Goal: Task Accomplishment & Management: Manage account settings

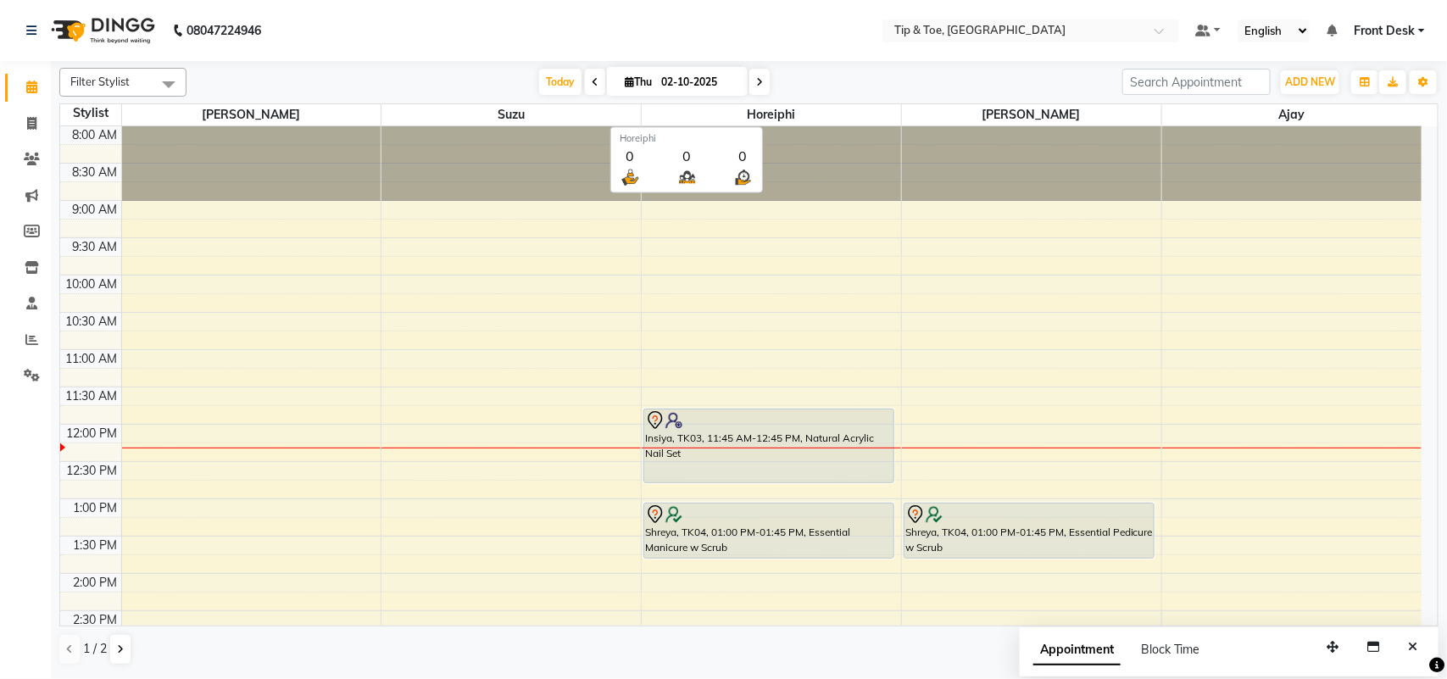
scroll to position [185, 0]
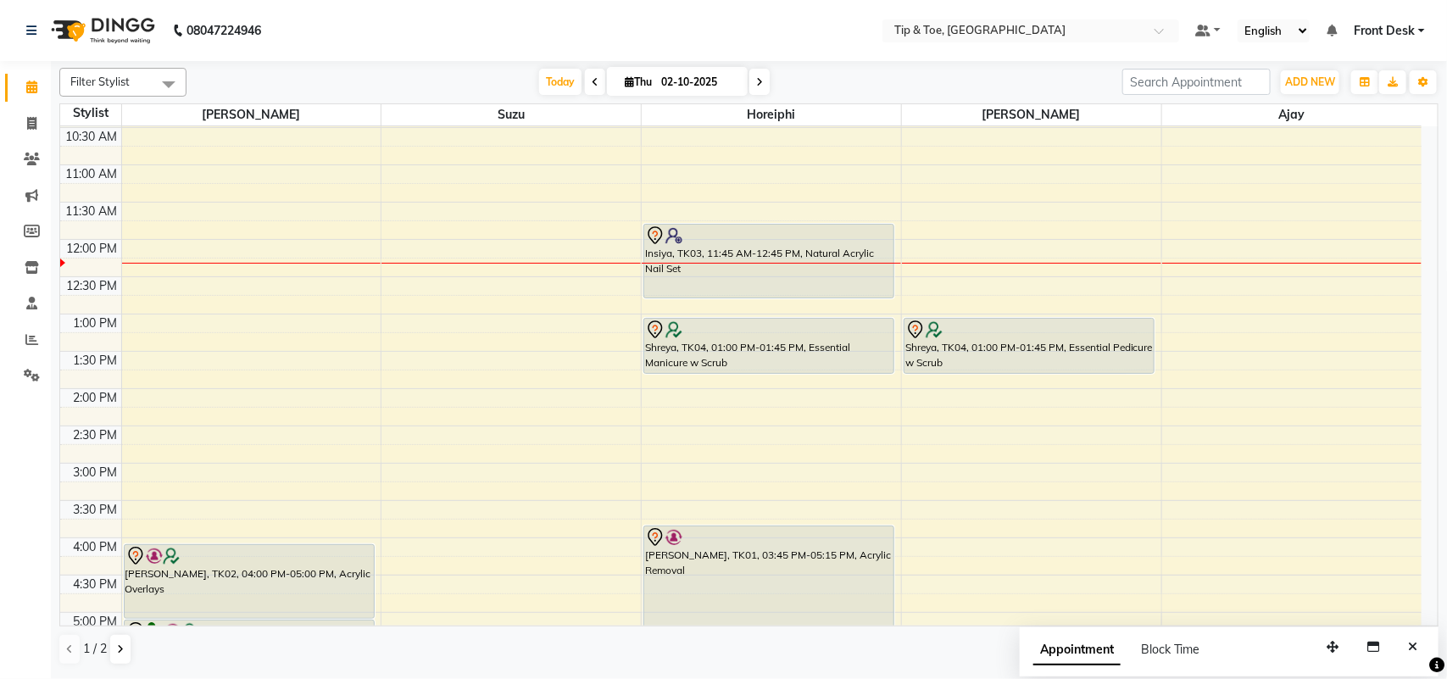
click at [756, 85] on icon at bounding box center [759, 82] width 7 height 10
type input "03-10-2025"
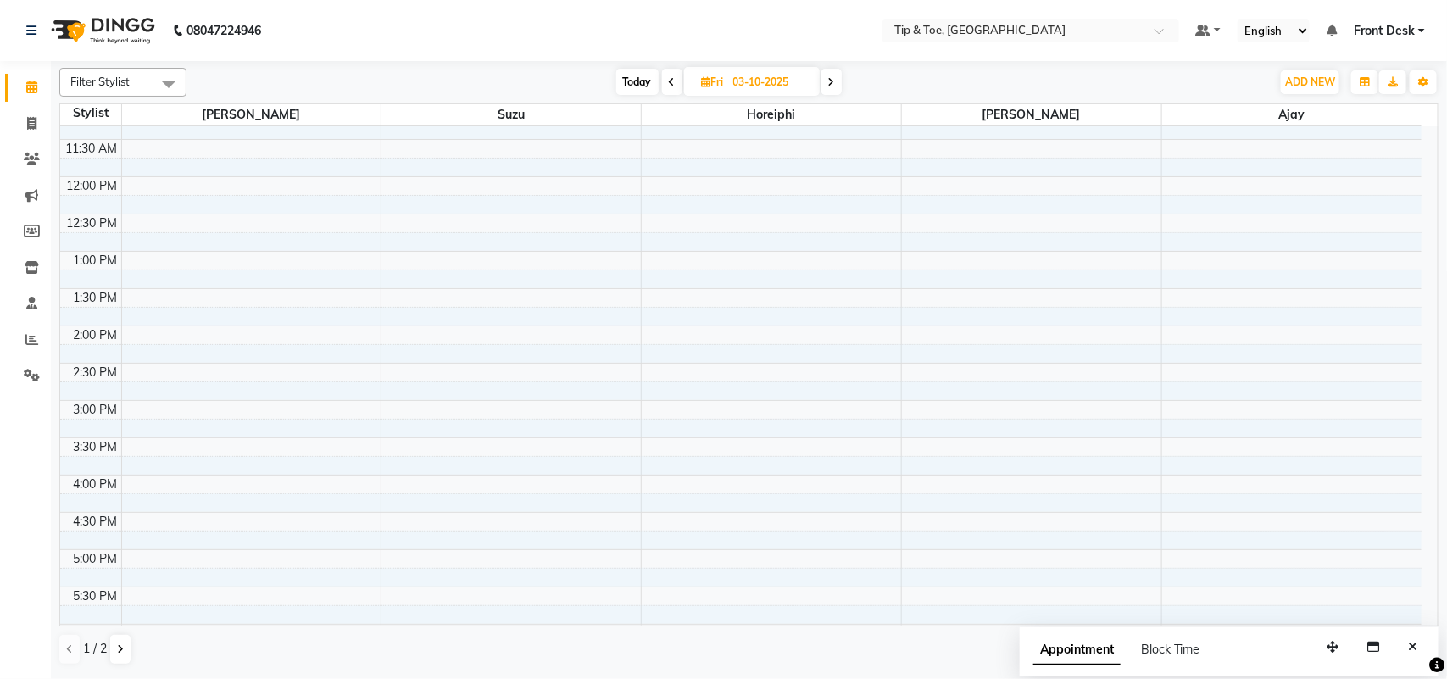
scroll to position [254, 0]
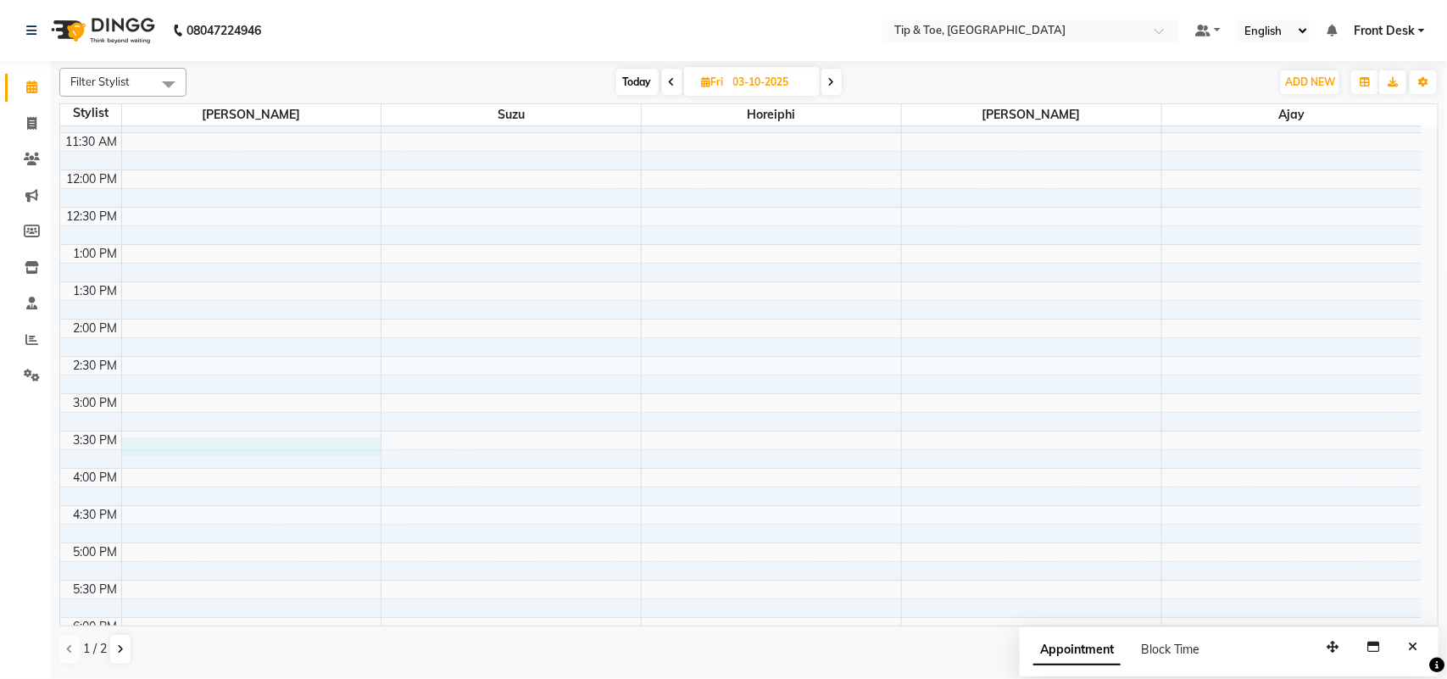
click at [221, 441] on div "8:00 AM 8:30 AM 9:00 AM 9:30 AM 10:00 AM 10:30 AM 11:00 AM 11:30 AM 12:00 PM 12…" at bounding box center [740, 356] width 1361 height 969
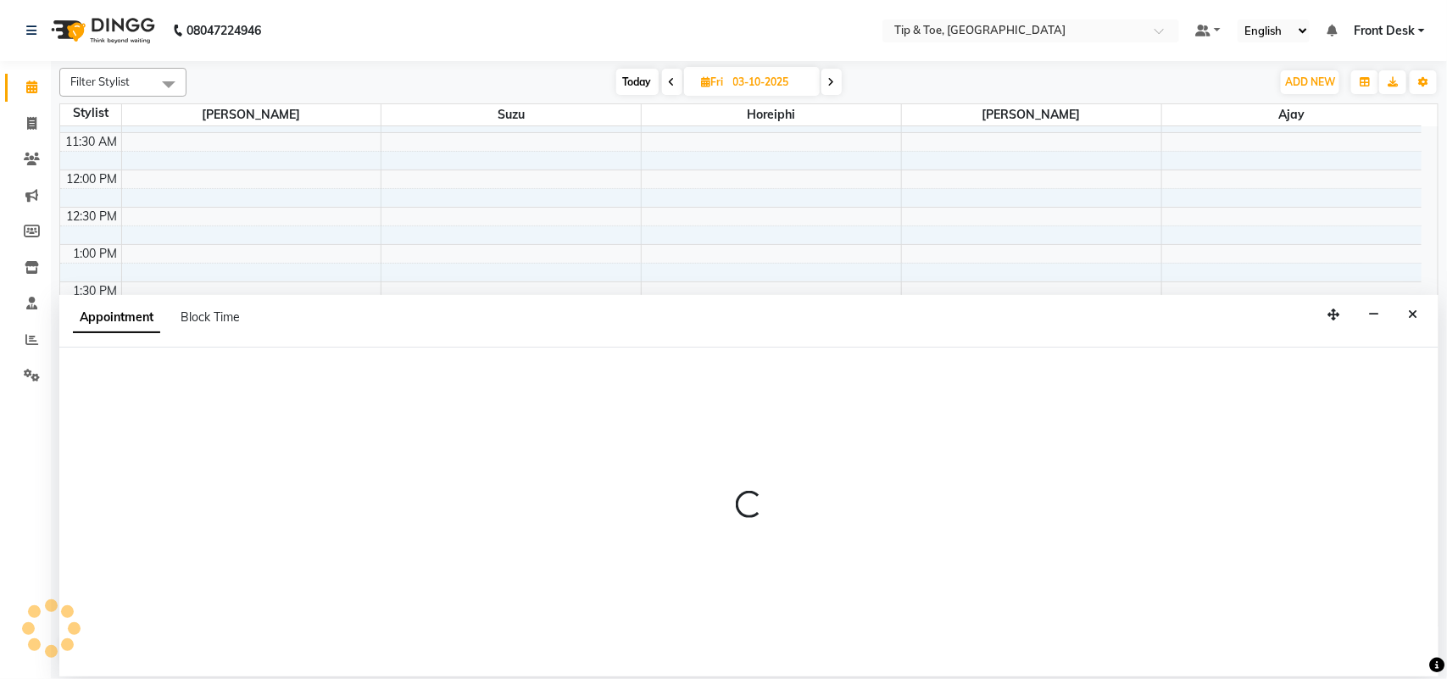
select select "38741"
select select "930"
select select "tentative"
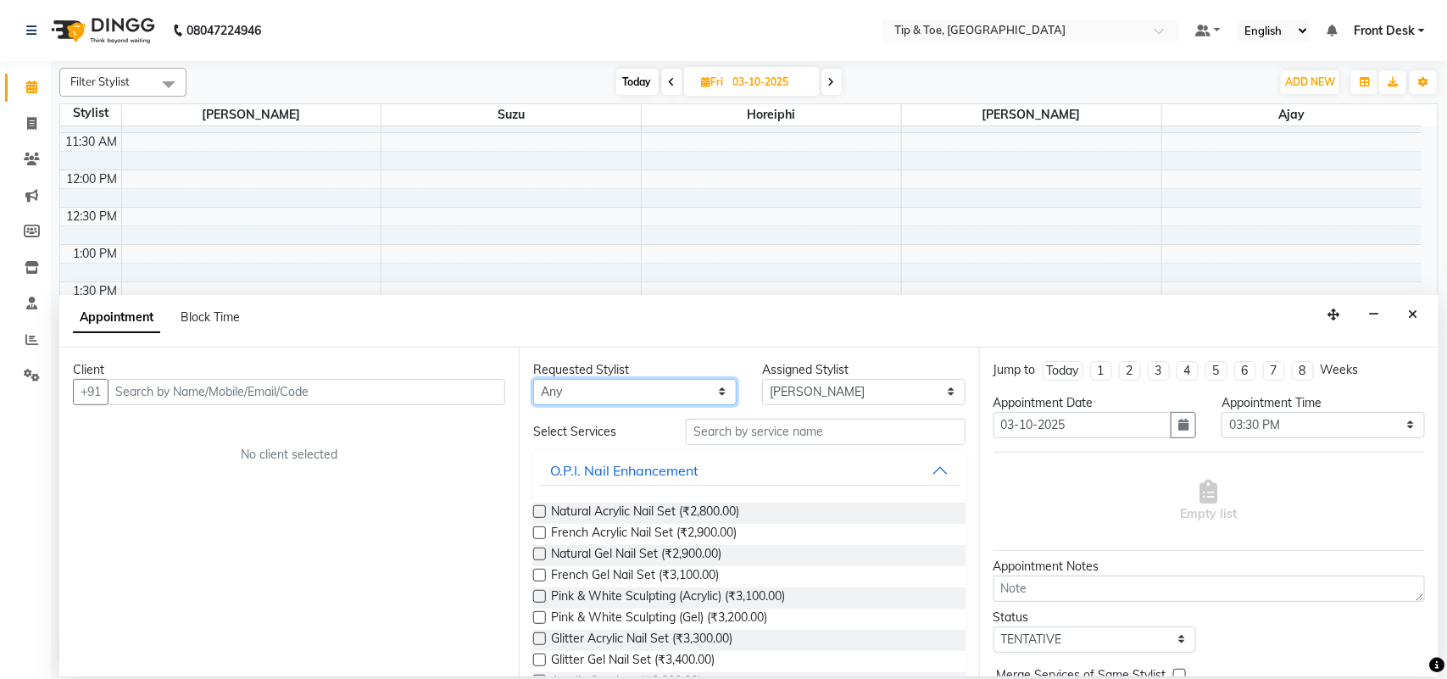
click at [679, 390] on select "Any [PERSON_NAME] MAHESKAR [PERSON_NAME] Horeiphi [PERSON_NAME] Suzu" at bounding box center [634, 392] width 203 height 26
select select "38741"
click at [533, 379] on select "Any [PERSON_NAME] MAHESKAR [PERSON_NAME] Horeiphi [PERSON_NAME] Suzu" at bounding box center [634, 392] width 203 height 26
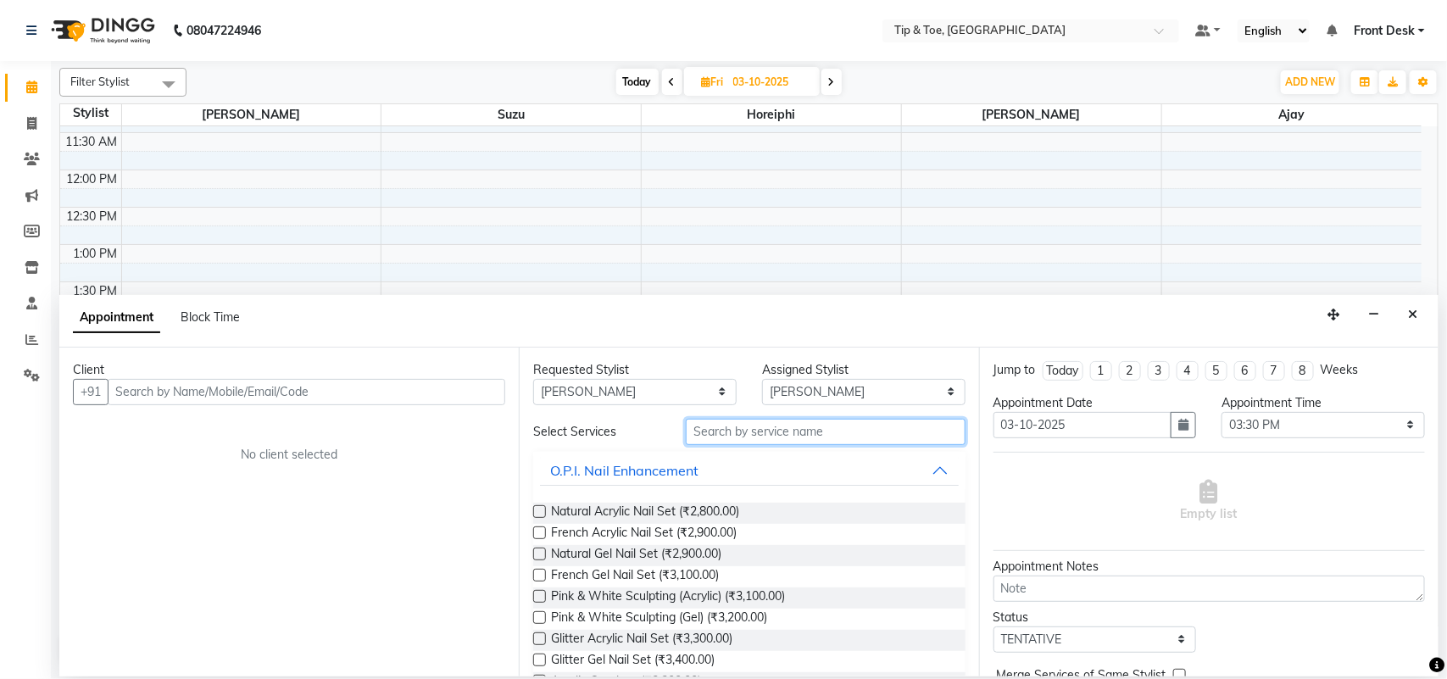
click at [812, 428] on input "text" at bounding box center [826, 432] width 280 height 26
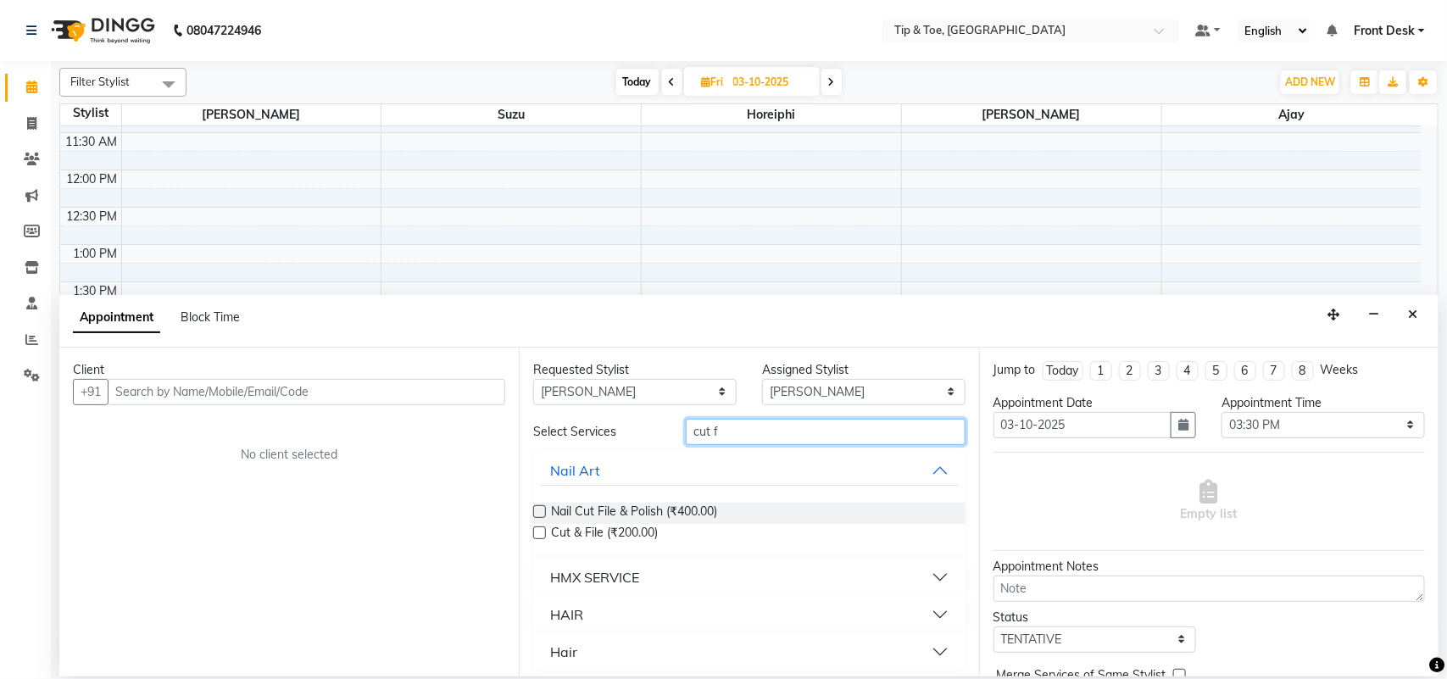
type input "cut f"
click at [731, 509] on div "Nail Cut File & Polish (₹400.00)" at bounding box center [748, 513] width 431 height 21
click at [712, 510] on span "Nail Cut File & Polish (₹400.00)" at bounding box center [634, 513] width 166 height 21
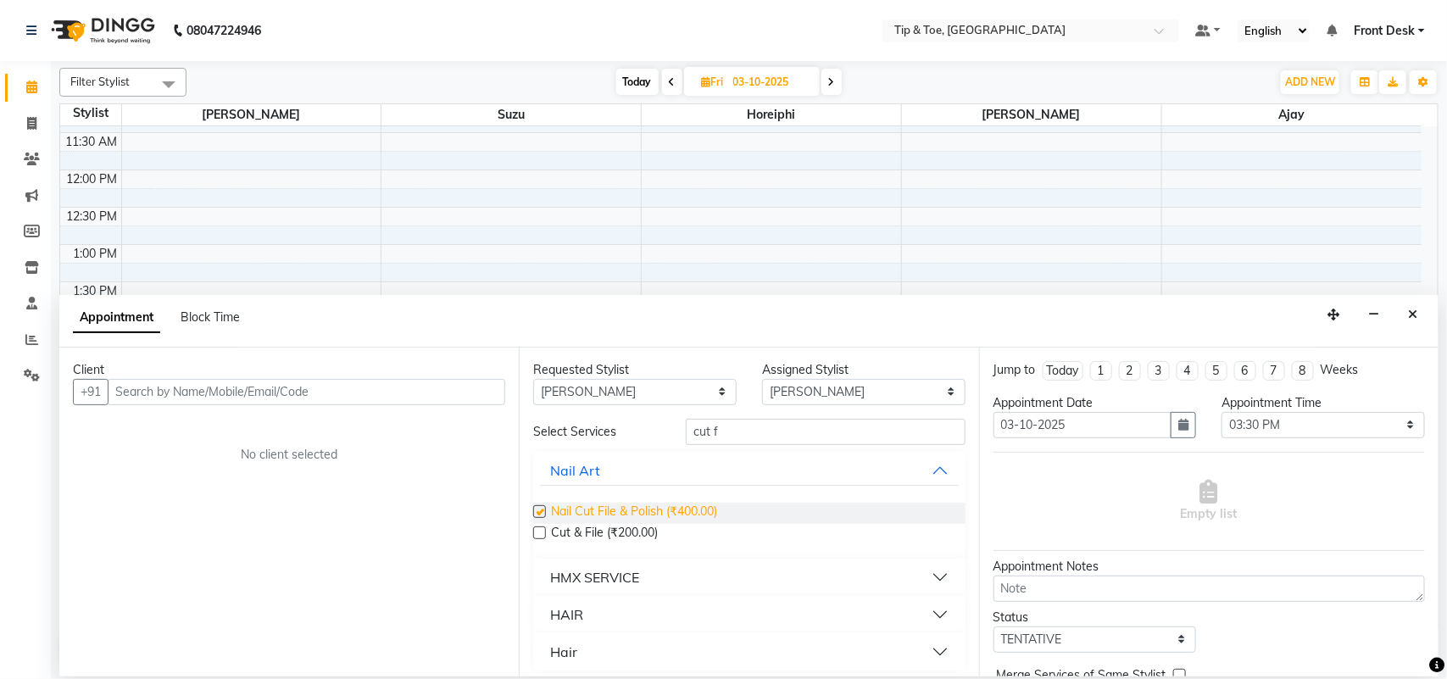
checkbox input "false"
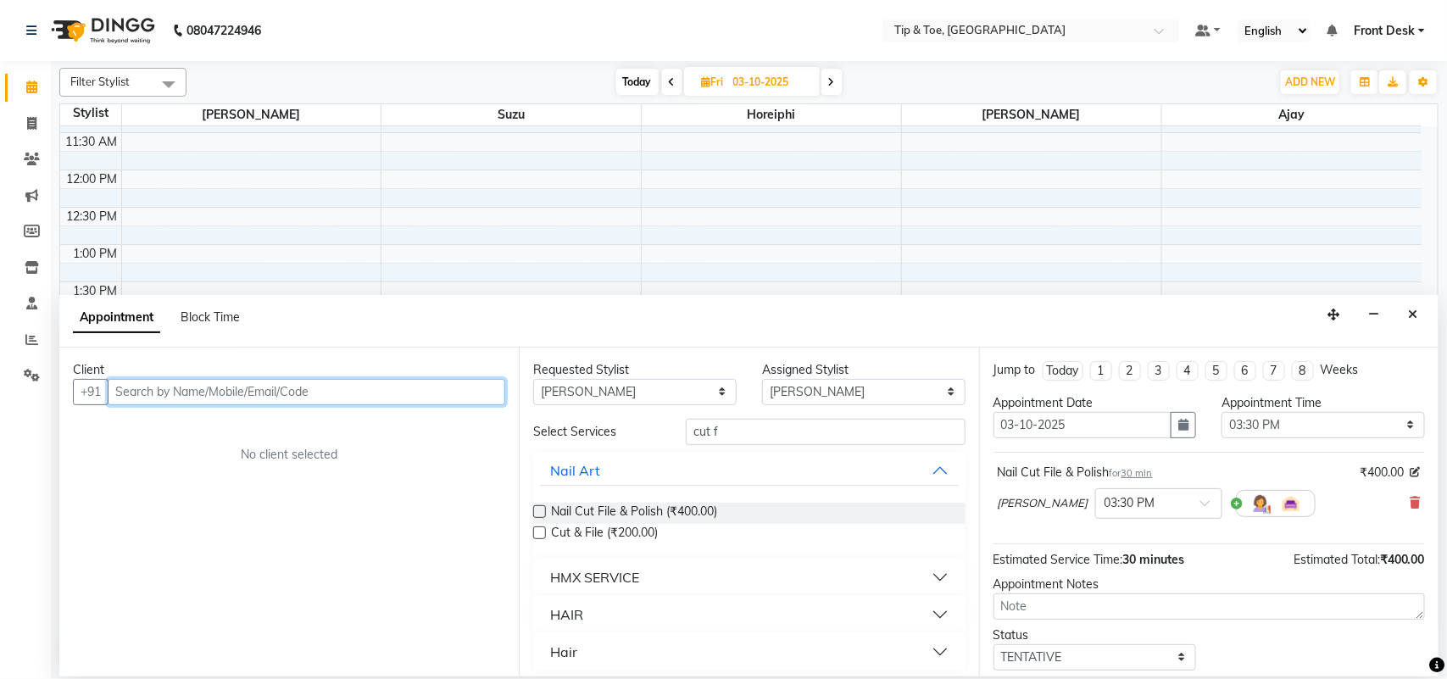
click at [343, 392] on input "text" at bounding box center [306, 392] width 397 height 26
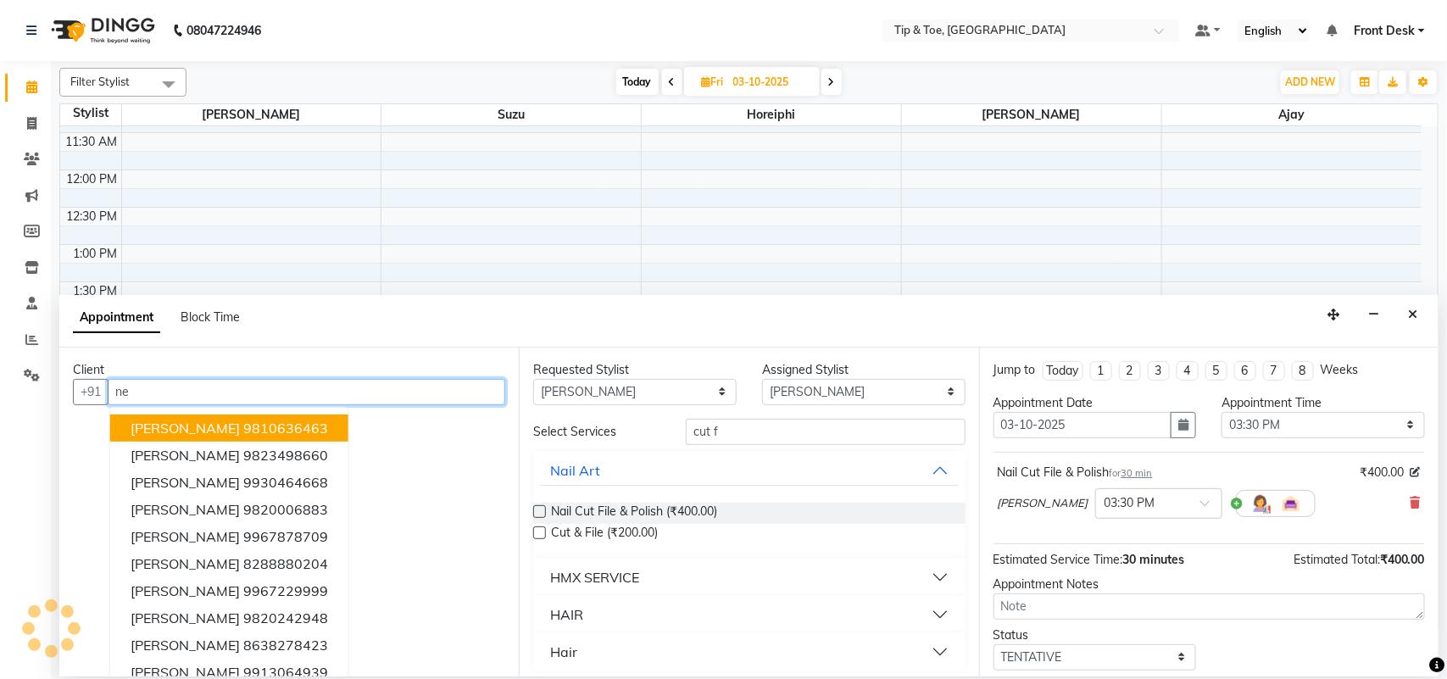
type input "n"
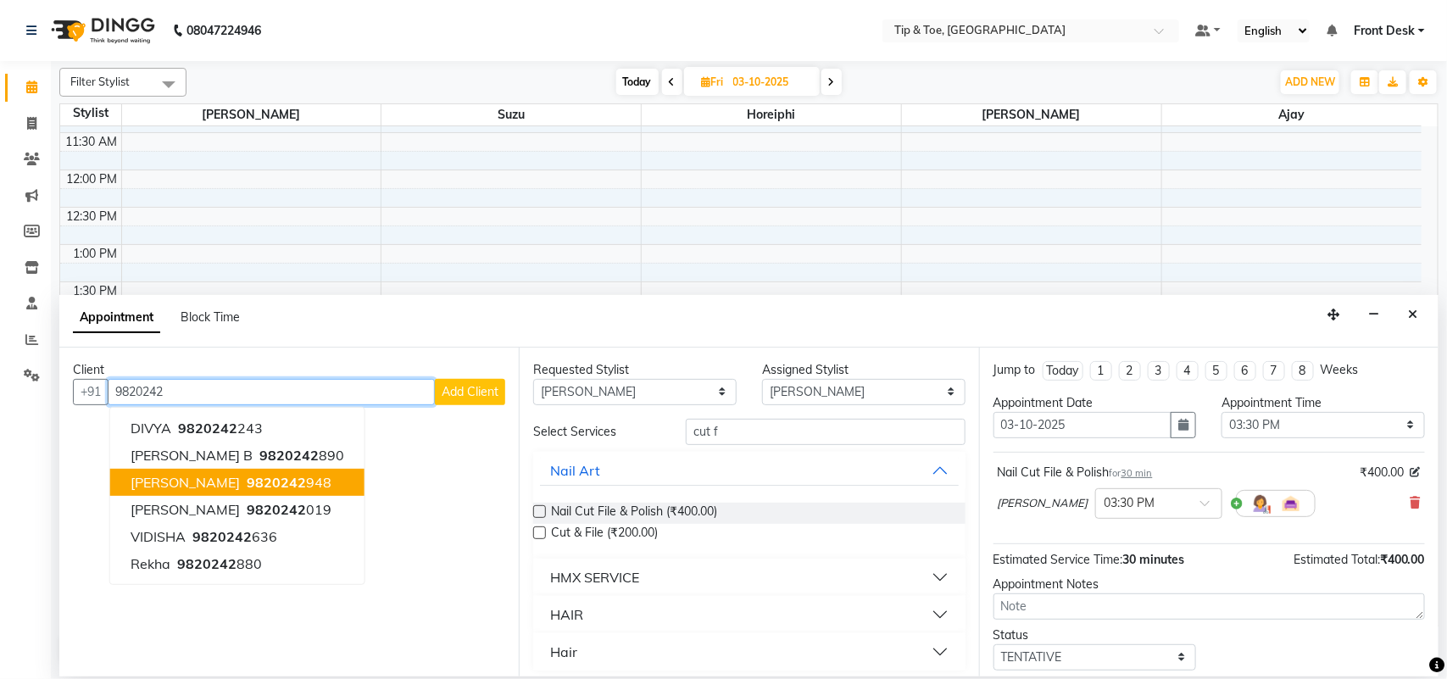
click at [251, 480] on span "9820242" at bounding box center [276, 482] width 59 height 17
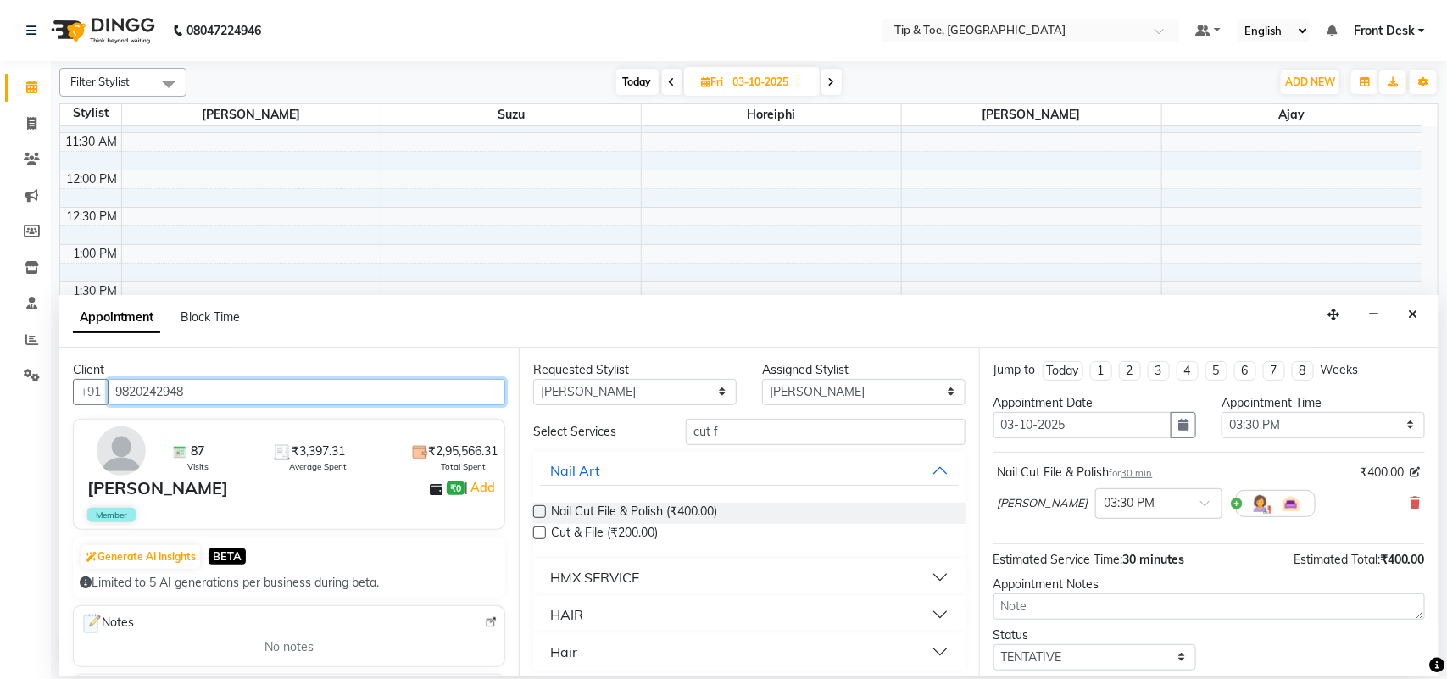
type input "9820242948"
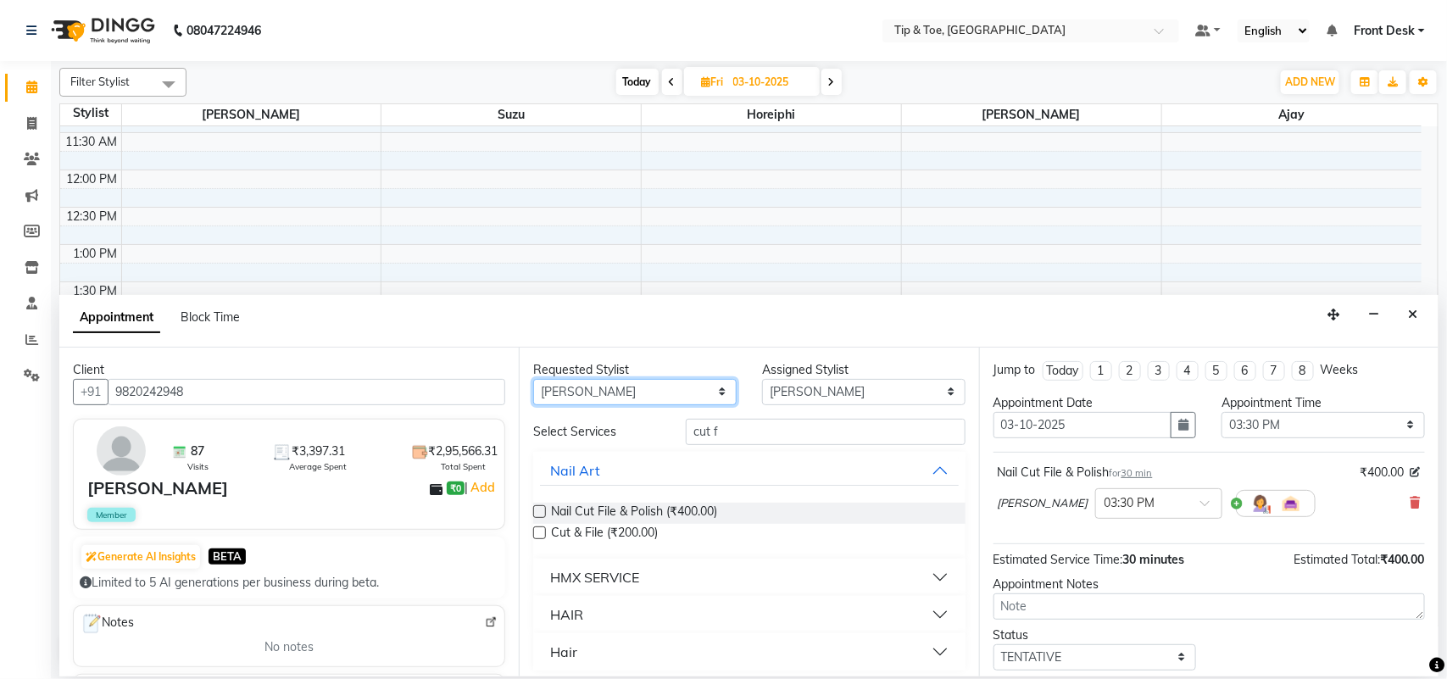
click at [714, 384] on select "Any [PERSON_NAME] MAHESKAR [PERSON_NAME] Horeiphi [PERSON_NAME] Suzu" at bounding box center [634, 392] width 203 height 26
select select "38703"
click at [533, 379] on select "Any [PERSON_NAME] MAHESKAR [PERSON_NAME] Horeiphi [PERSON_NAME] Suzu" at bounding box center [634, 392] width 203 height 26
select select "38703"
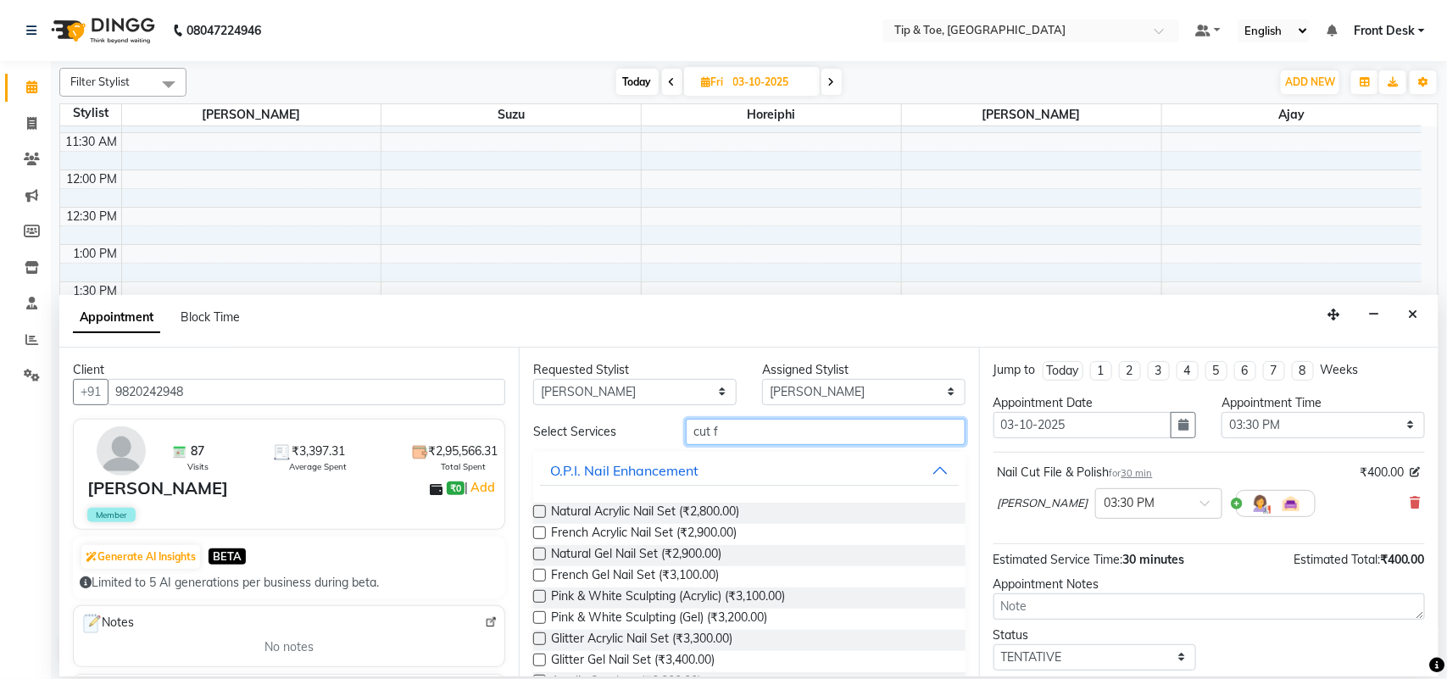
click at [731, 429] on input "cut f" at bounding box center [826, 432] width 280 height 26
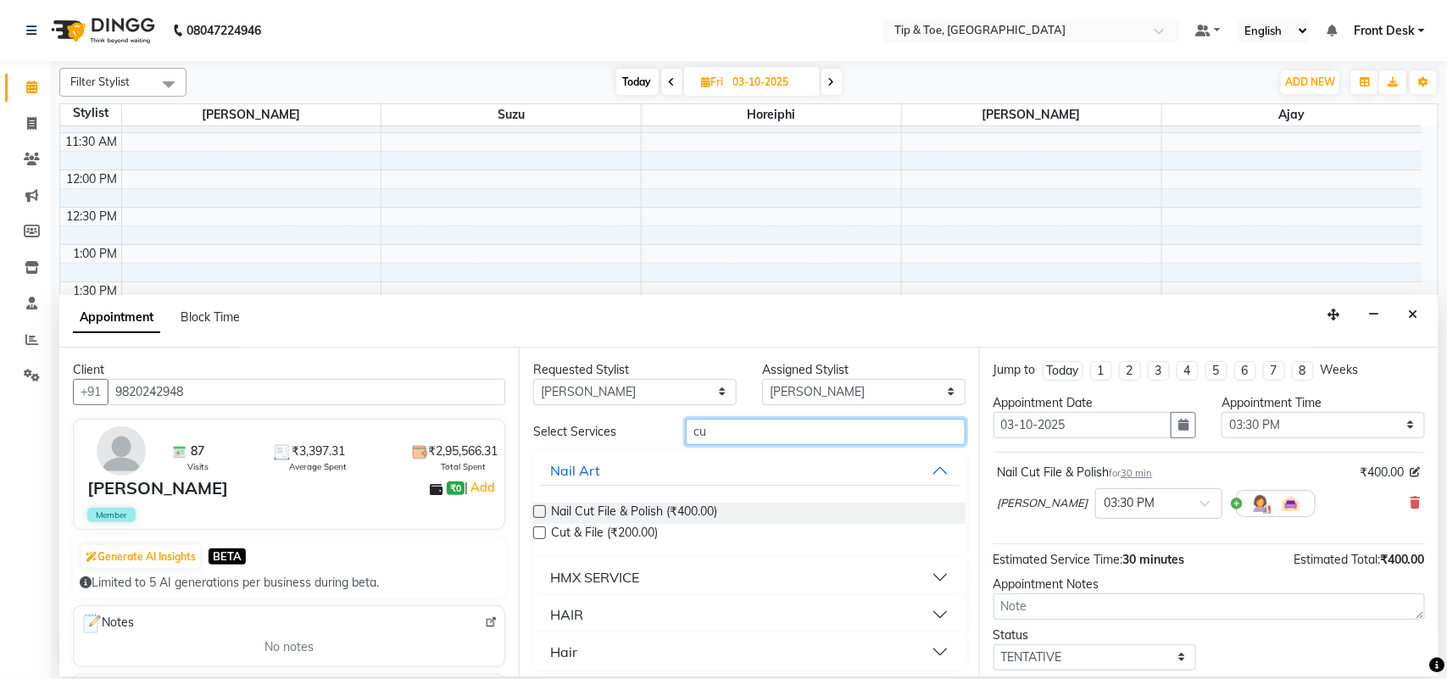
type input "c"
type input "ess"
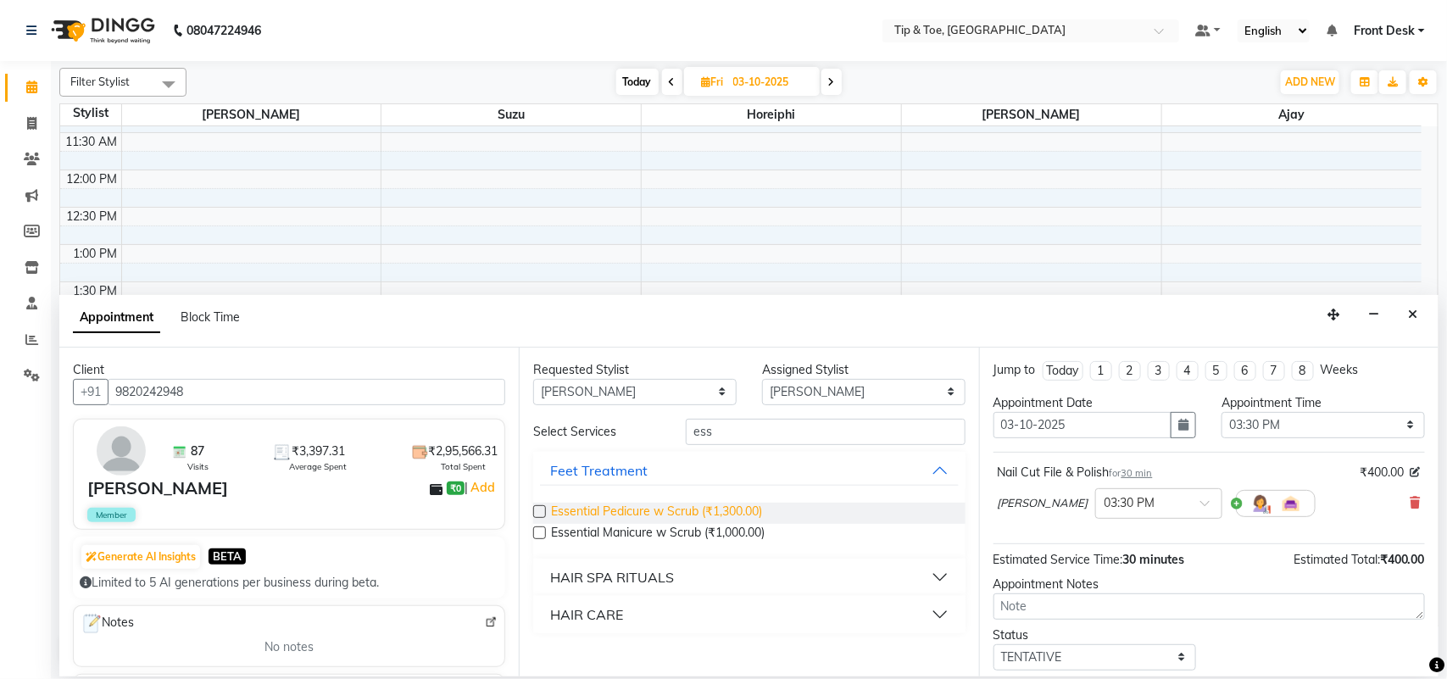
click at [633, 506] on span "Essential Pedicure w Scrub (₹1,300.00)" at bounding box center [656, 513] width 211 height 21
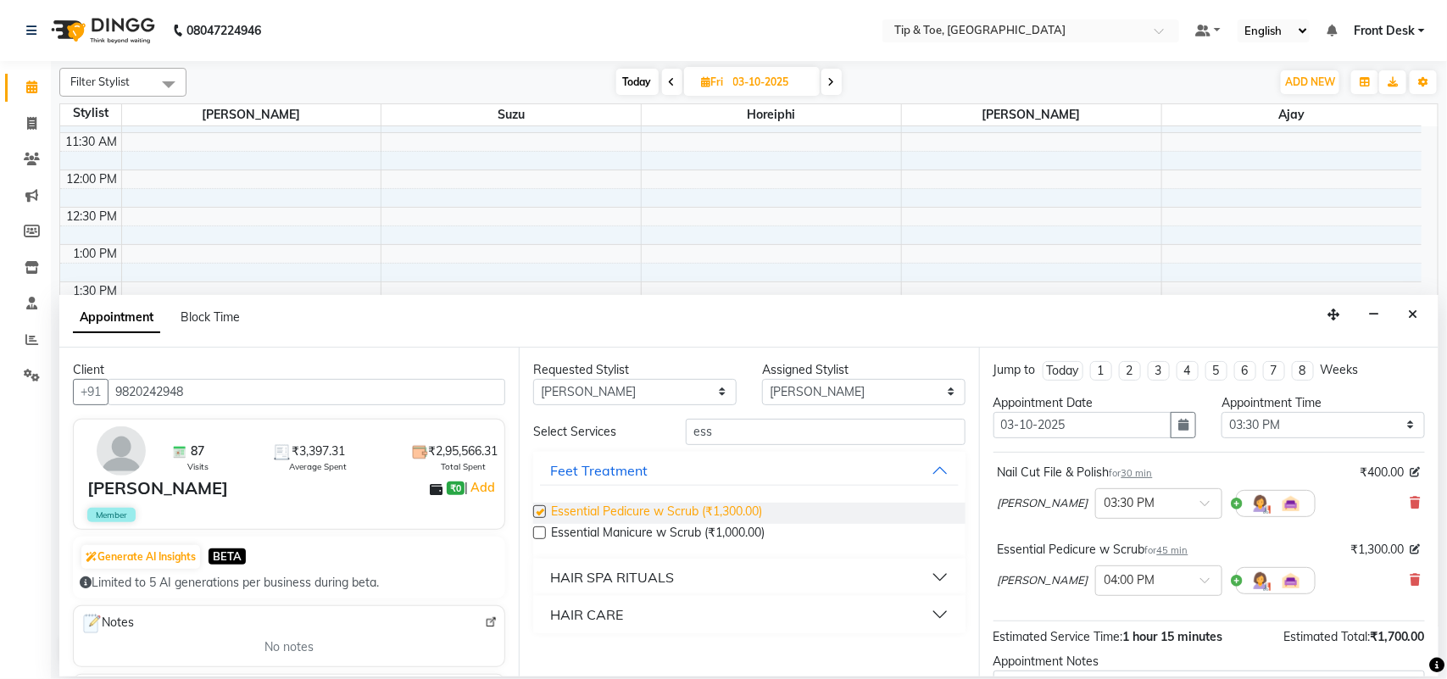
checkbox input "false"
click at [1200, 582] on span at bounding box center [1210, 585] width 21 height 18
click at [1096, 633] on div "03:30 PM" at bounding box center [1158, 634] width 125 height 31
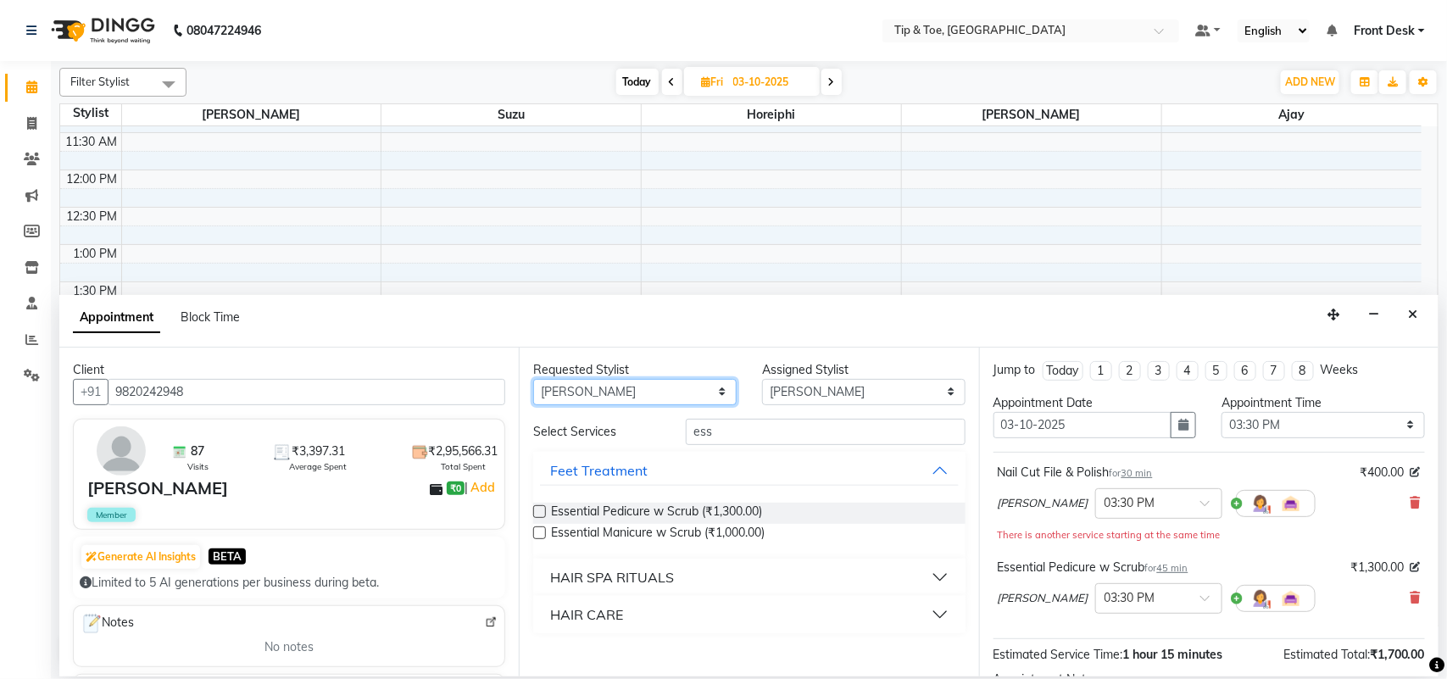
click at [722, 391] on select "Any [PERSON_NAME] MAHESKAR [PERSON_NAME] Horeiphi [PERSON_NAME] Suzu" at bounding box center [634, 392] width 203 height 26
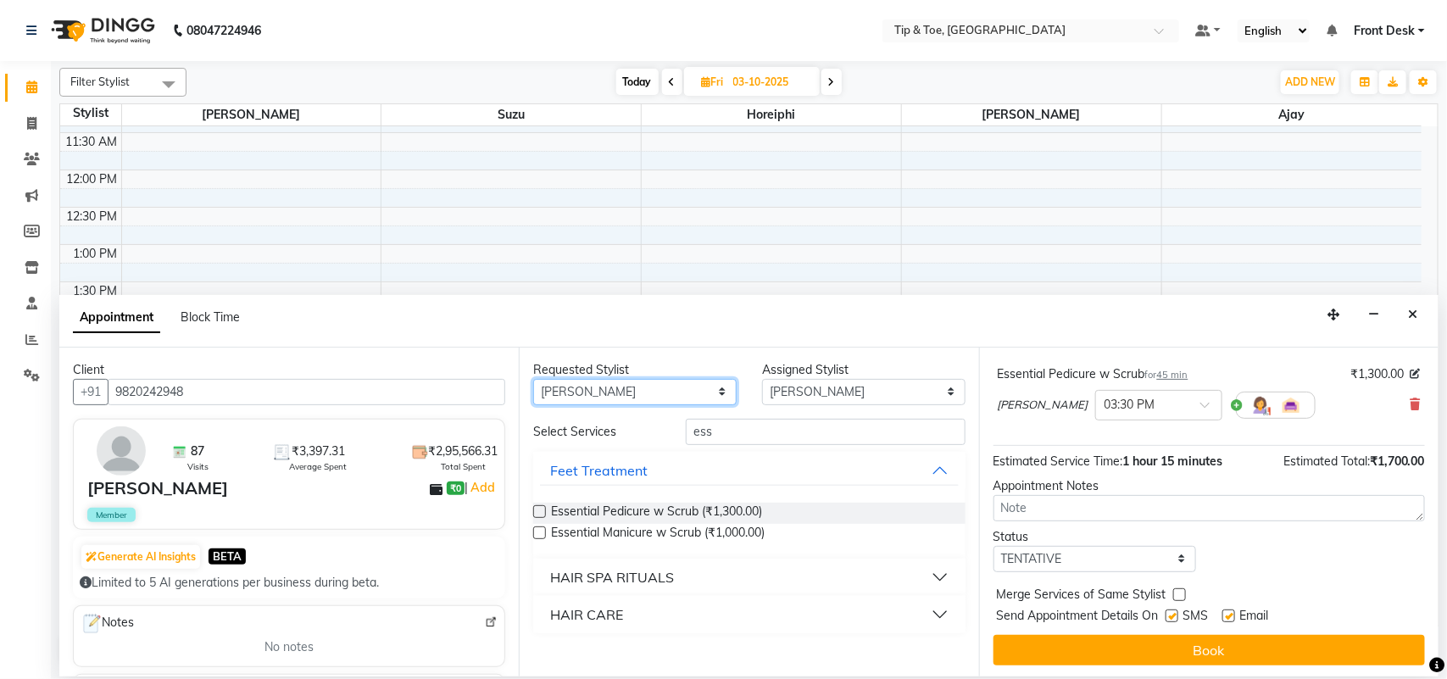
scroll to position [197, 0]
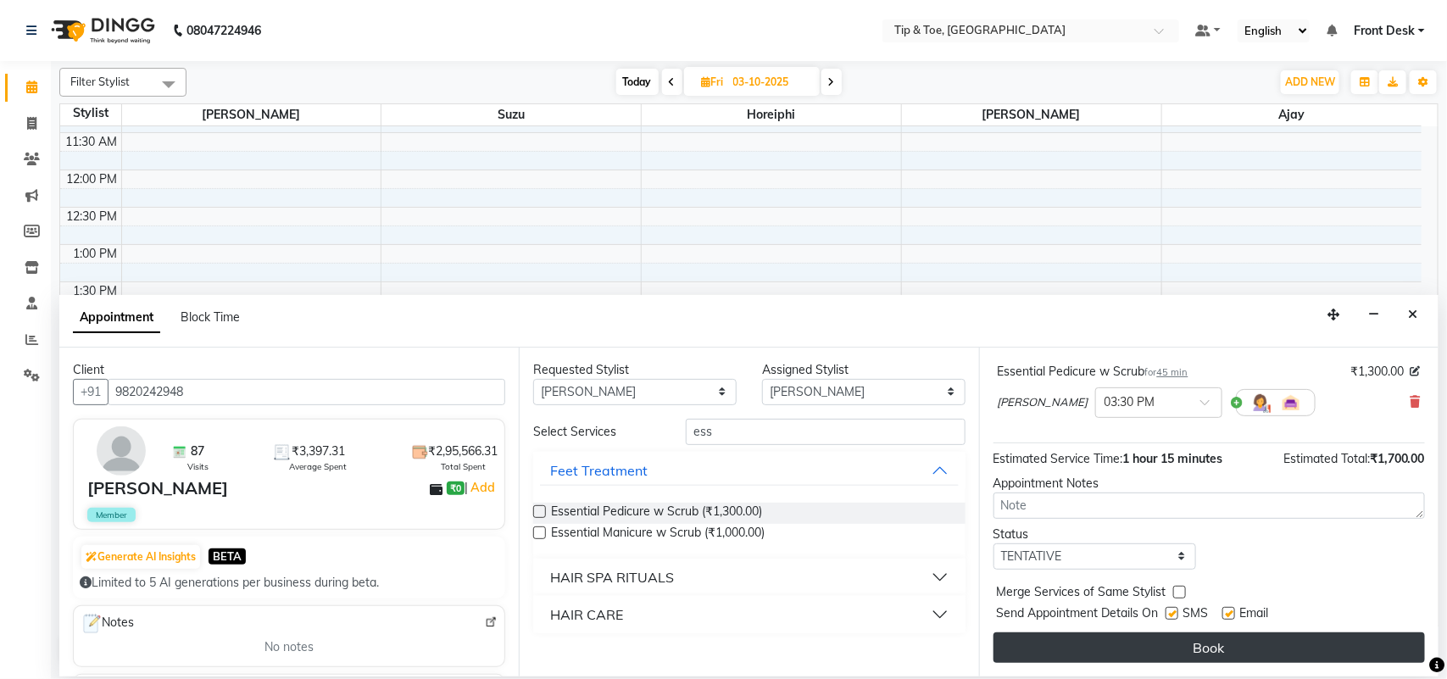
click at [1348, 653] on button "Book" at bounding box center [1208, 647] width 431 height 31
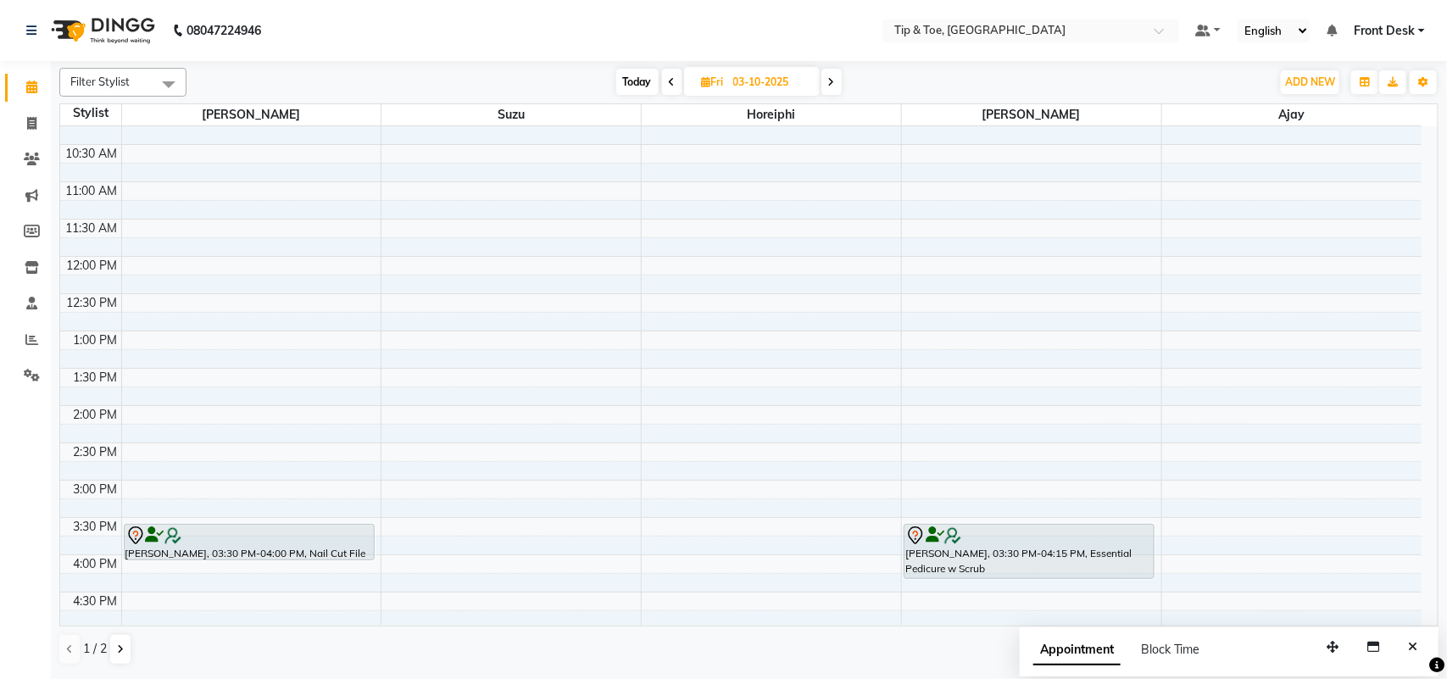
scroll to position [164, 0]
click at [624, 81] on span "Today" at bounding box center [637, 82] width 42 height 26
type input "02-10-2025"
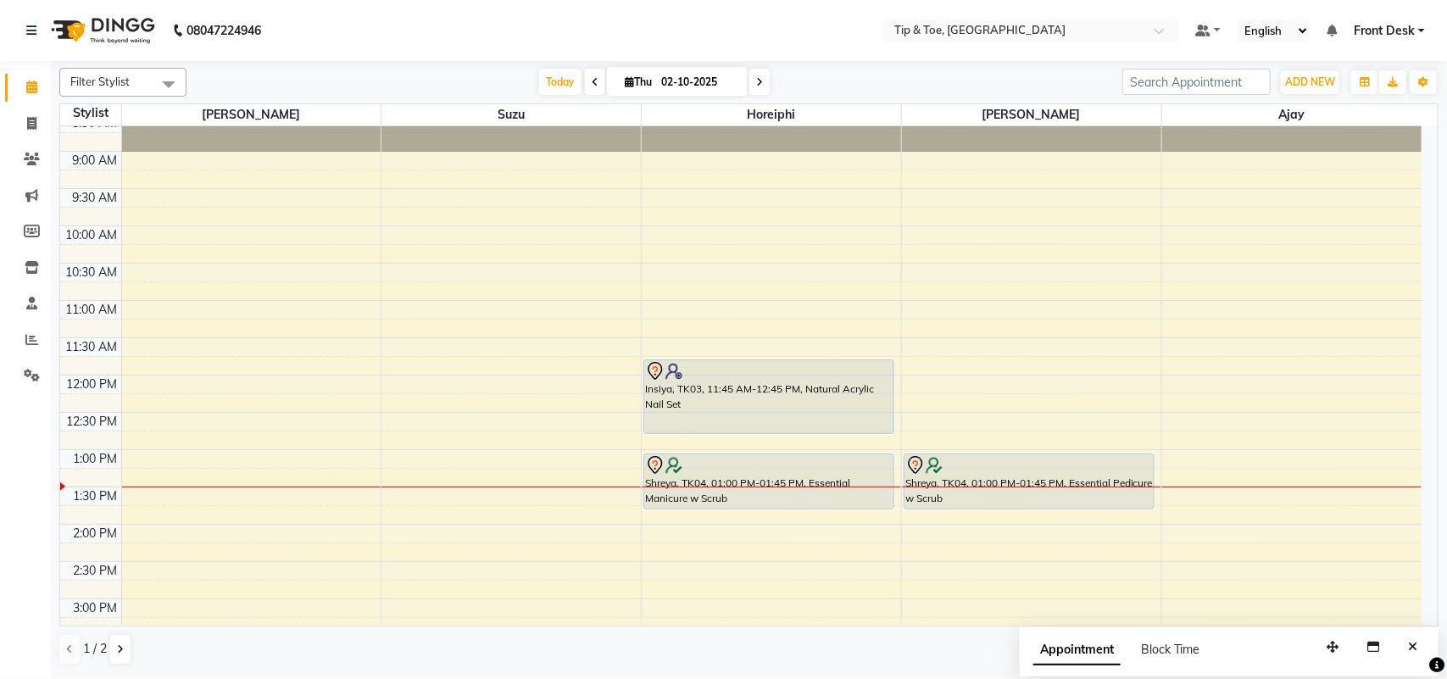
scroll to position [0, 0]
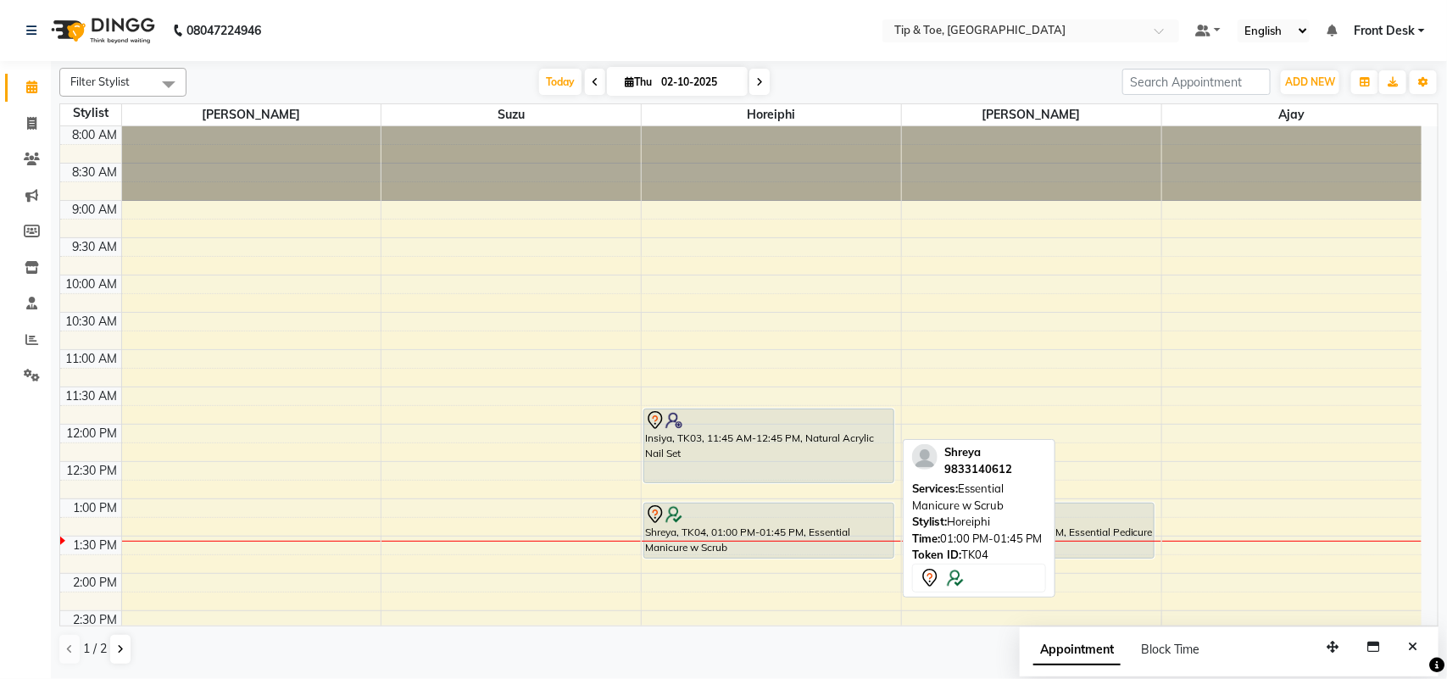
click at [883, 525] on div "Shreya, TK04, 01:00 PM-01:45 PM, Essential Manicure w Scrub" at bounding box center [768, 530] width 249 height 54
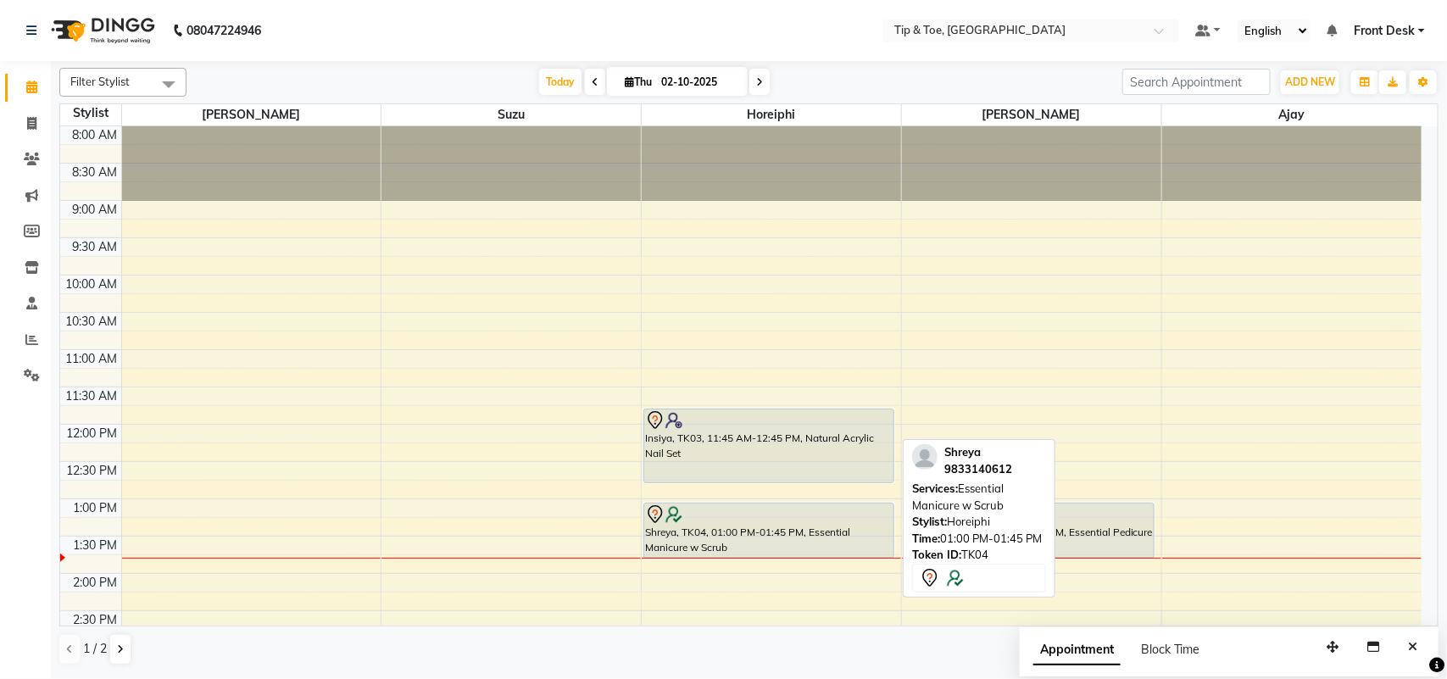
click at [805, 531] on div "Shreya, TK04, 01:00 PM-01:45 PM, Essential Manicure w Scrub" at bounding box center [768, 530] width 249 height 54
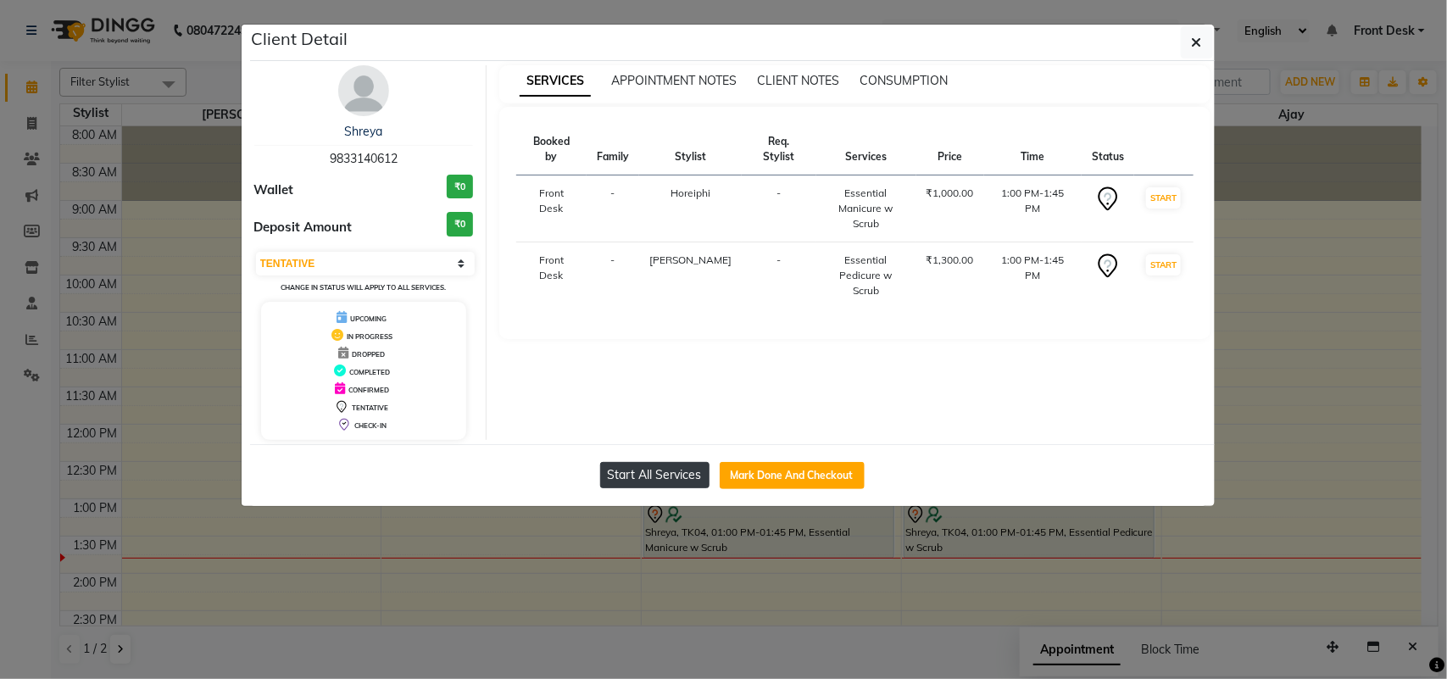
click at [640, 481] on button "Start All Services" at bounding box center [654, 475] width 109 height 26
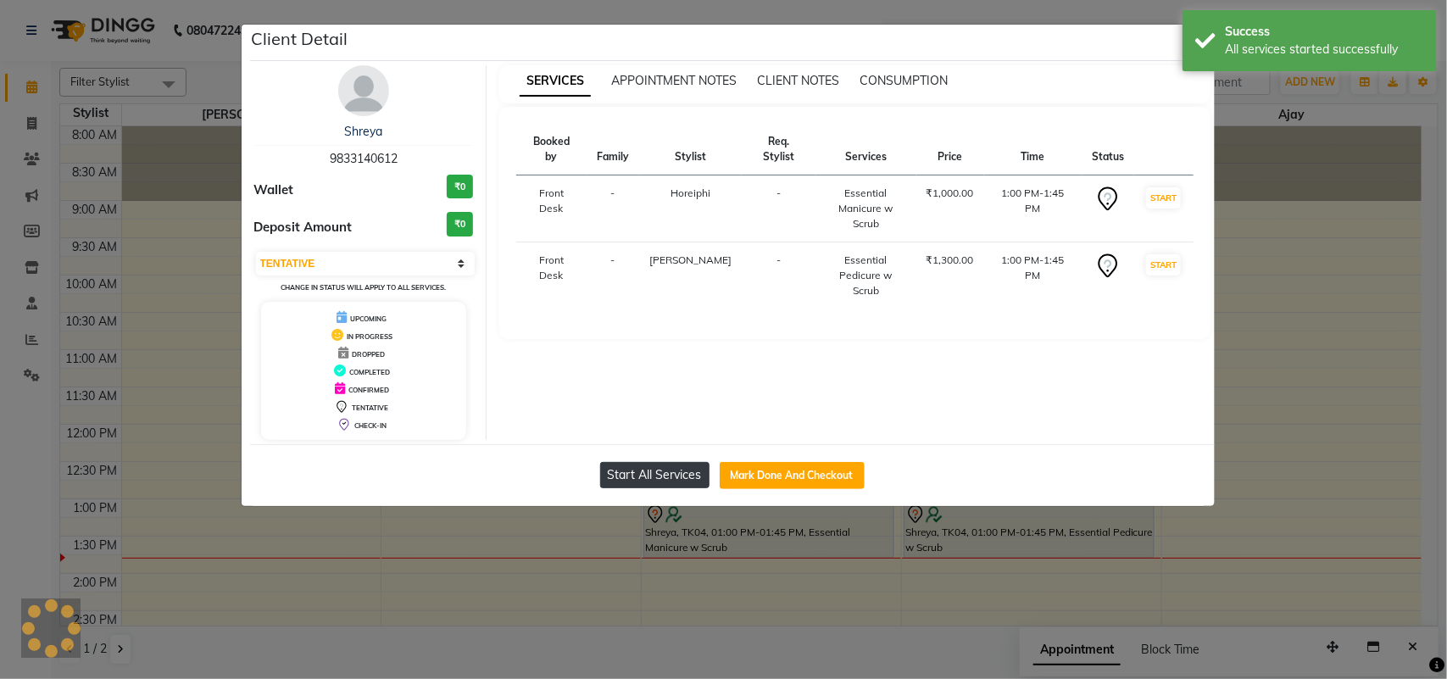
select select "1"
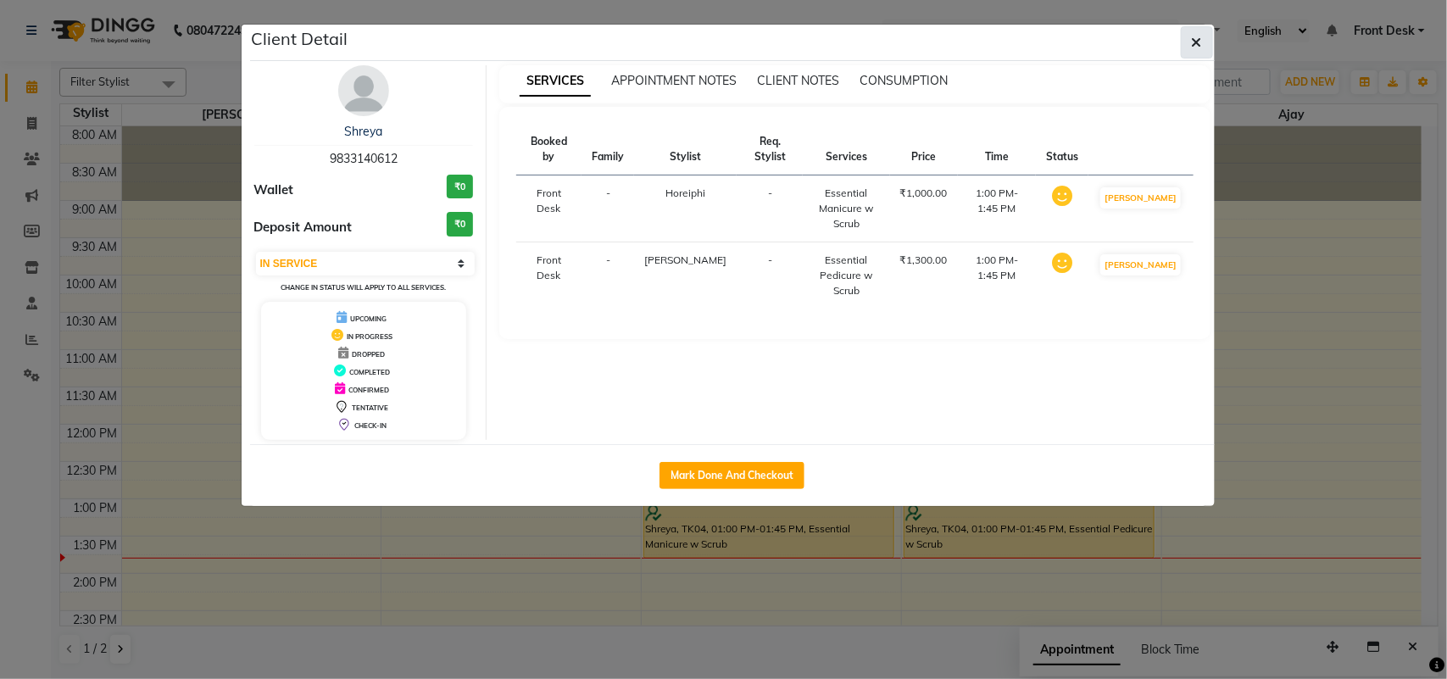
click at [1189, 45] on button "button" at bounding box center [1197, 42] width 32 height 32
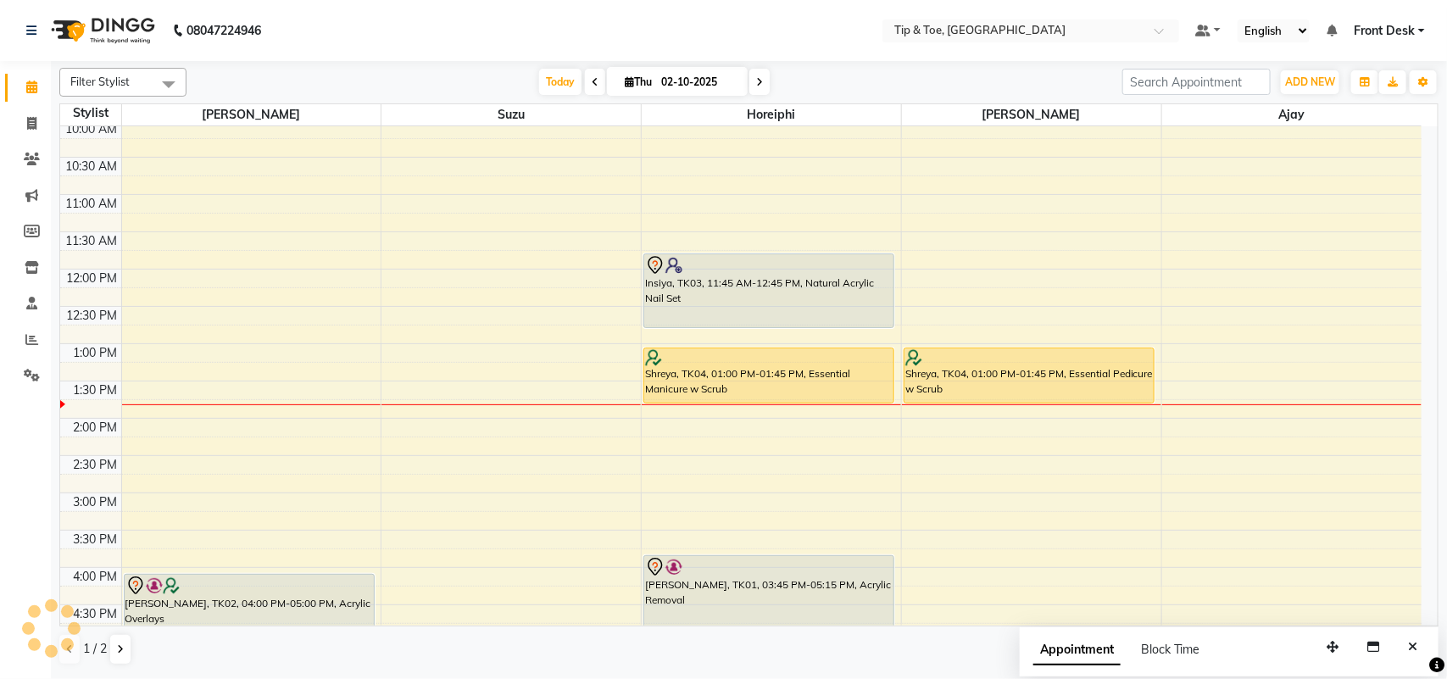
scroll to position [158, 0]
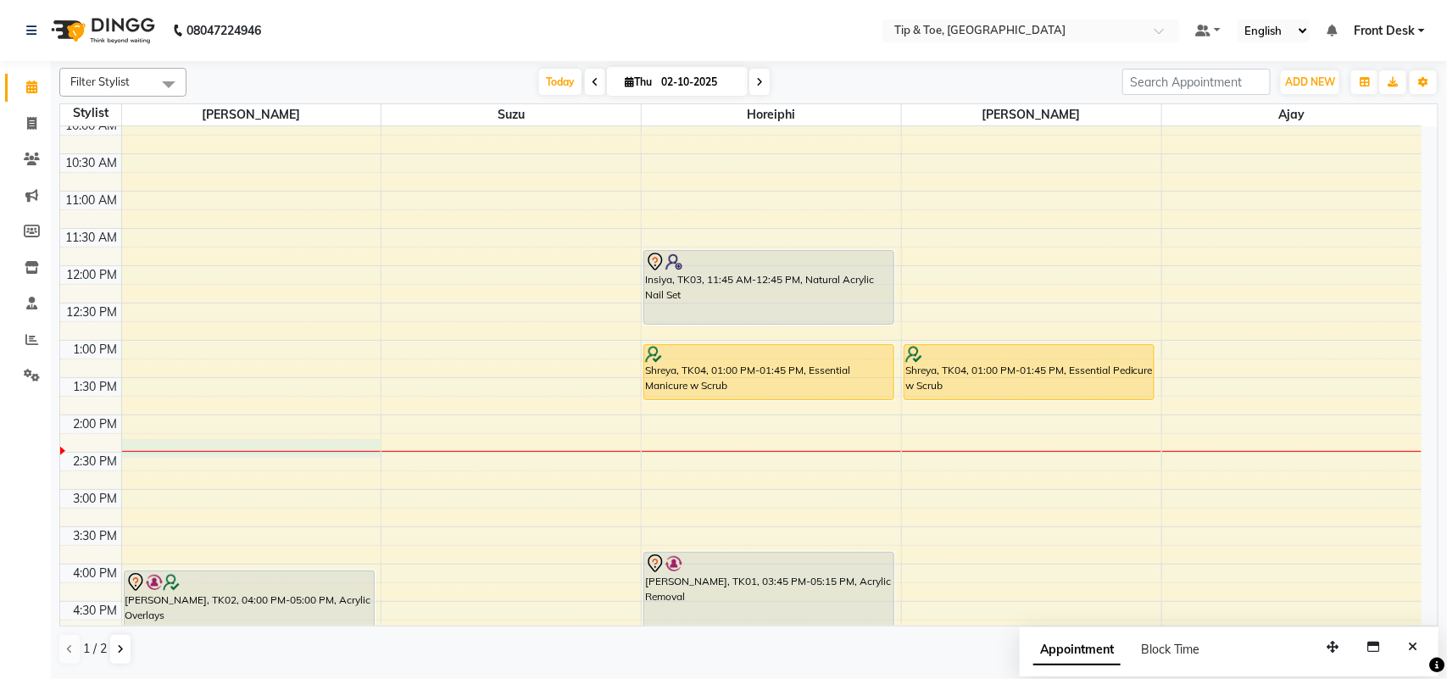
click at [227, 442] on div "8:00 AM 8:30 AM 9:00 AM 9:30 AM 10:00 AM 10:30 AM 11:00 AM 11:30 AM 12:00 PM 12…" at bounding box center [740, 452] width 1361 height 969
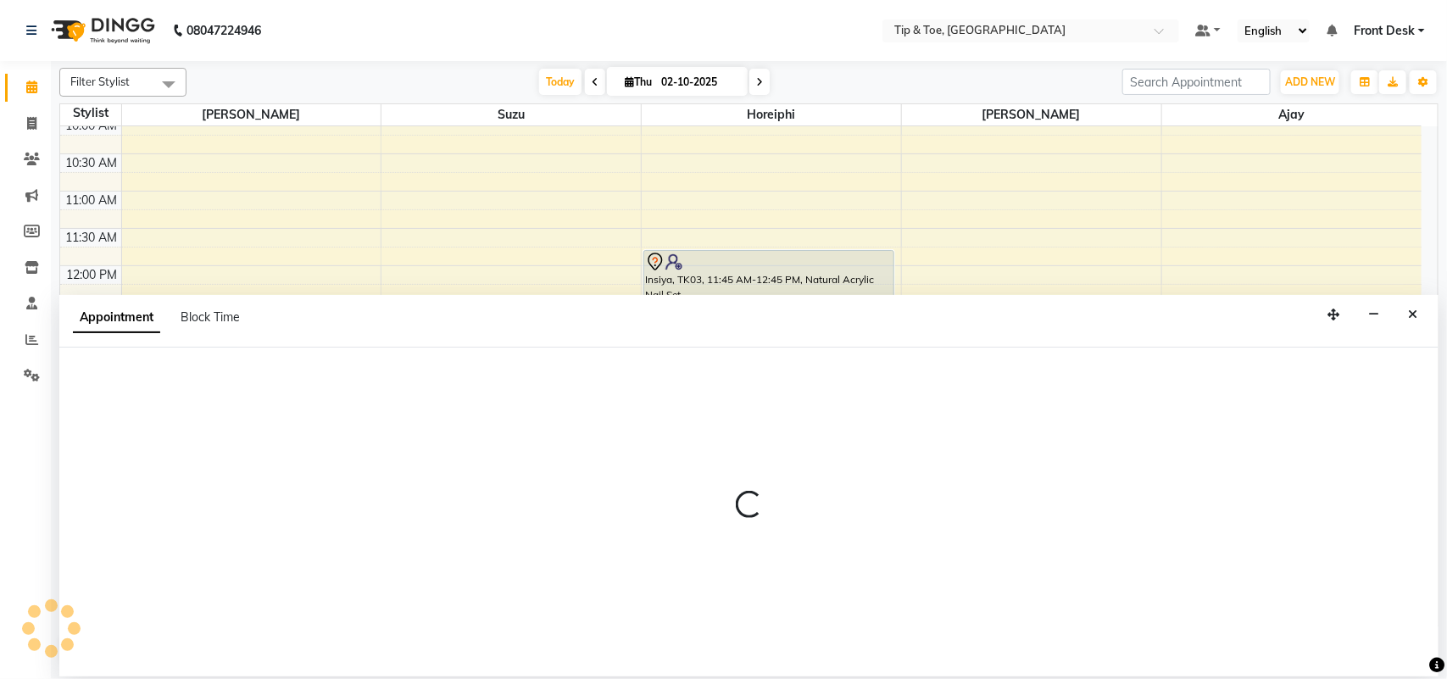
select select "38741"
select select "855"
select select "tentative"
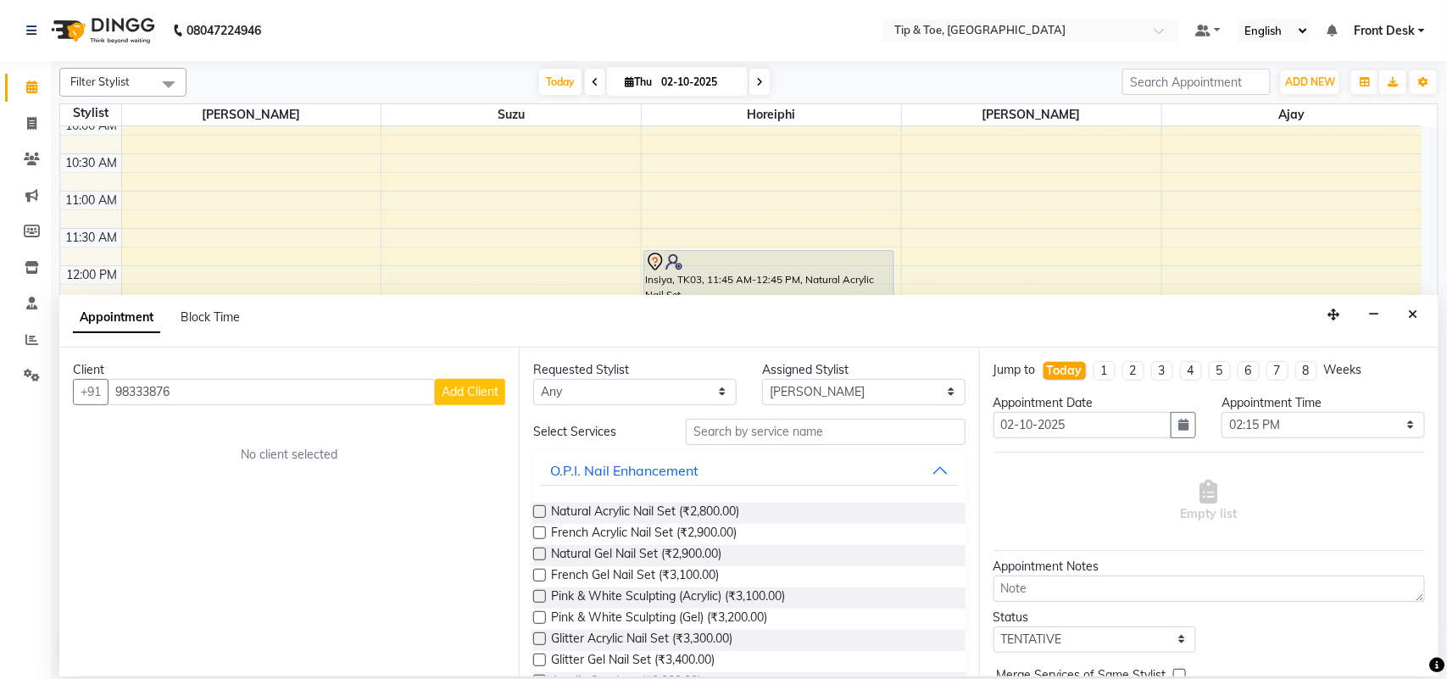
click at [226, 446] on div "No client selected" at bounding box center [289, 455] width 351 height 18
click at [203, 384] on input "98333876" at bounding box center [271, 392] width 327 height 26
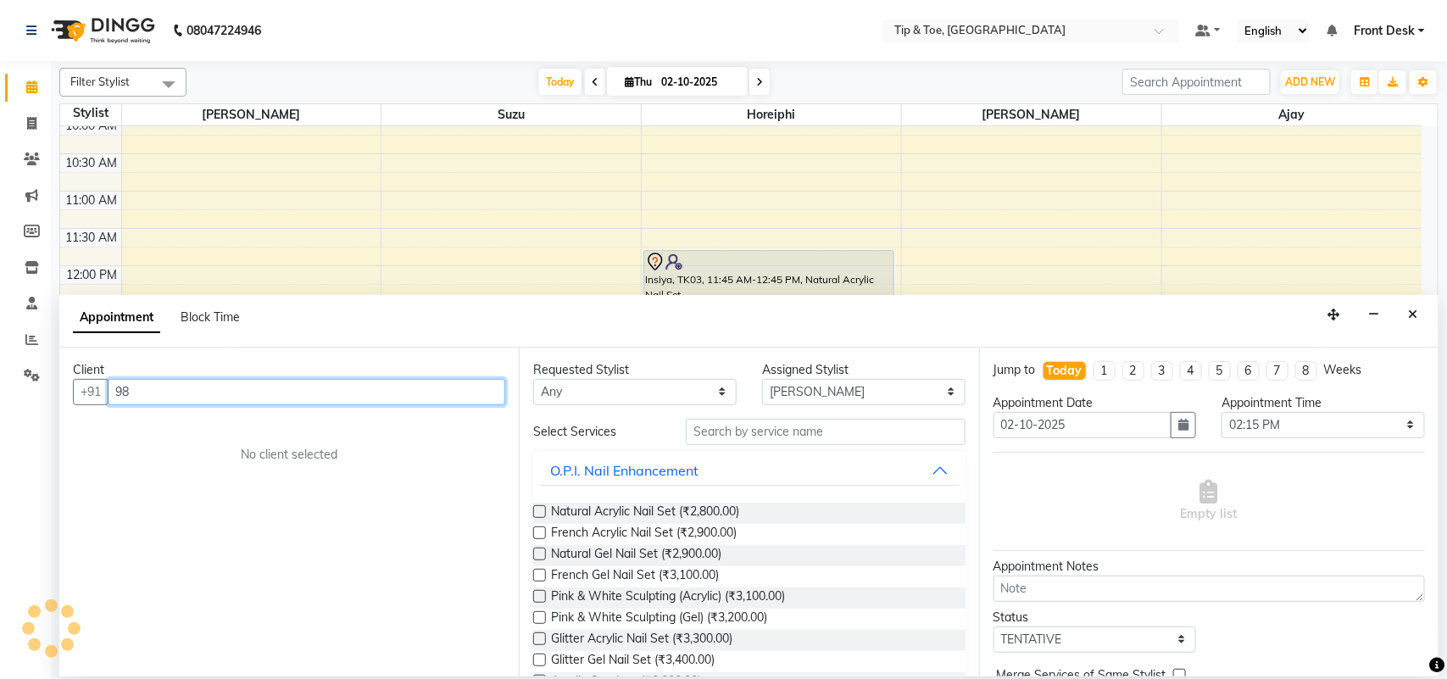
type input "9"
type input "98334762217"
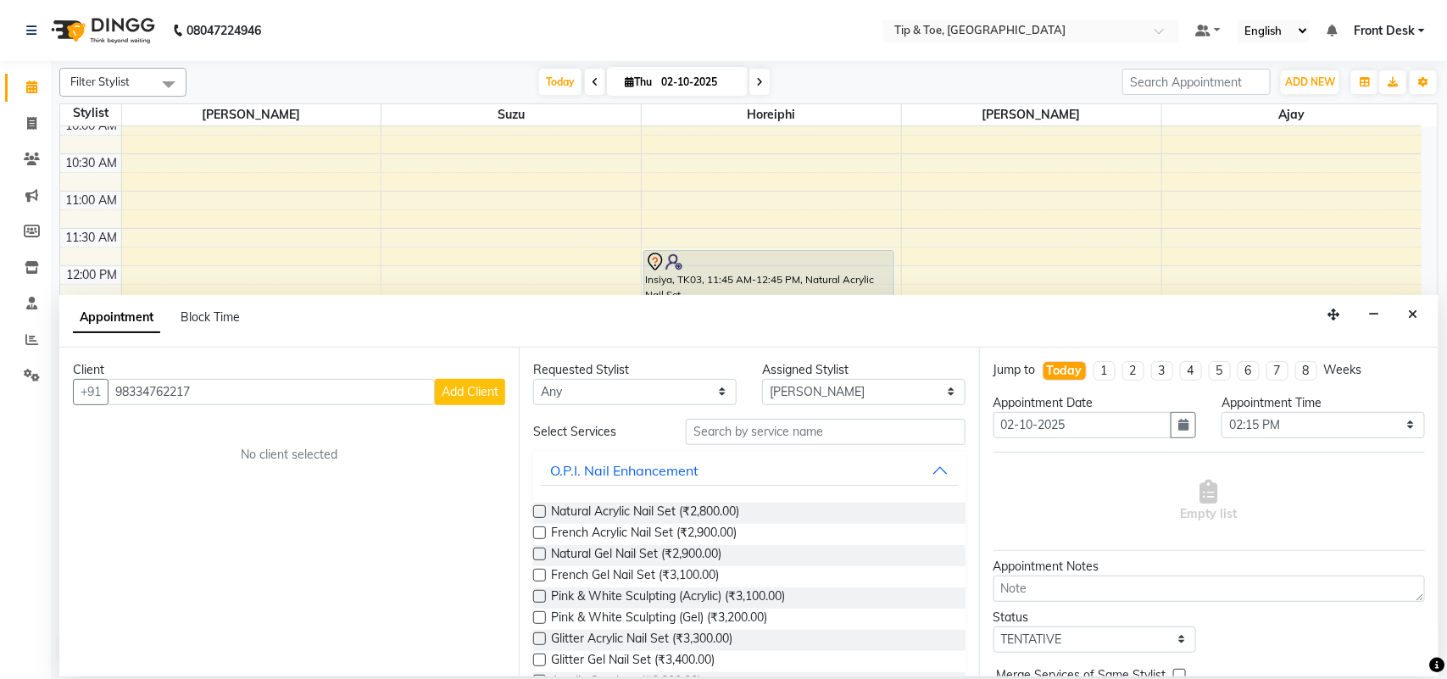
click at [493, 390] on span "Add Client" at bounding box center [470, 391] width 57 height 15
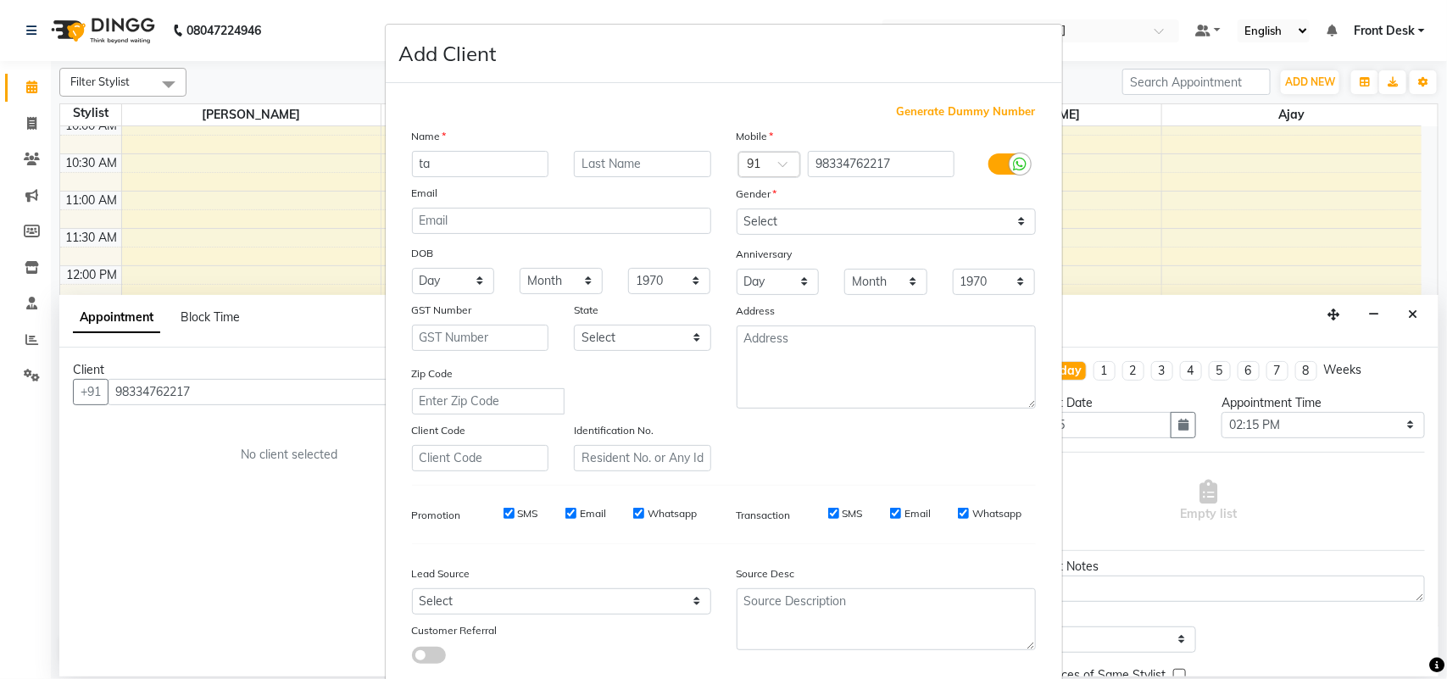
type input "t"
type input "Taslim"
click at [602, 158] on input "text" at bounding box center [642, 164] width 137 height 26
type input "Gadhweala"
click at [824, 227] on select "Select [DEMOGRAPHIC_DATA] [DEMOGRAPHIC_DATA] Other Prefer Not To Say" at bounding box center [885, 221] width 299 height 26
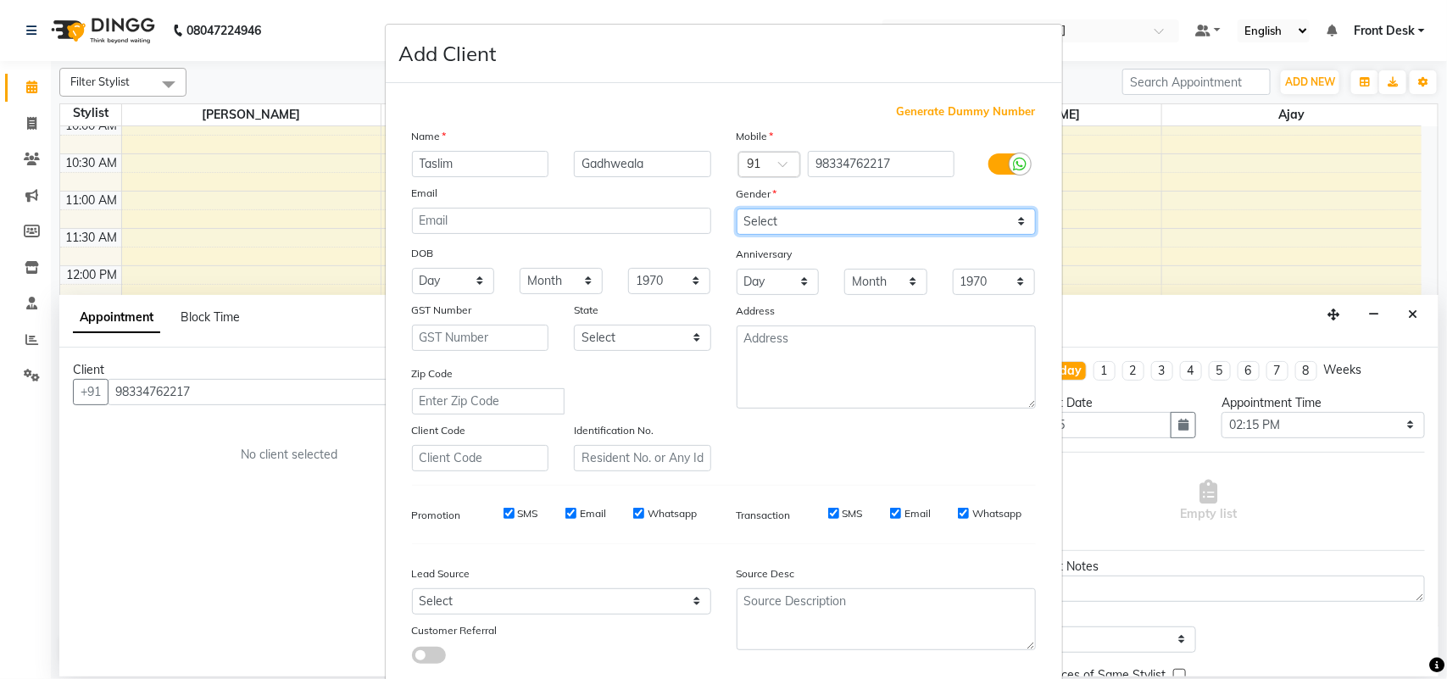
select select "[DEMOGRAPHIC_DATA]"
click at [736, 208] on select "Select [DEMOGRAPHIC_DATA] [DEMOGRAPHIC_DATA] Other Prefer Not To Say" at bounding box center [885, 221] width 299 height 26
click at [959, 564] on div "Source Desc" at bounding box center [886, 576] width 325 height 24
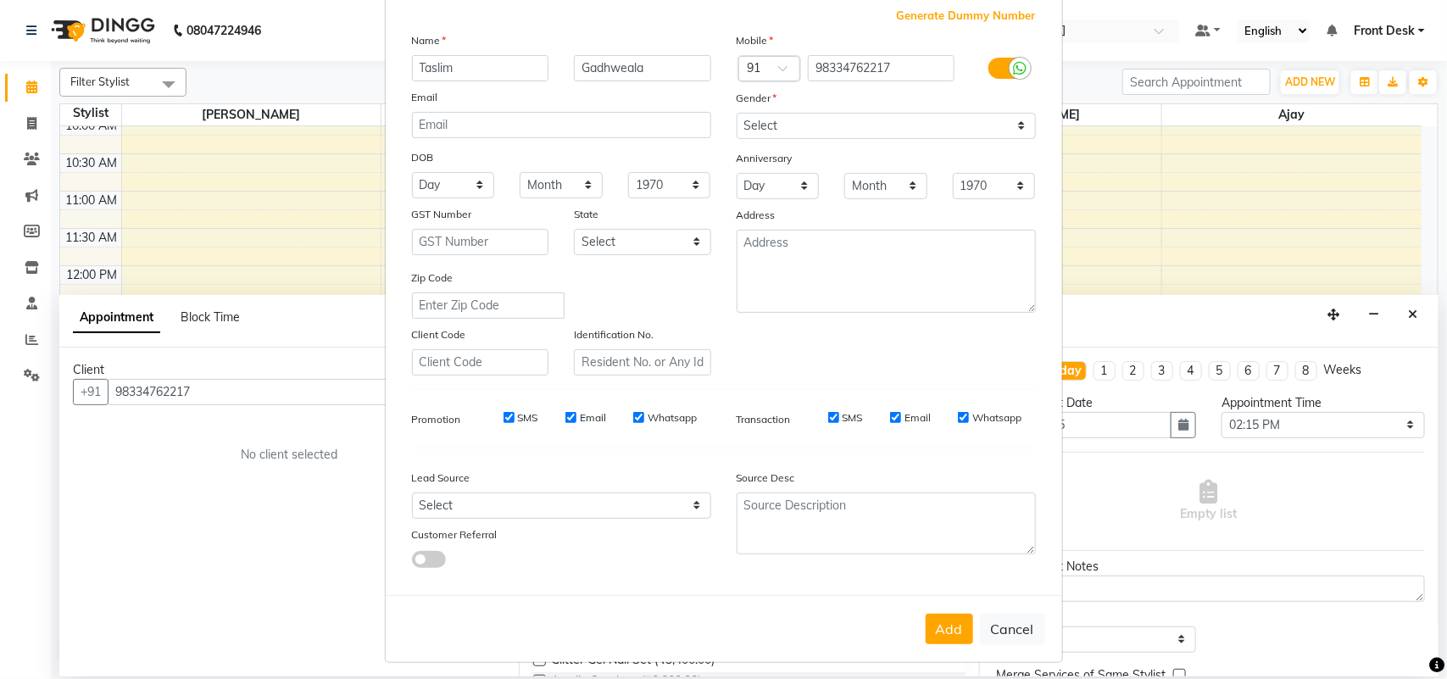
scroll to position [97, 0]
click at [941, 615] on button "Add" at bounding box center [948, 627] width 47 height 31
select select
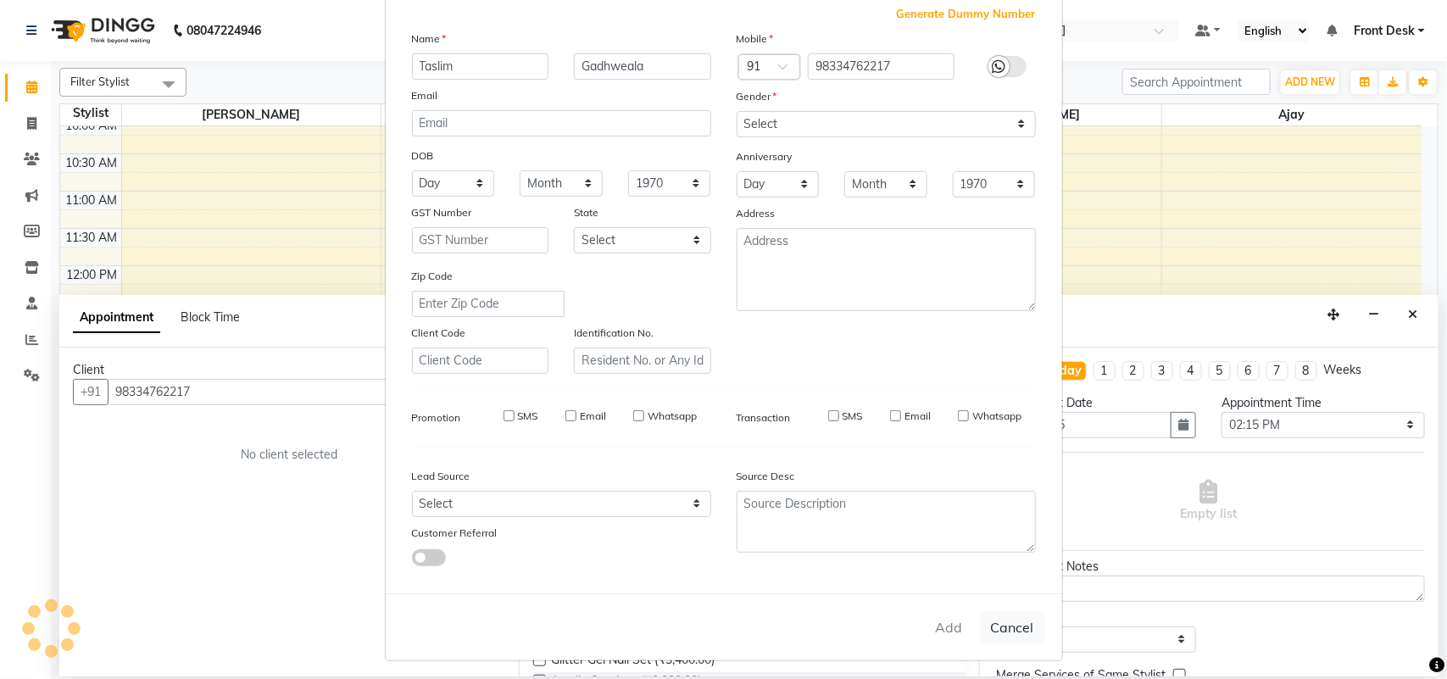
select select
checkbox input "false"
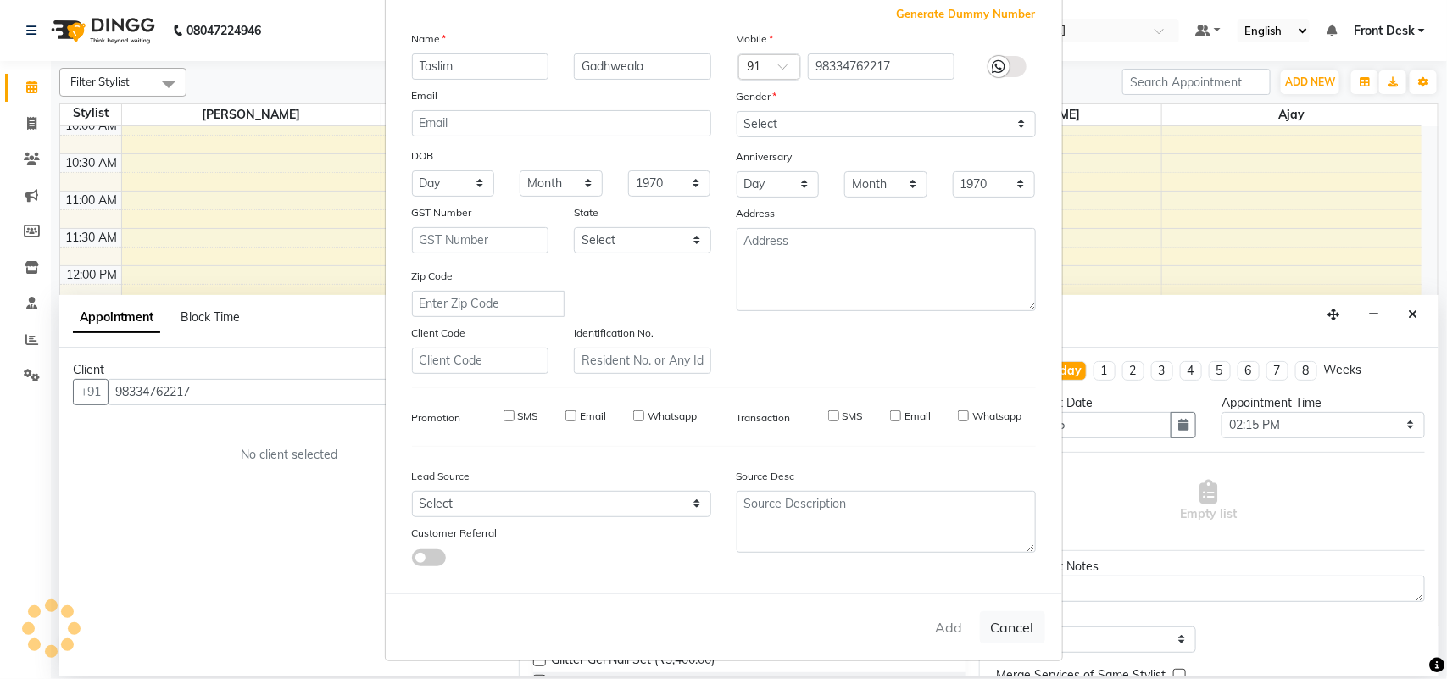
checkbox input "false"
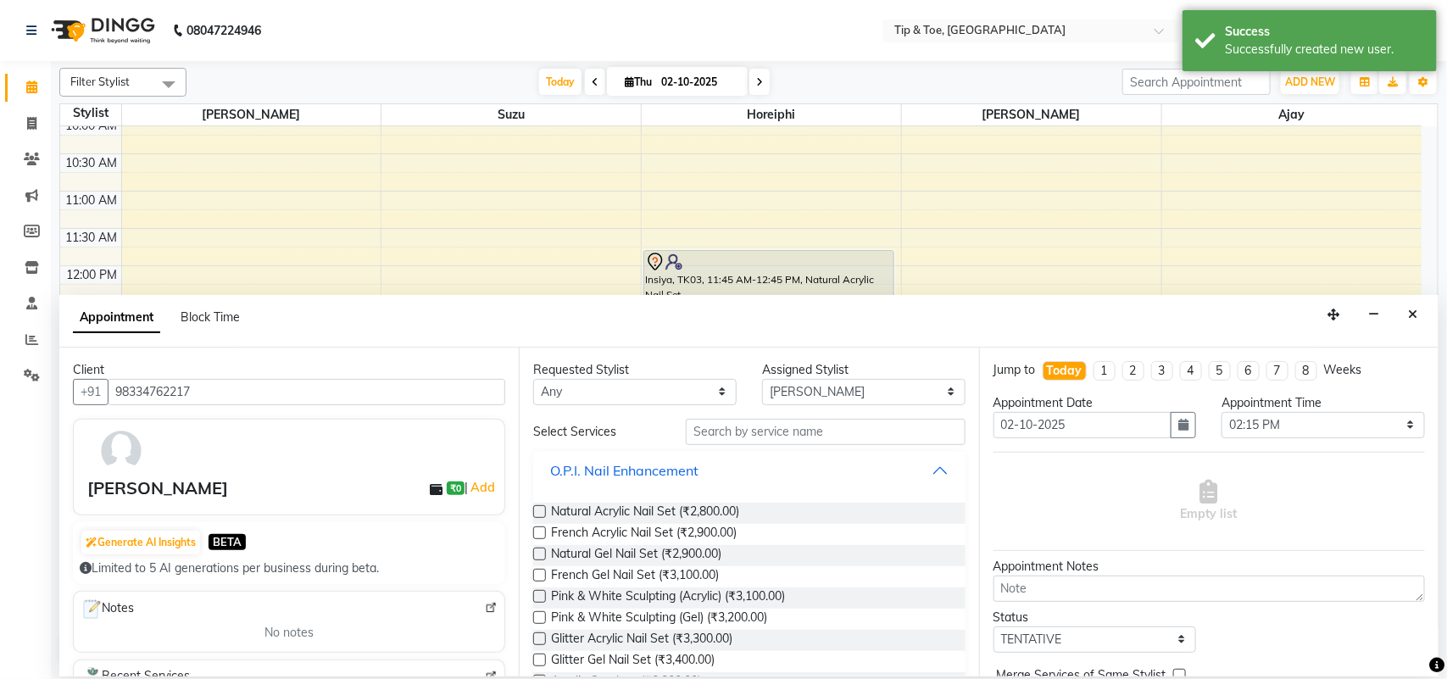
click at [674, 467] on div "O.P.I. Nail Enhancement" at bounding box center [624, 470] width 148 height 20
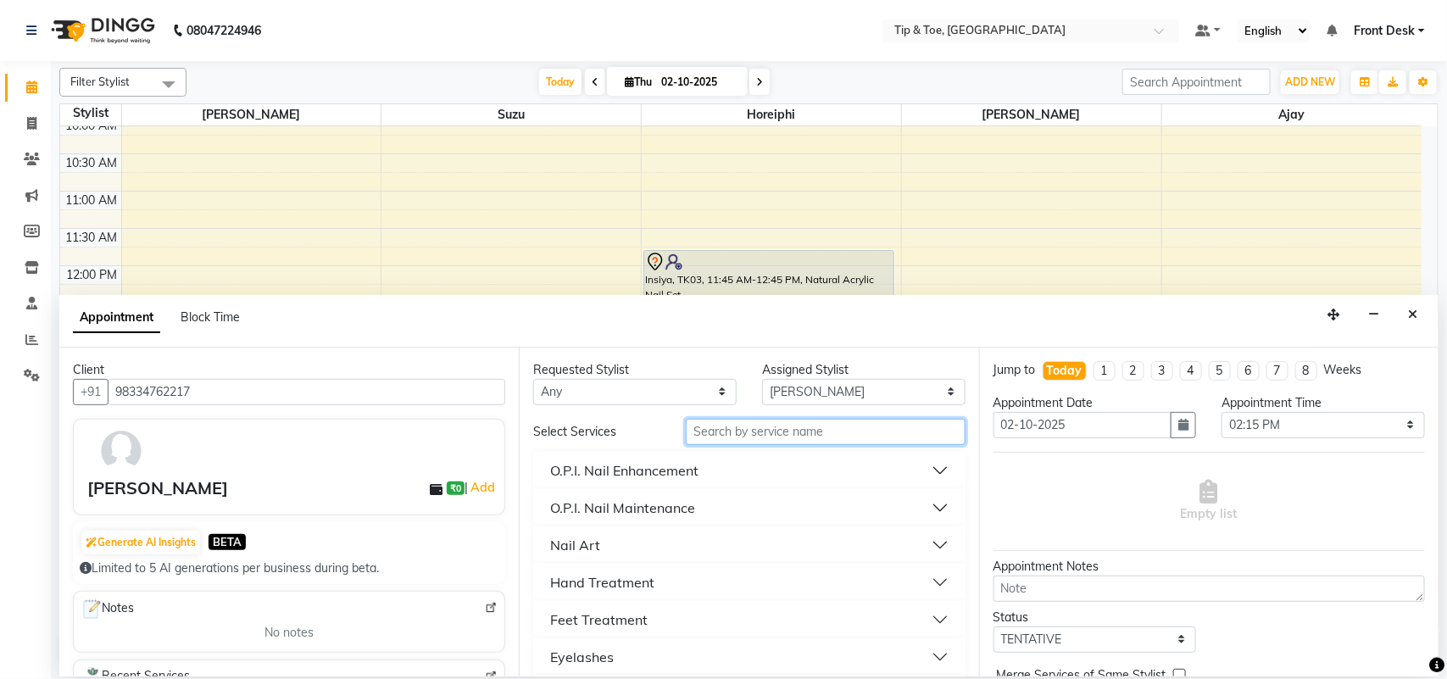
click at [747, 429] on input "text" at bounding box center [826, 432] width 280 height 26
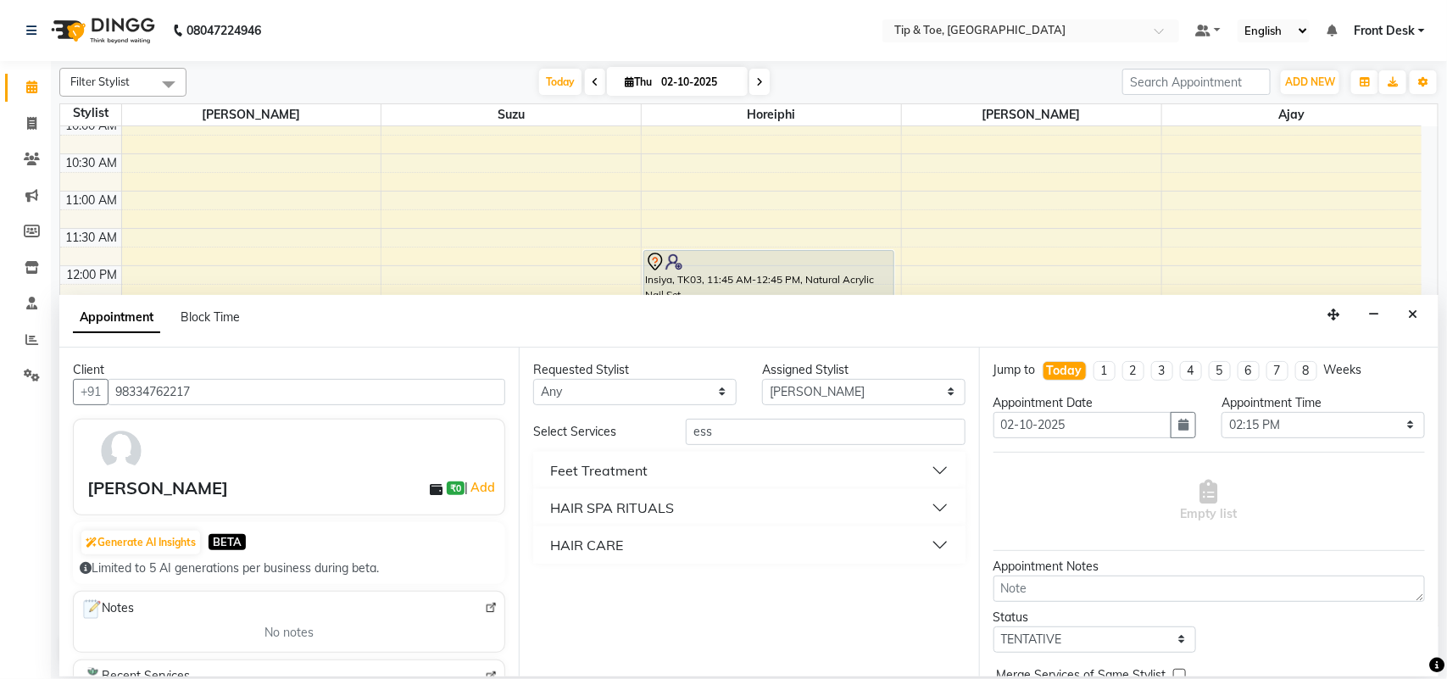
click at [976, 447] on div "Requested Stylist Any Ajay ASHWINI MAHESKAR [PERSON_NAME] Horeiphi [PERSON_NAME…" at bounding box center [748, 511] width 459 height 329
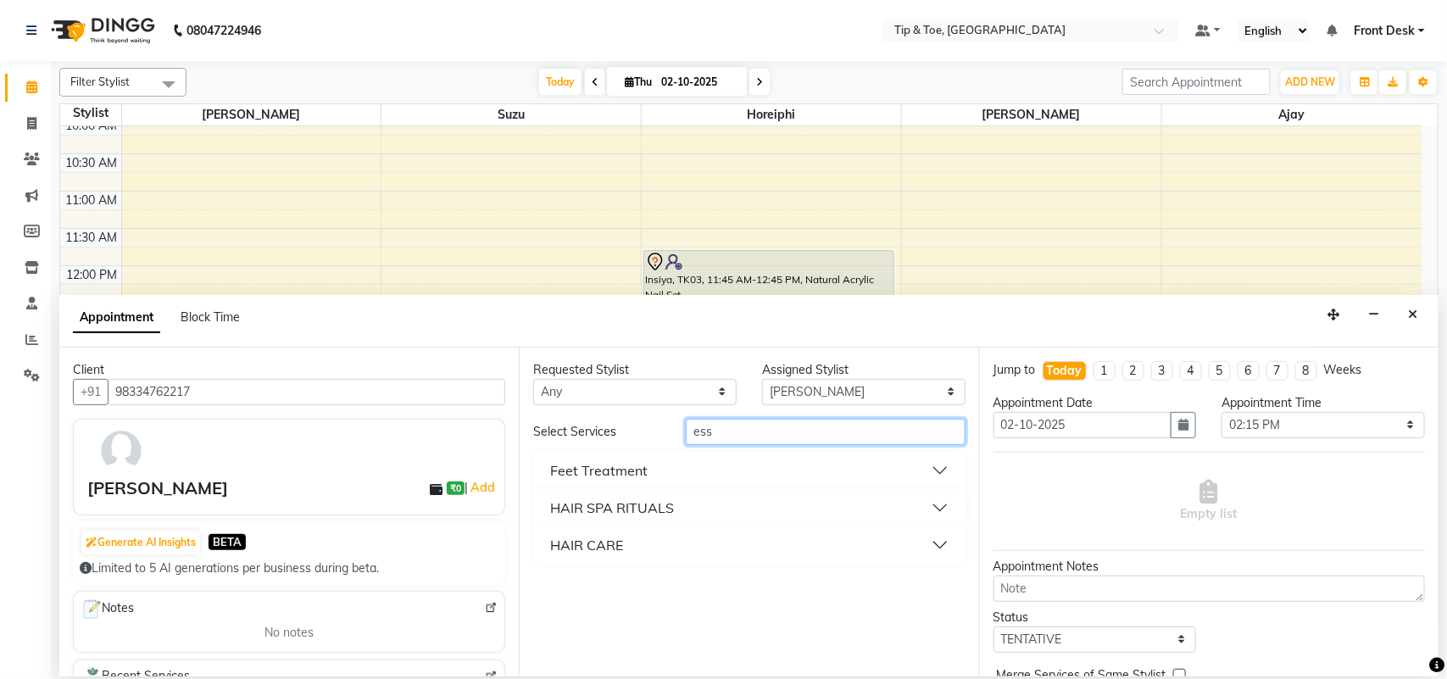
click at [764, 438] on input "ess" at bounding box center [826, 432] width 280 height 26
type input "e"
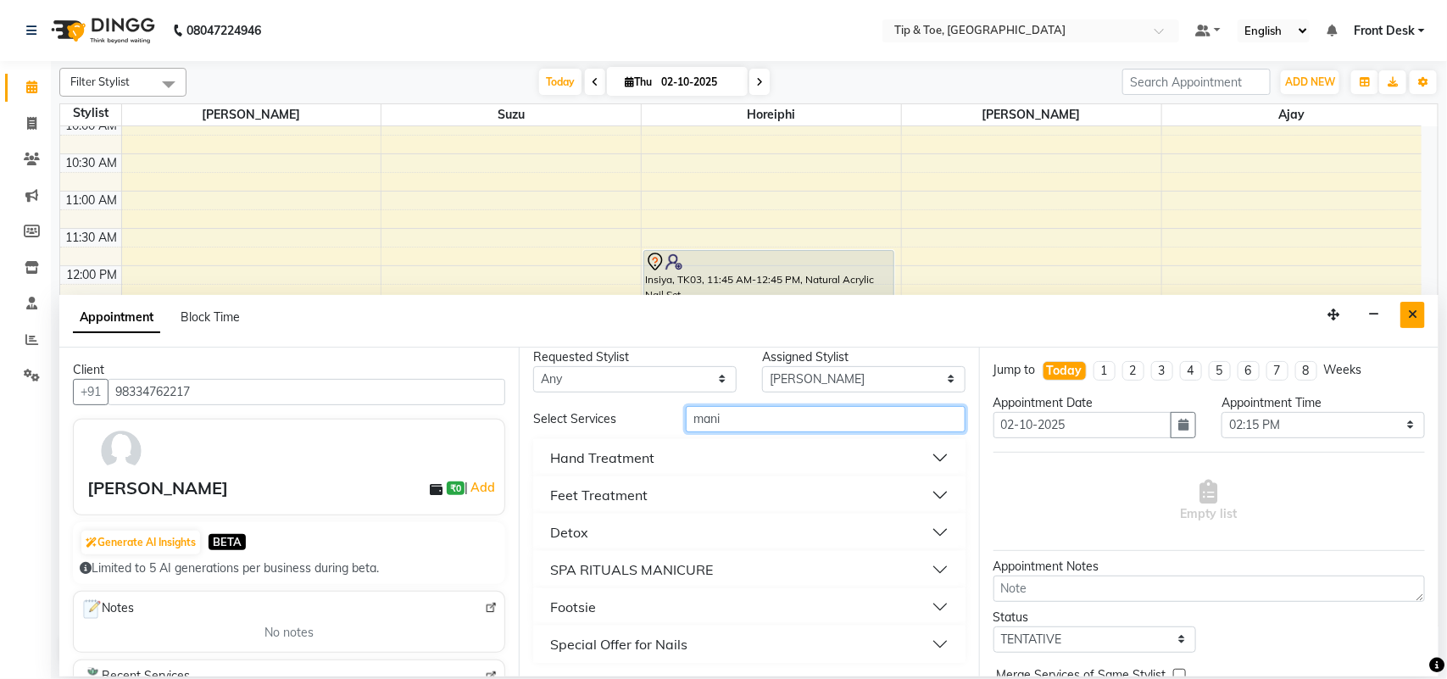
type input "mani"
click at [1409, 315] on icon "Close" at bounding box center [1412, 314] width 9 height 12
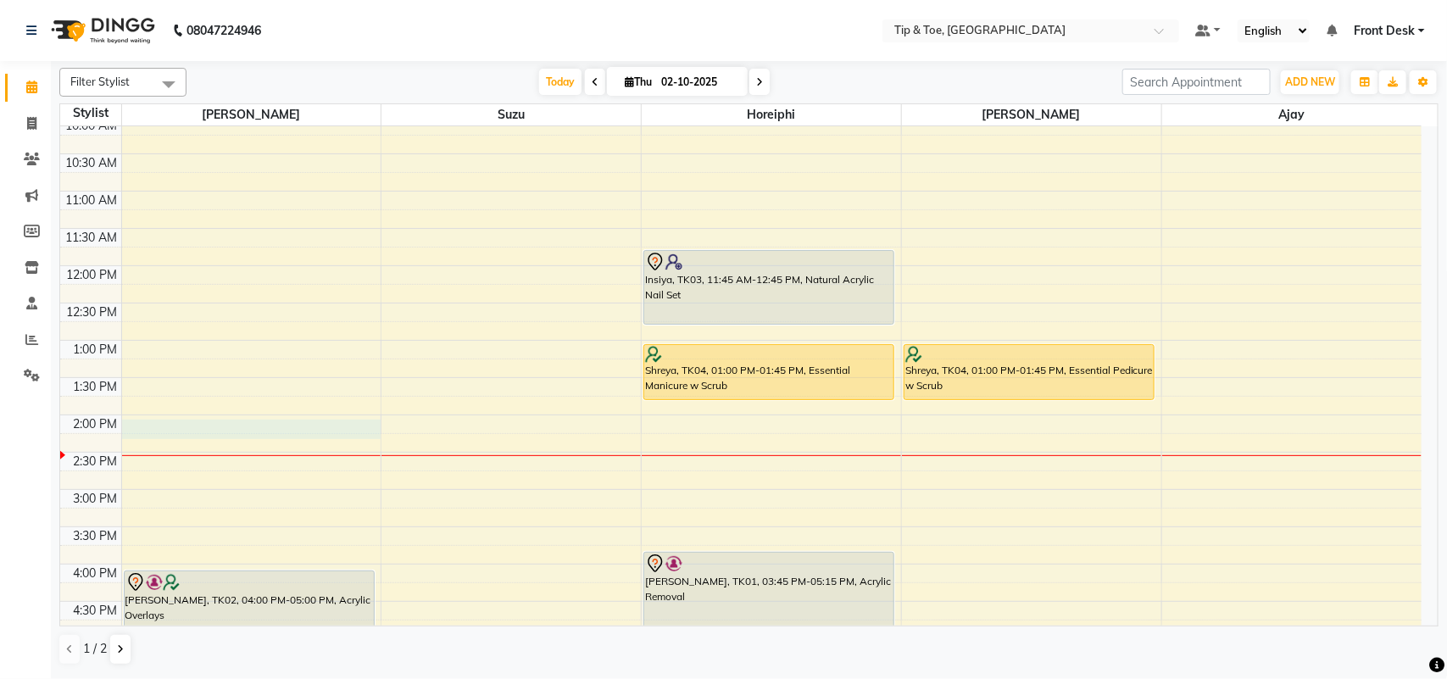
click at [274, 434] on div "8:00 AM 8:30 AM 9:00 AM 9:30 AM 10:00 AM 10:30 AM 11:00 AM 11:30 AM 12:00 PM 12…" at bounding box center [740, 452] width 1361 height 969
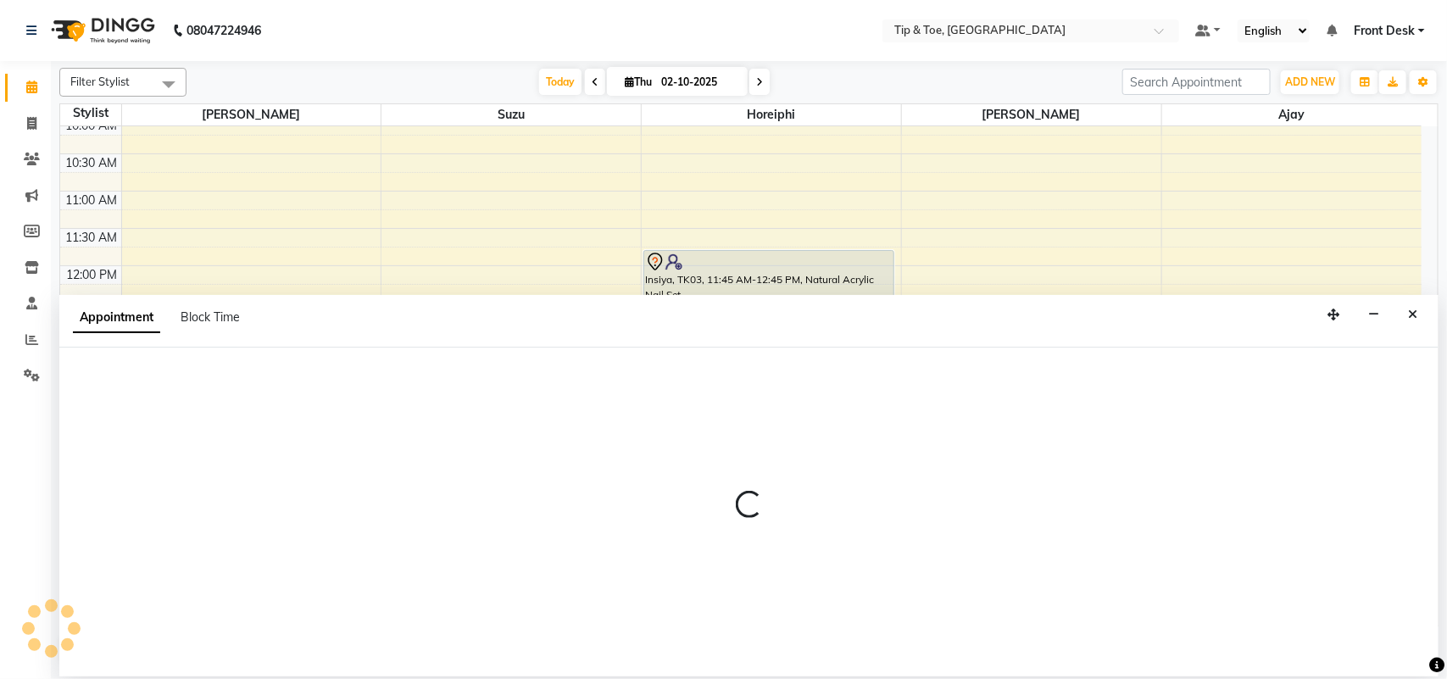
select select "38741"
select select "840"
select select "tentative"
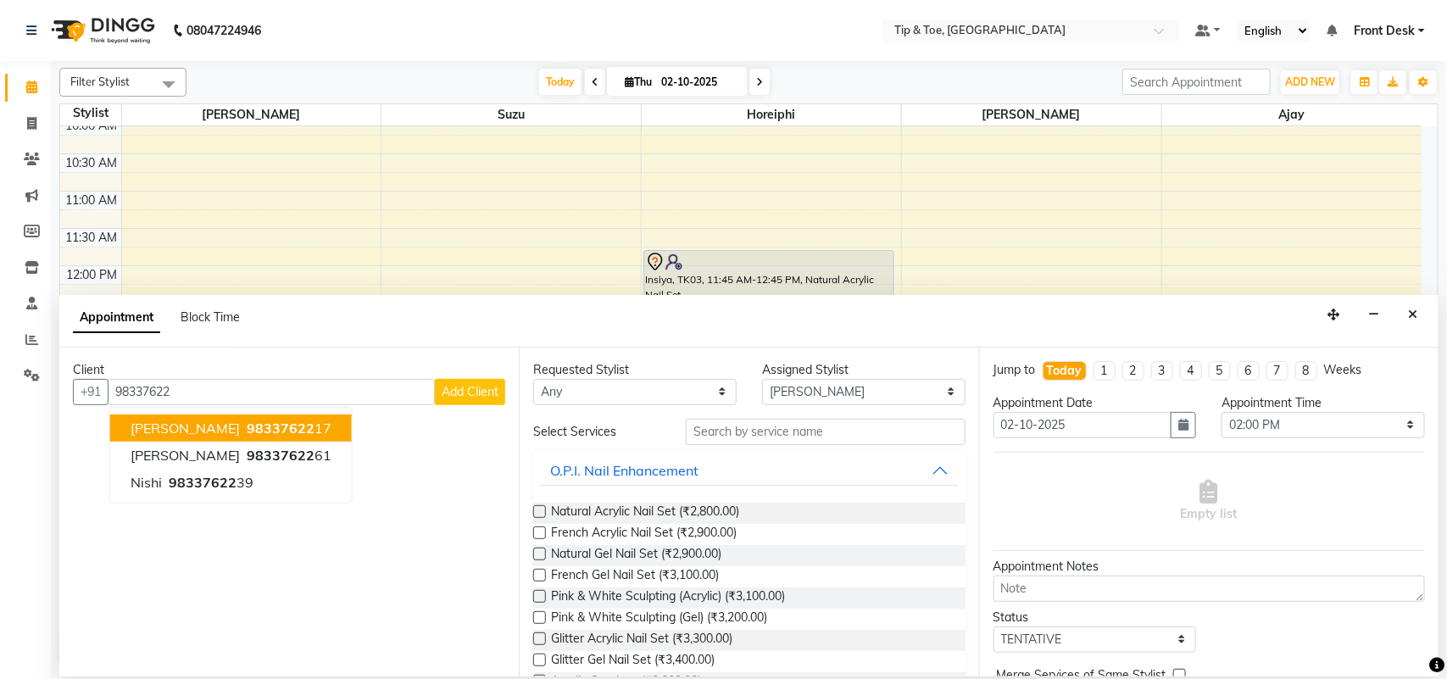
click at [274, 434] on span "98337622" at bounding box center [281, 428] width 68 height 17
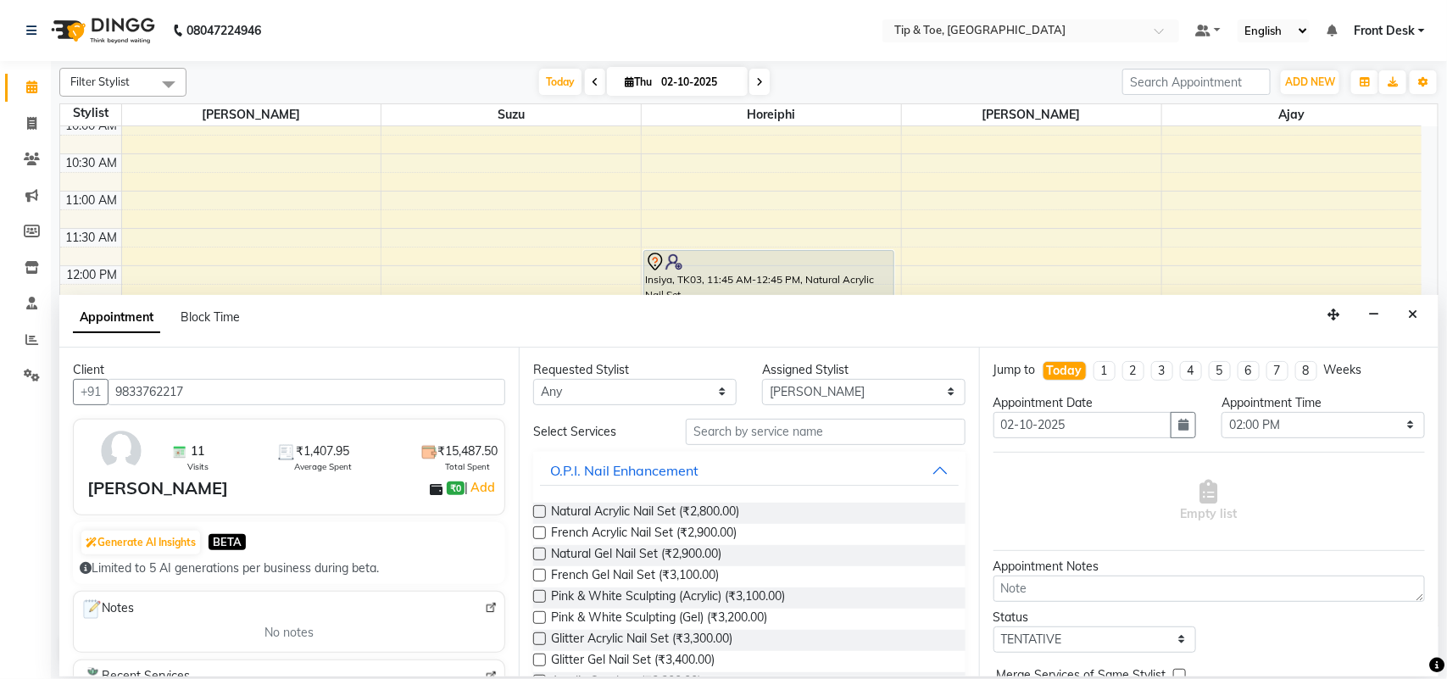
type input "9833762217"
click at [775, 422] on input "text" at bounding box center [826, 432] width 280 height 26
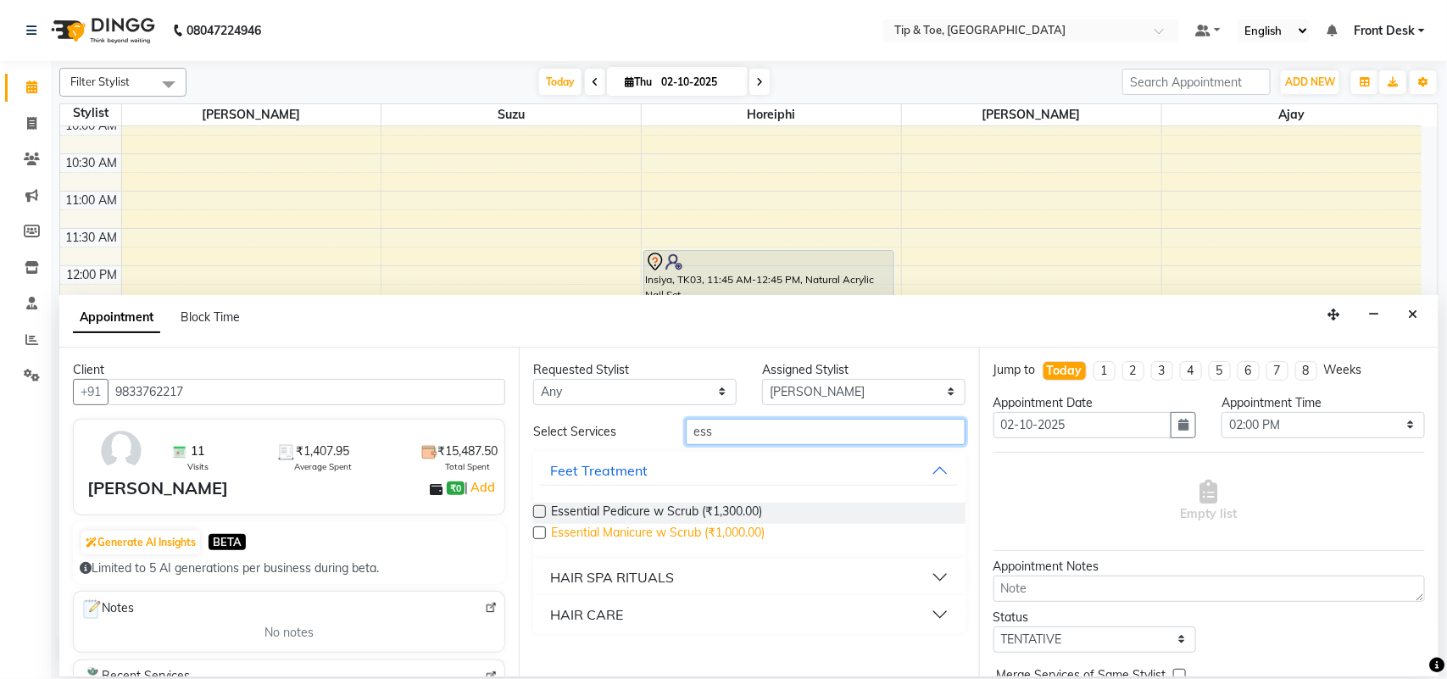
type input "ess"
click at [636, 535] on span "Essential Manicure w Scrub (₹1,000.00)" at bounding box center [658, 534] width 214 height 21
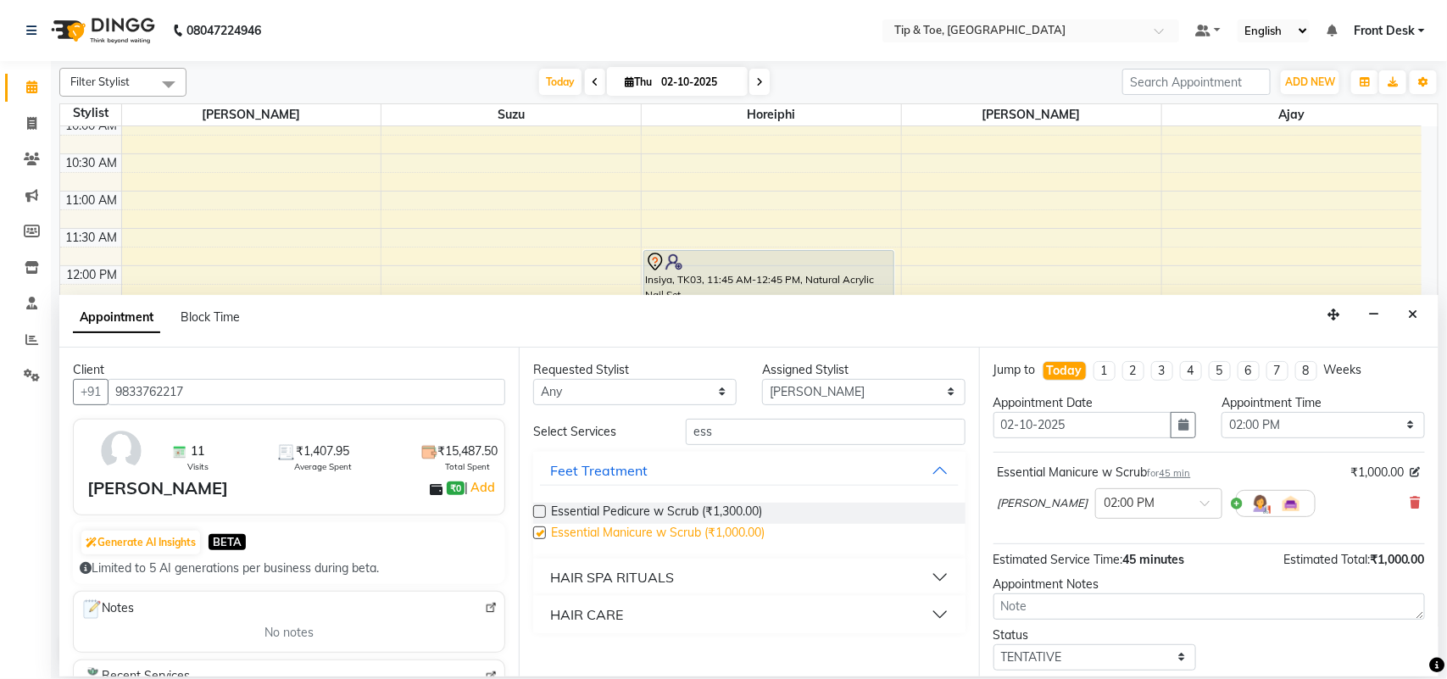
checkbox input "false"
click at [1301, 642] on div "Status Select TENTATIVE CONFIRM CHECK-IN UPCOMING" at bounding box center [1209, 648] width 457 height 44
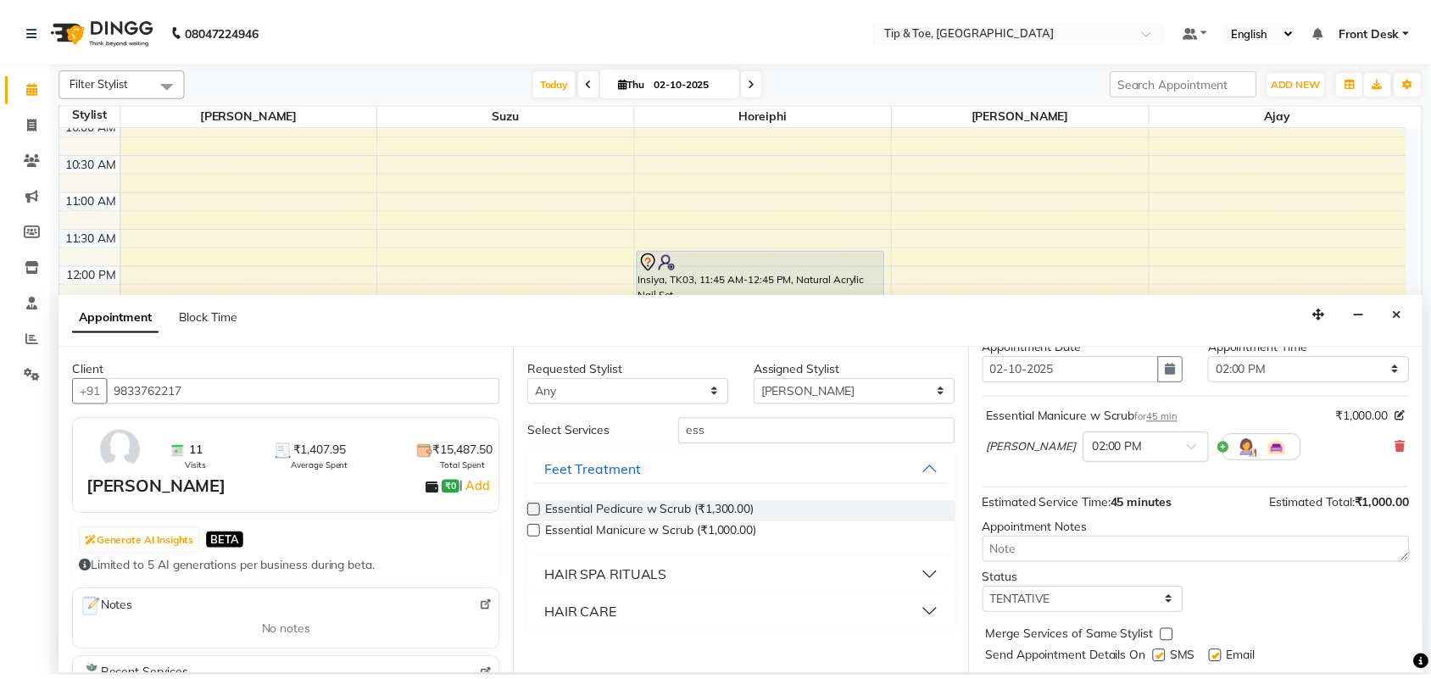
scroll to position [103, 0]
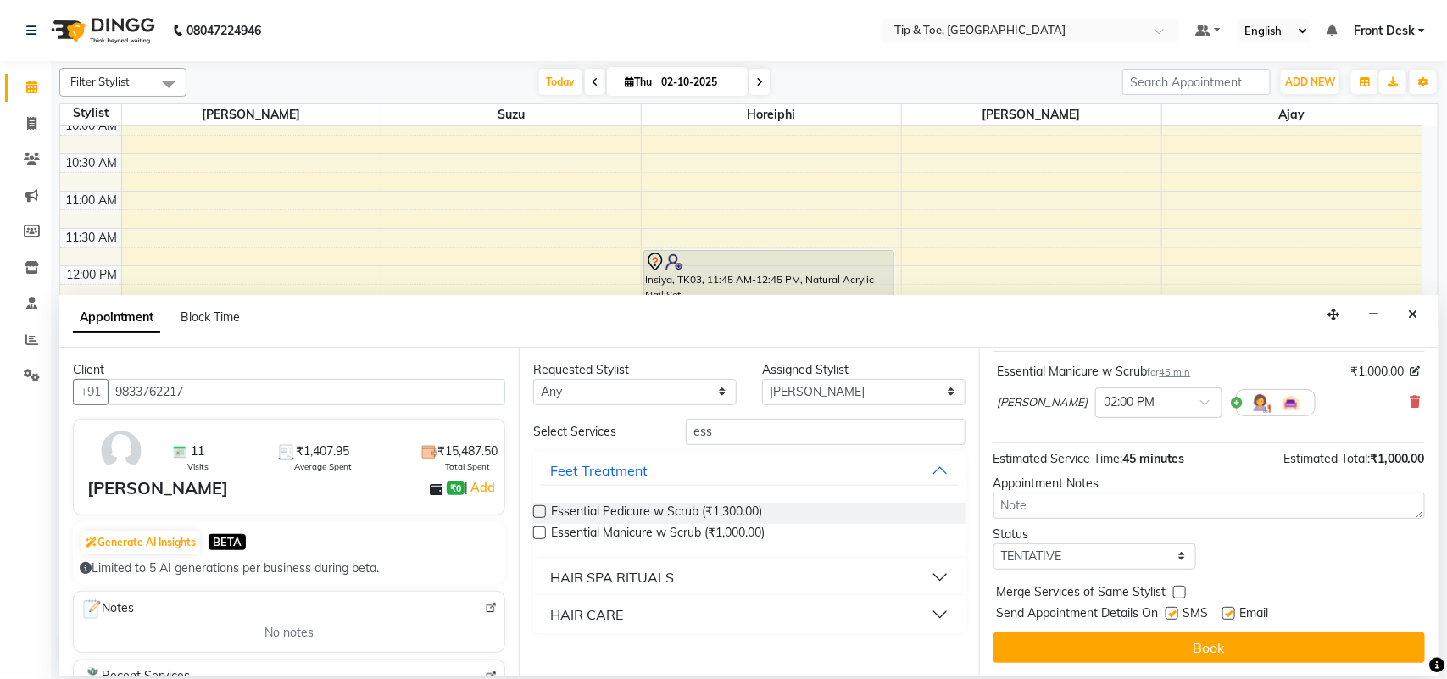
click at [1301, 642] on button "Book" at bounding box center [1208, 647] width 431 height 31
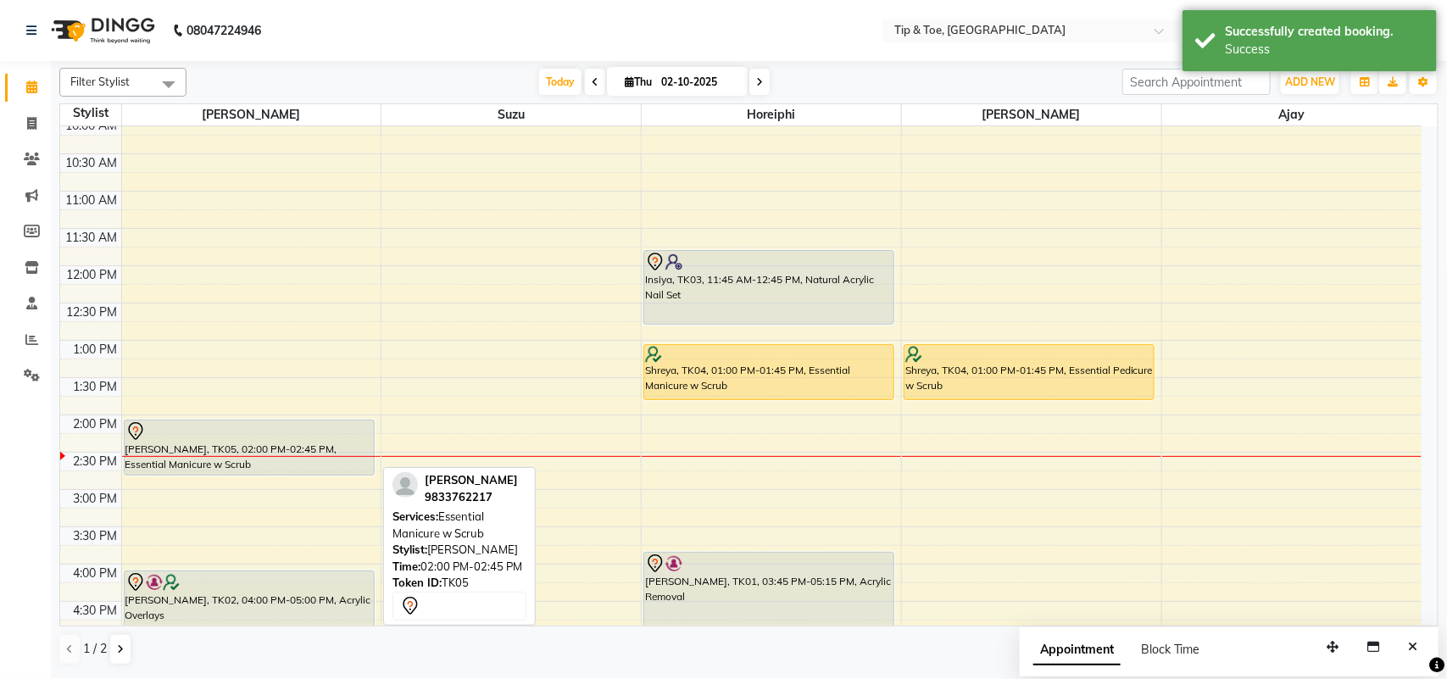
click at [271, 439] on div at bounding box center [248, 431] width 247 height 20
select select "7"
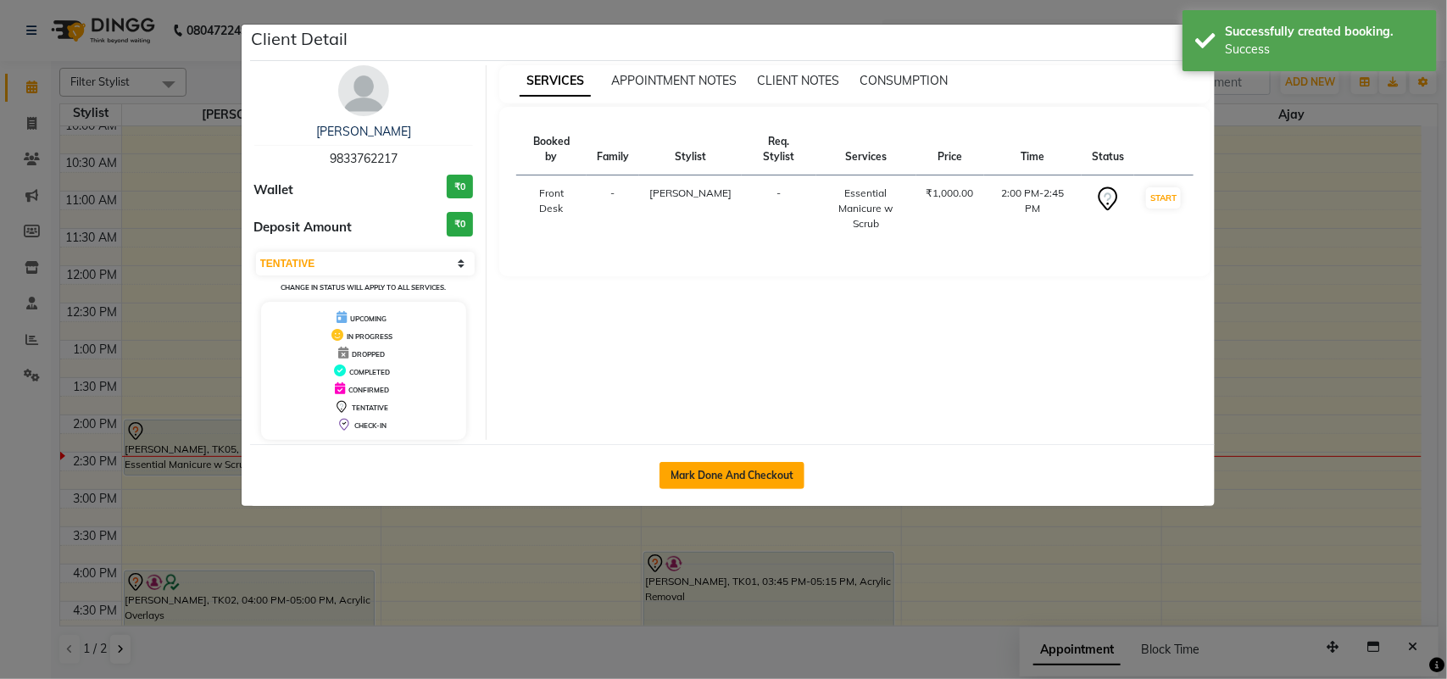
click at [710, 475] on button "Mark Done And Checkout" at bounding box center [731, 475] width 145 height 27
select select "5655"
select select "service"
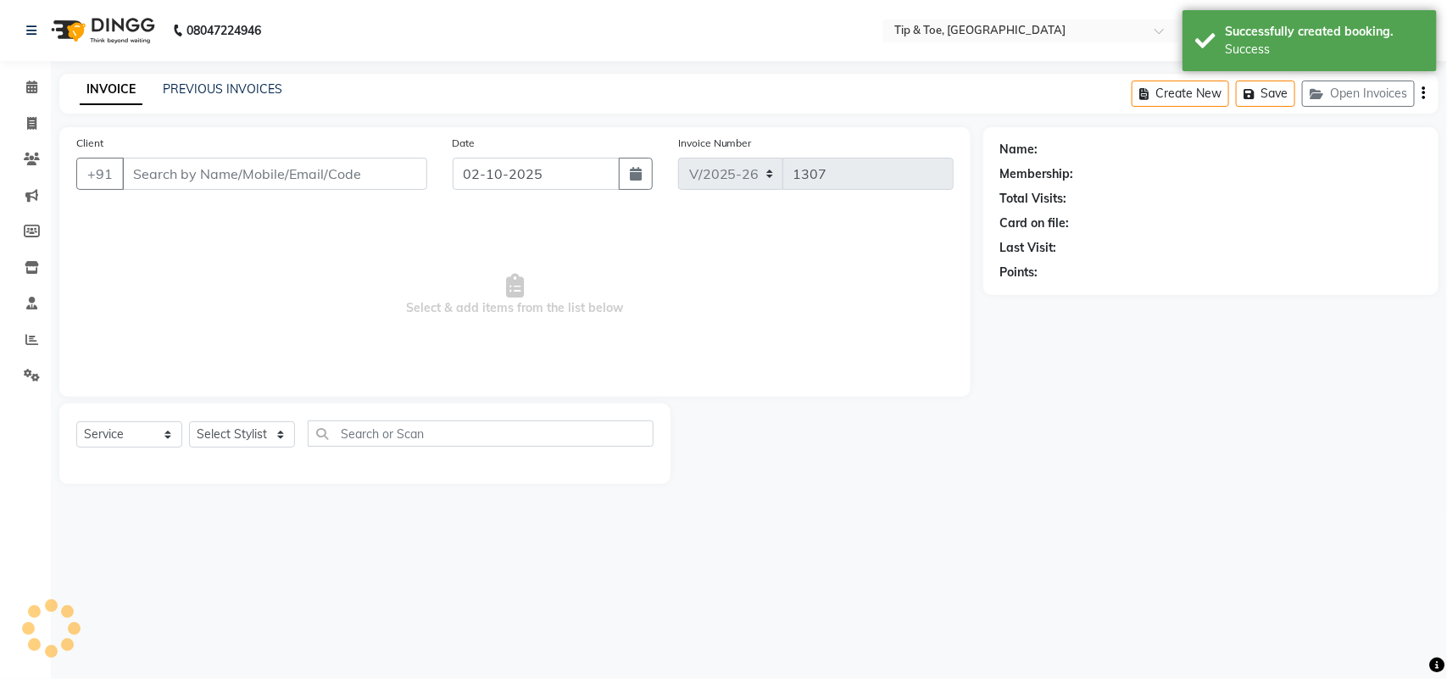
select select "3"
type input "9833762217"
select select "38741"
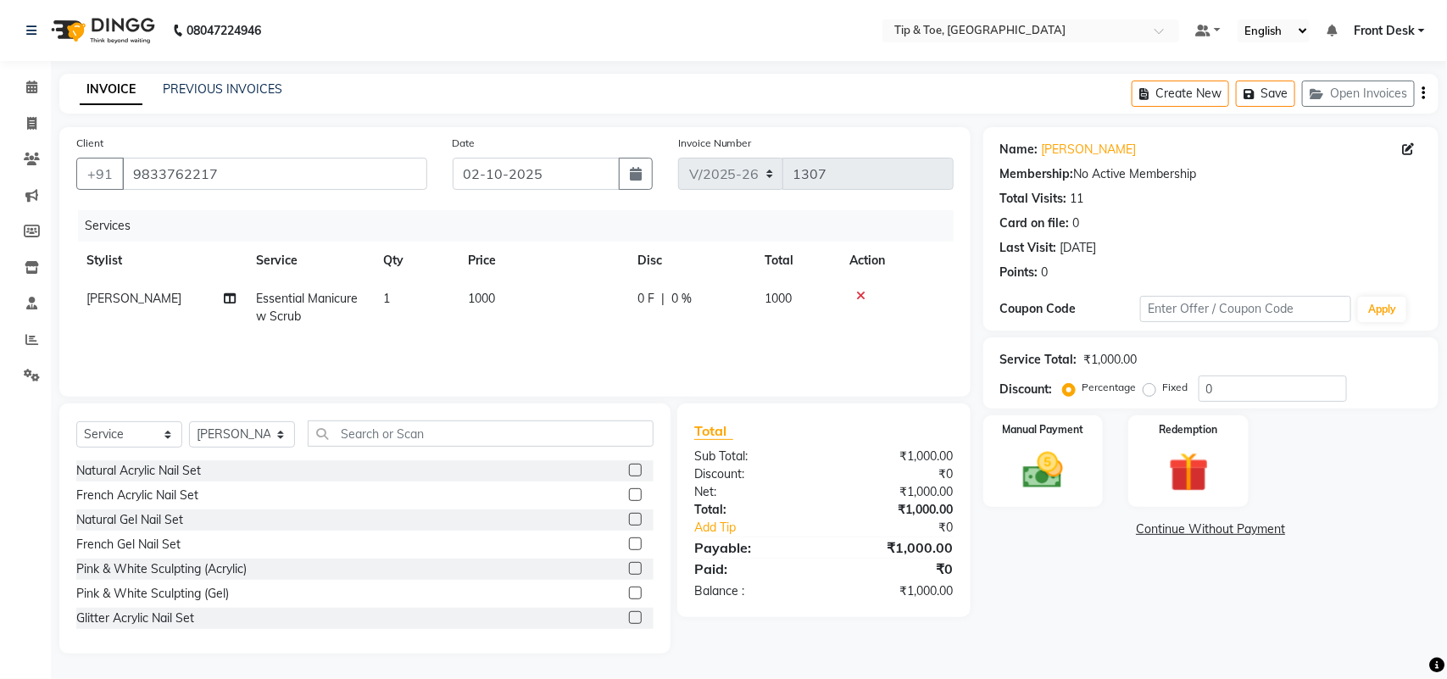
click at [1045, 587] on div "Name: [PERSON_NAME] Membership: No Active Membership Total Visits: 11 Card on f…" at bounding box center [1217, 390] width 468 height 526
click at [786, 291] on span "1000" at bounding box center [777, 298] width 27 height 15
select select "38741"
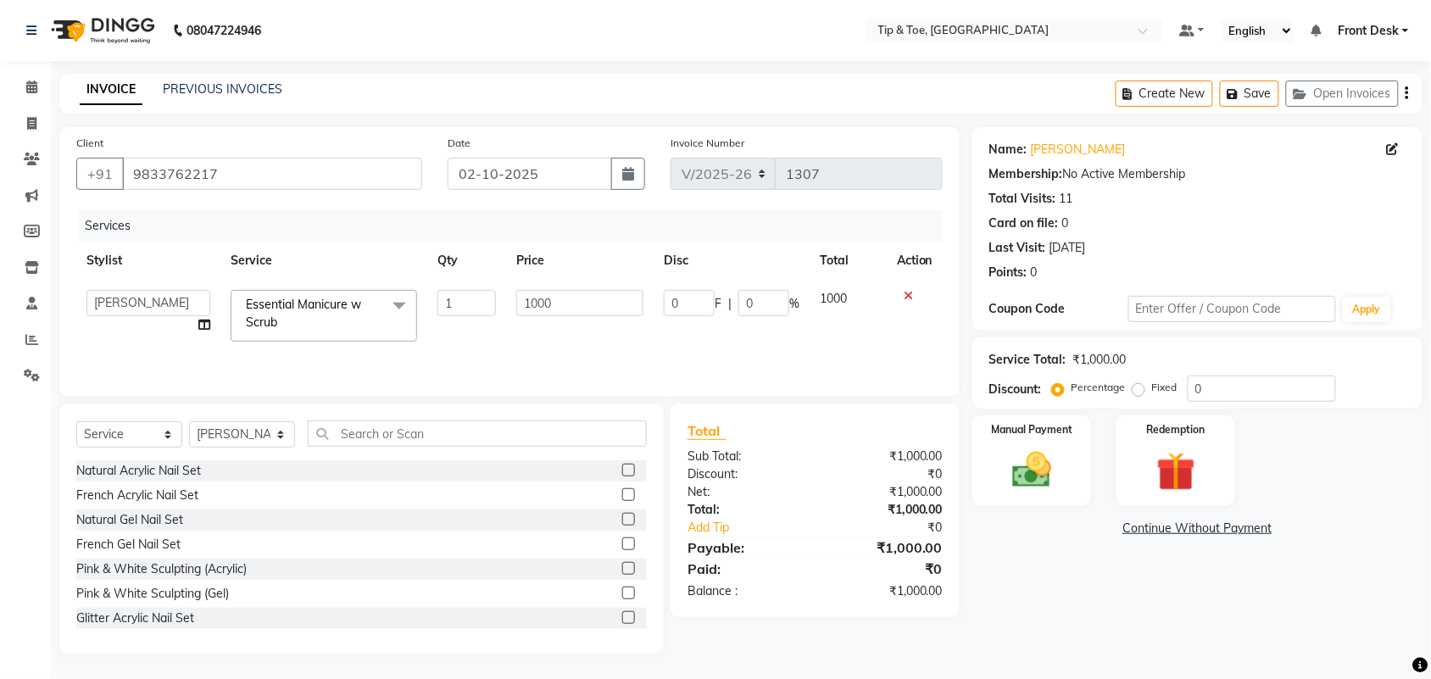
click at [840, 285] on td "1000" at bounding box center [847, 316] width 77 height 72
click at [837, 294] on span "1000" at bounding box center [833, 298] width 27 height 15
click at [553, 302] on input "1000" at bounding box center [579, 303] width 127 height 26
type input "1050"
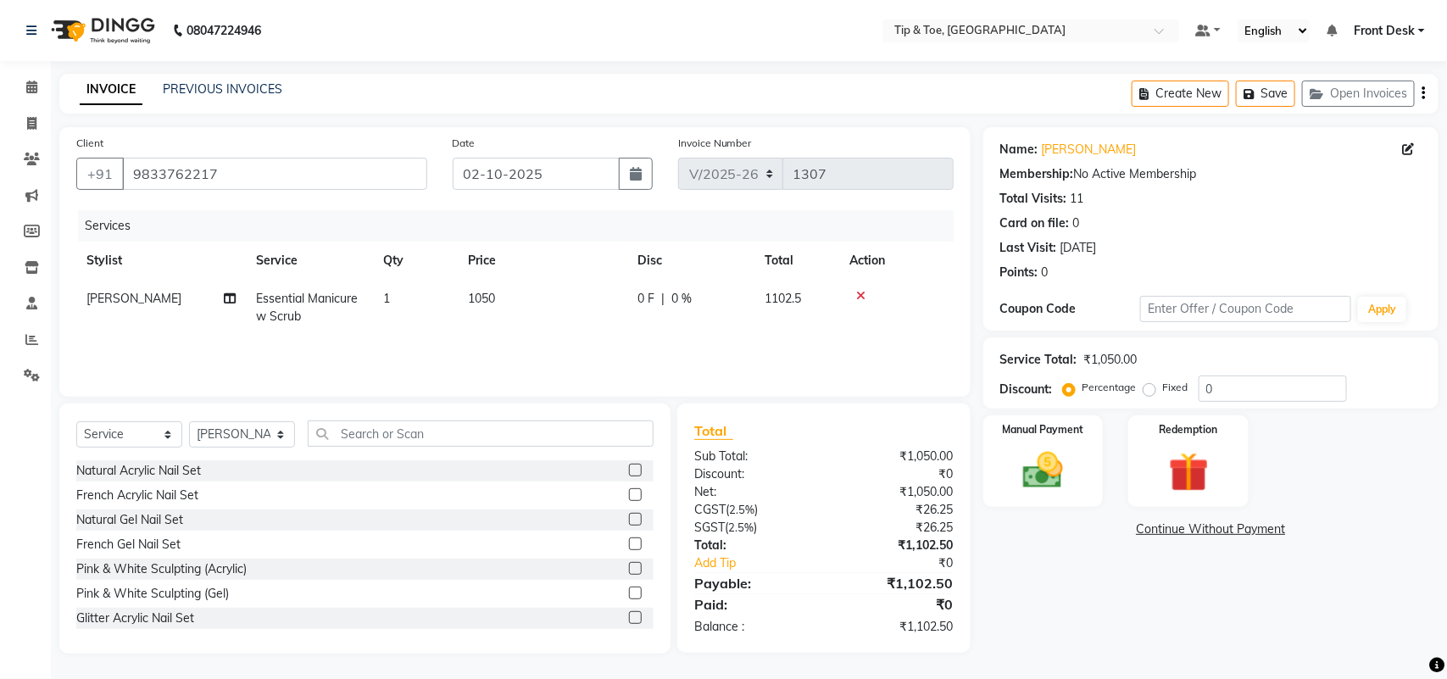
click at [1021, 594] on div "Name: [PERSON_NAME] Membership: No Active Membership Total Visits: 11 Card on f…" at bounding box center [1217, 390] width 468 height 526
click at [498, 295] on td "1050" at bounding box center [542, 308] width 169 height 56
select select "38741"
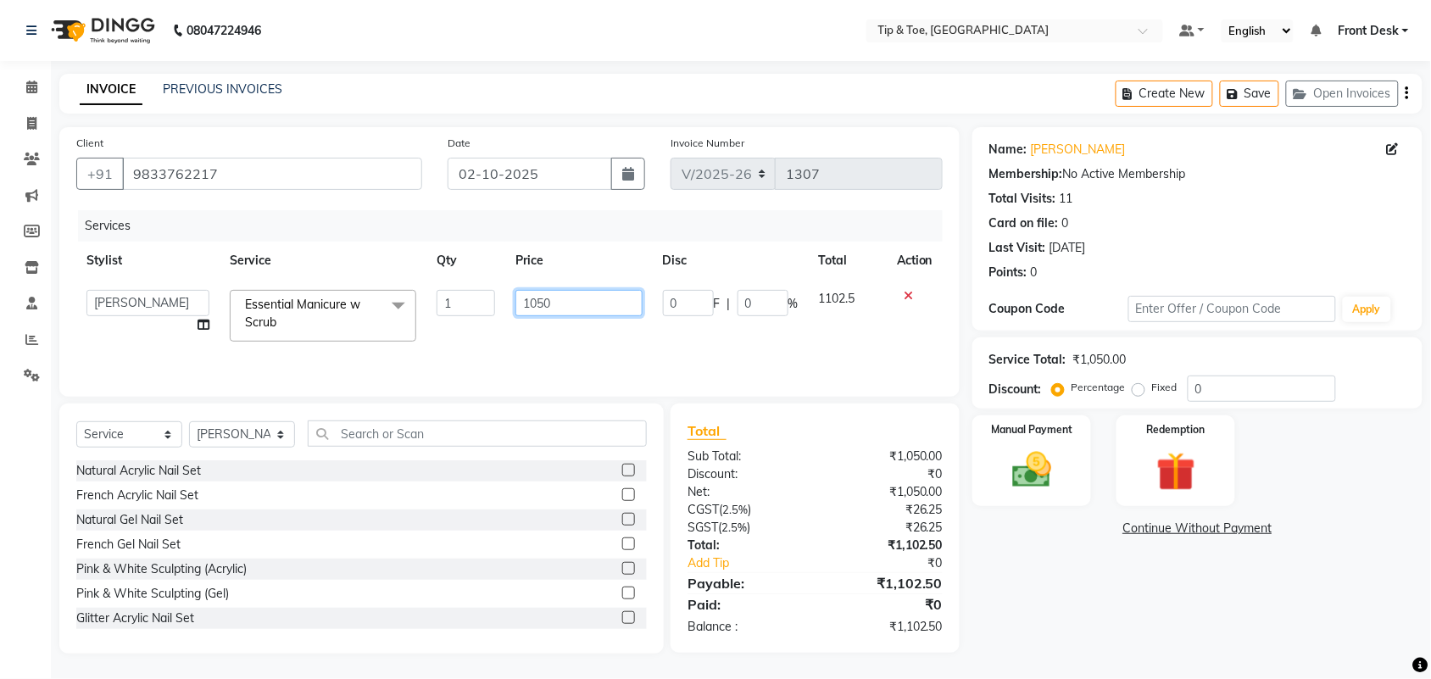
click at [562, 297] on input "1050" at bounding box center [578, 303] width 126 height 26
type input "1000"
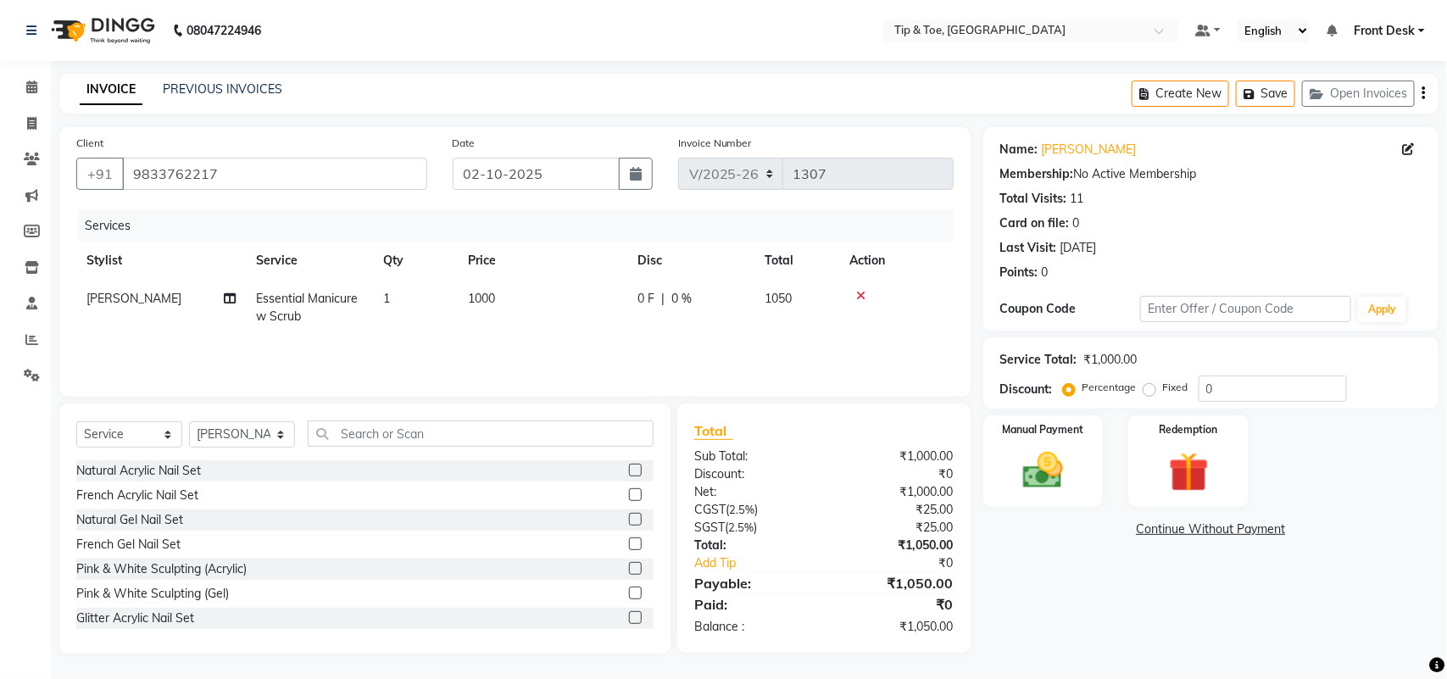
click at [1144, 593] on div "Name: [PERSON_NAME] Membership: No Active Membership Total Visits: 11 Card on f…" at bounding box center [1217, 390] width 468 height 526
click at [1052, 487] on img at bounding box center [1042, 470] width 67 height 47
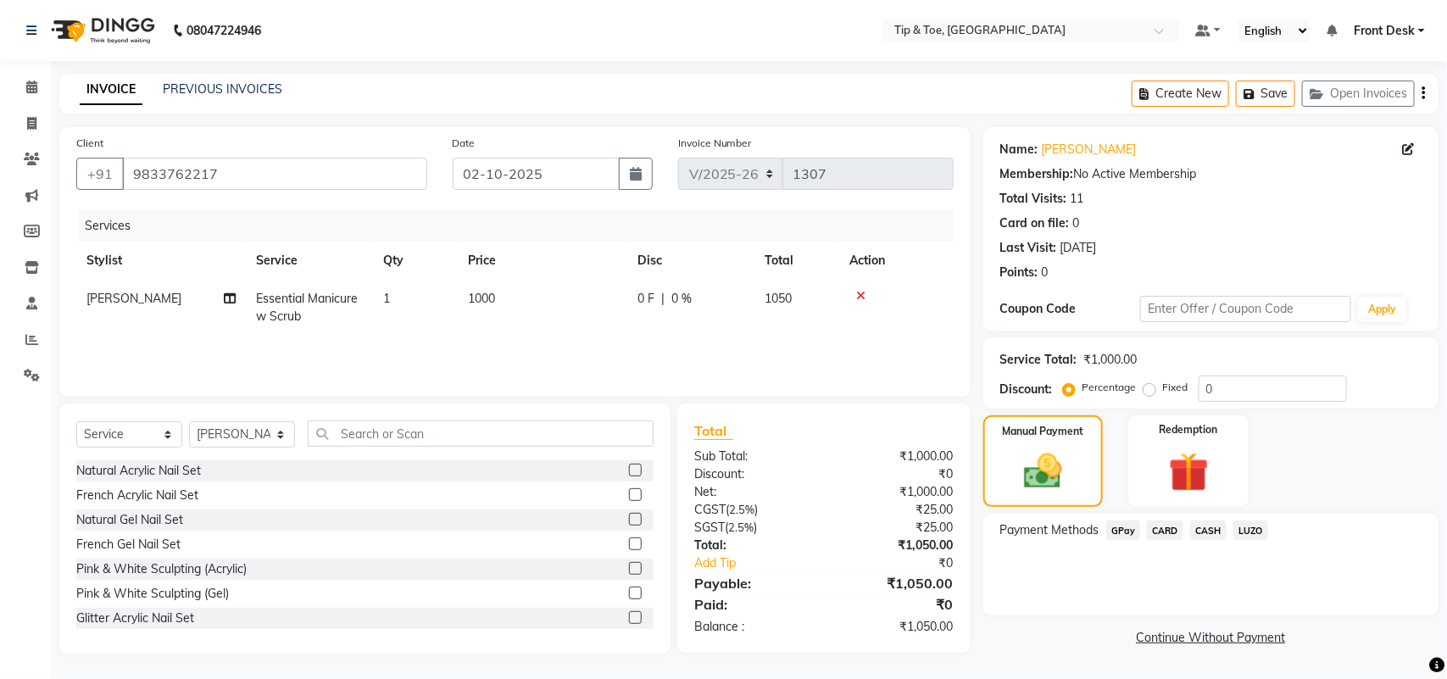
click at [1165, 530] on span "CARD" at bounding box center [1165, 529] width 36 height 19
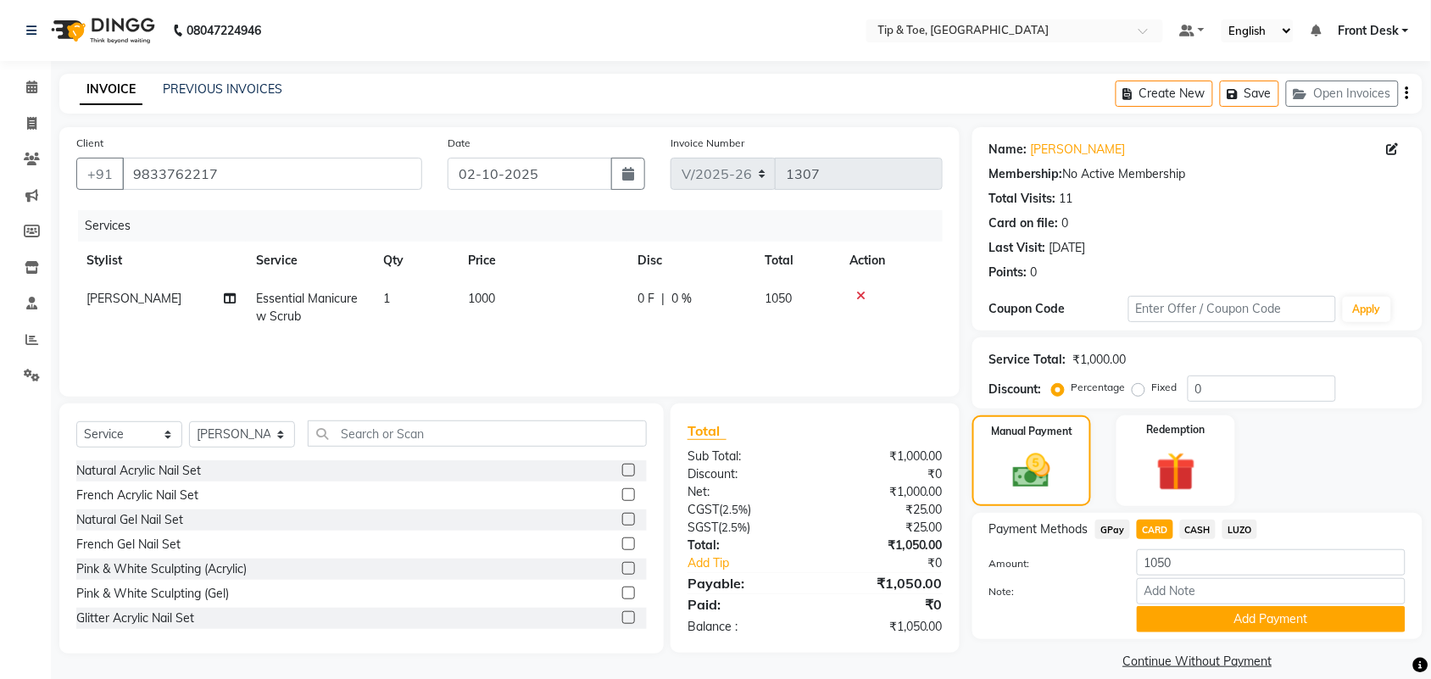
click at [1328, 468] on div "Manual Payment Redemption" at bounding box center [1196, 460] width 475 height 91
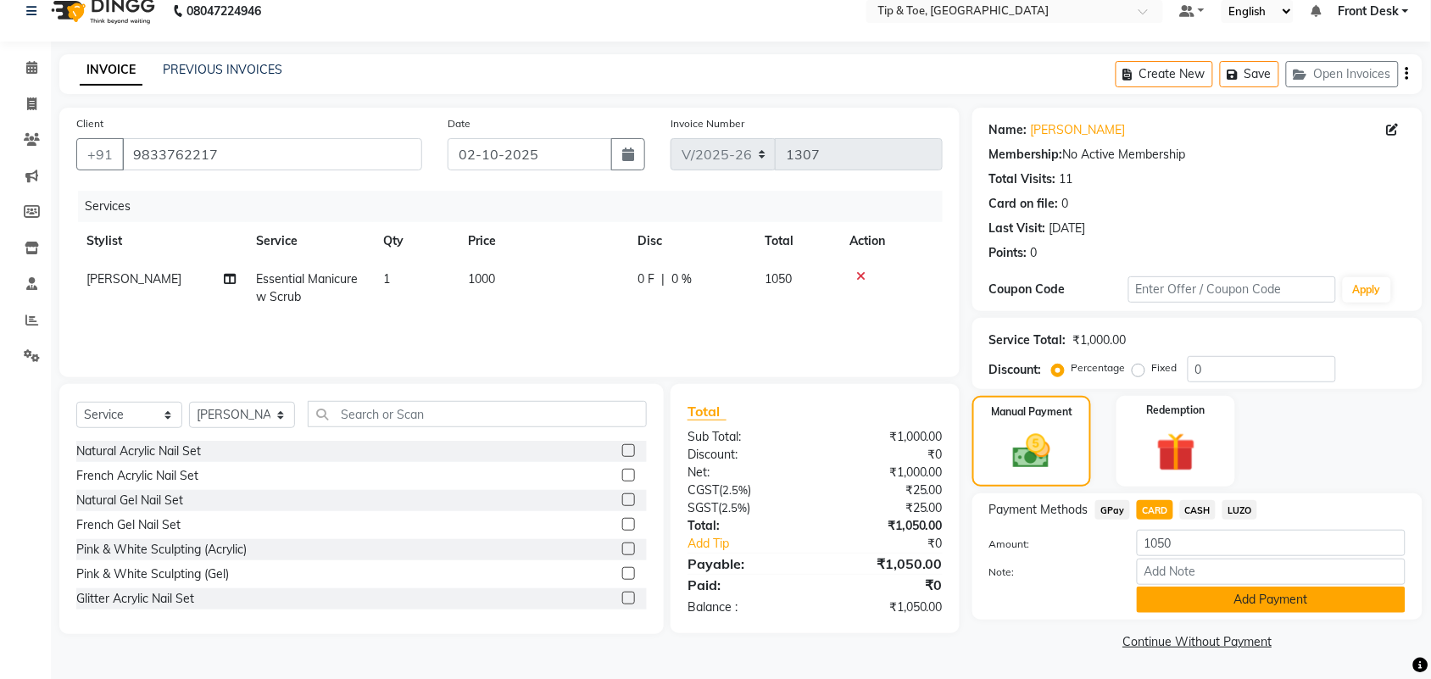
click at [1264, 600] on button "Add Payment" at bounding box center [1270, 599] width 269 height 26
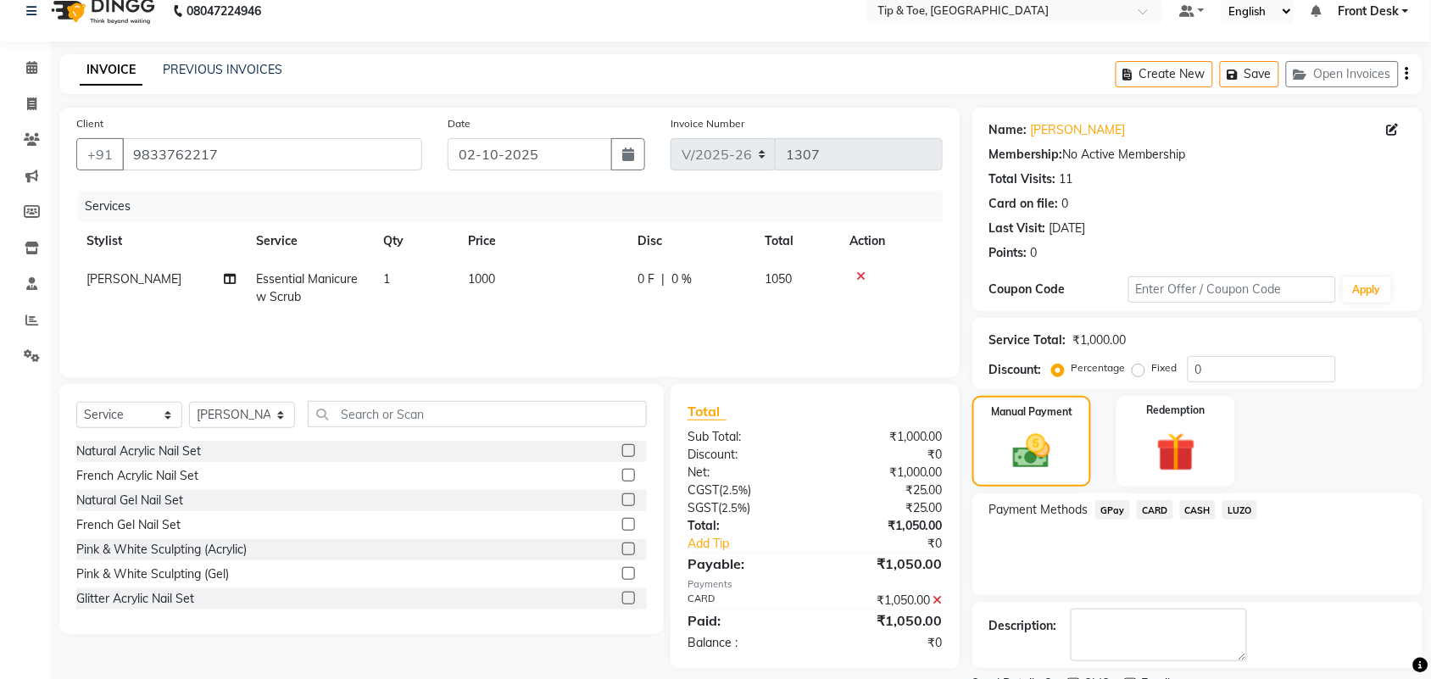
click at [1264, 602] on div "Description:" at bounding box center [1197, 635] width 450 height 66
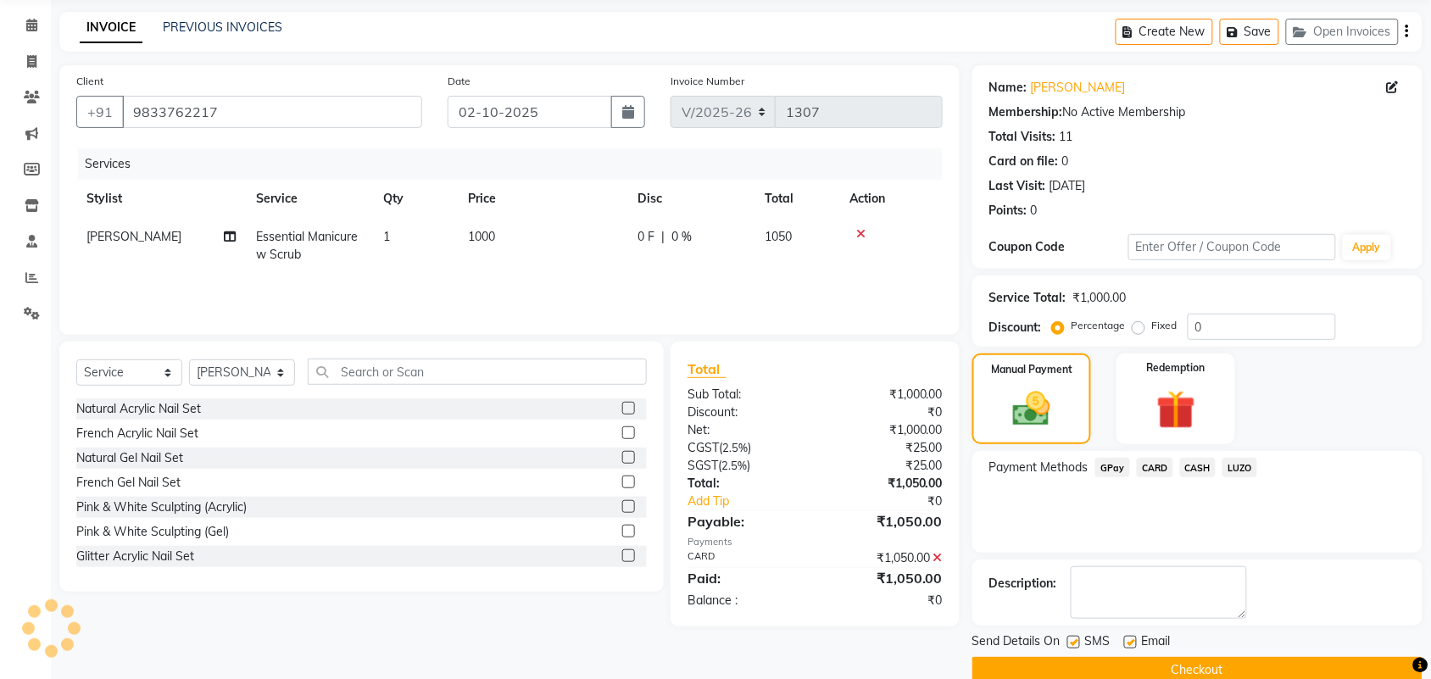
scroll to position [92, 0]
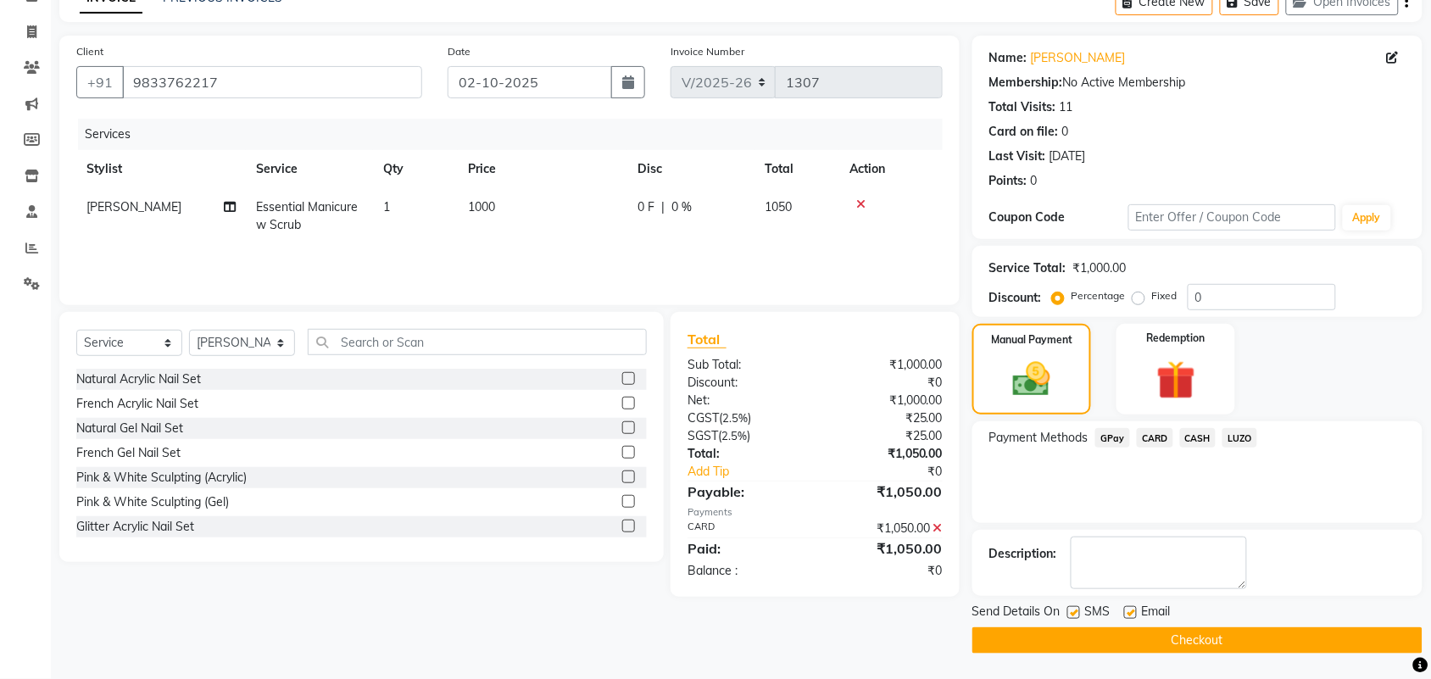
click at [1234, 642] on button "Checkout" at bounding box center [1197, 640] width 450 height 26
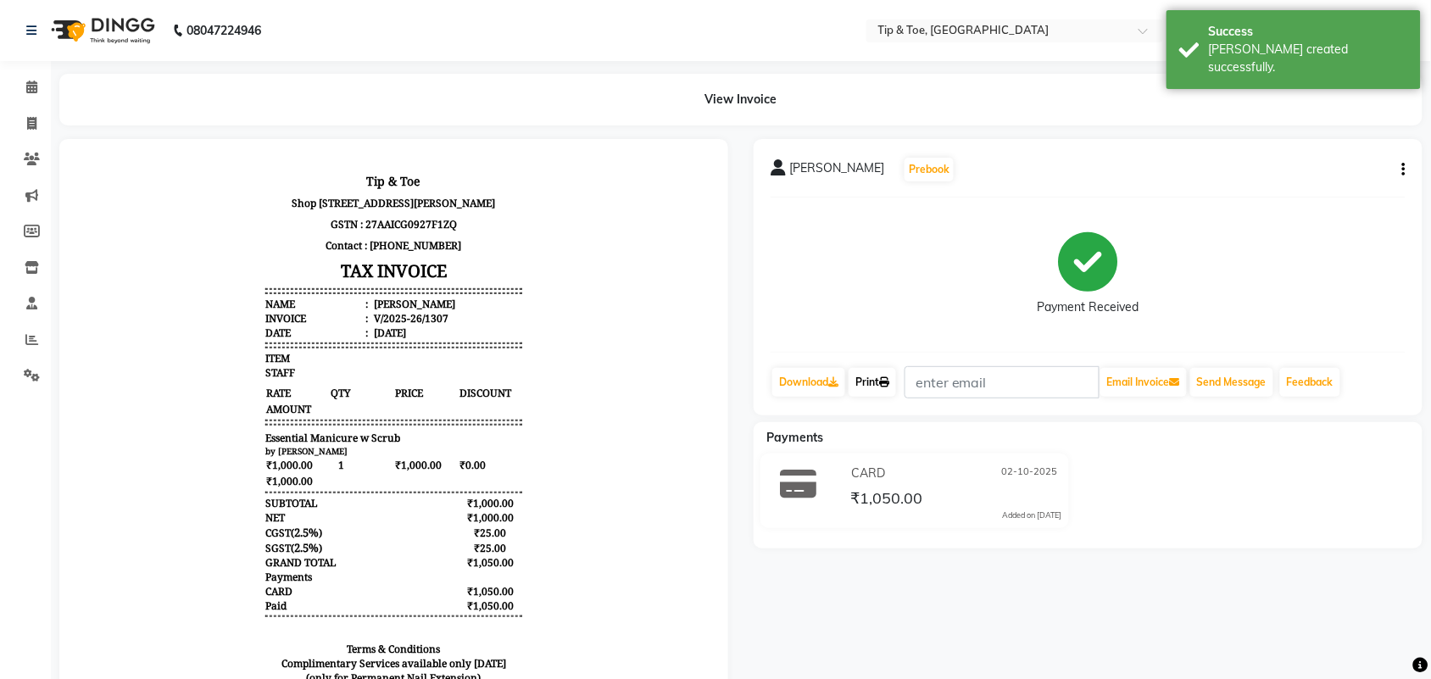
click at [886, 384] on icon at bounding box center [884, 382] width 10 height 10
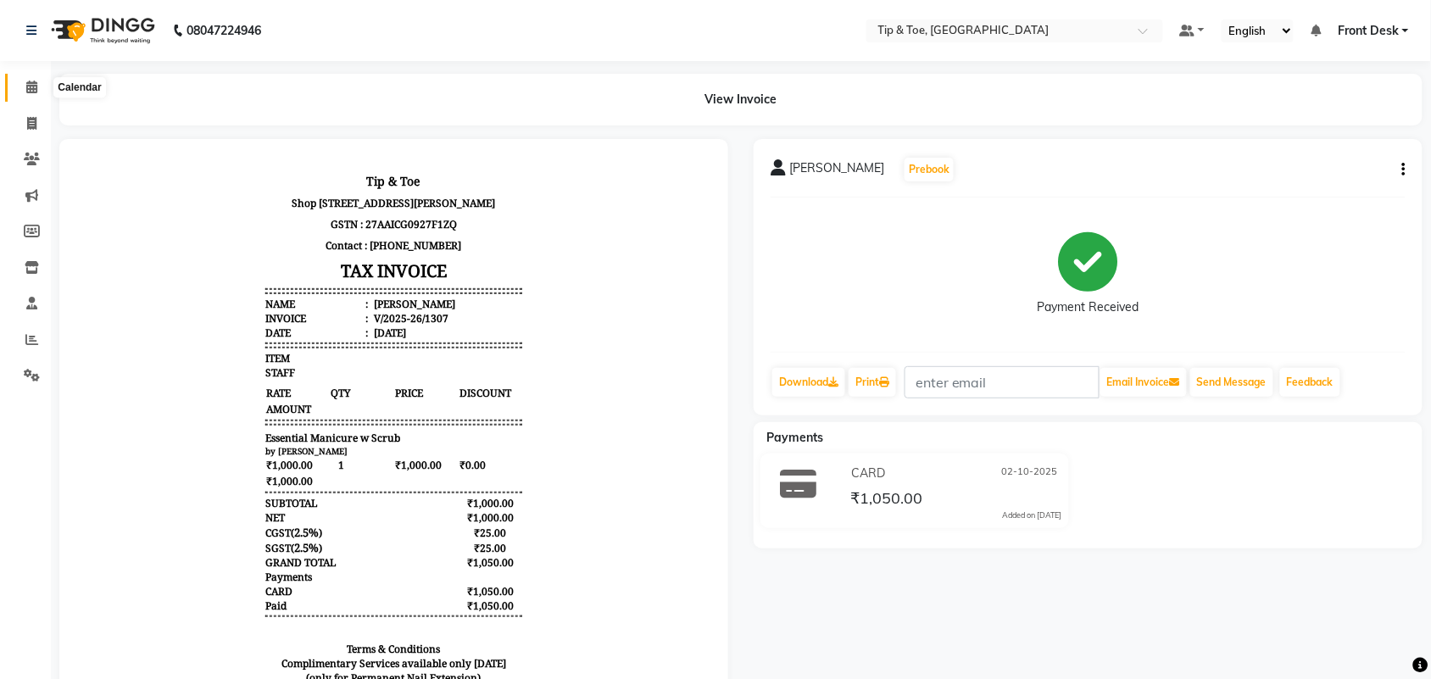
click at [31, 92] on icon at bounding box center [31, 87] width 11 height 13
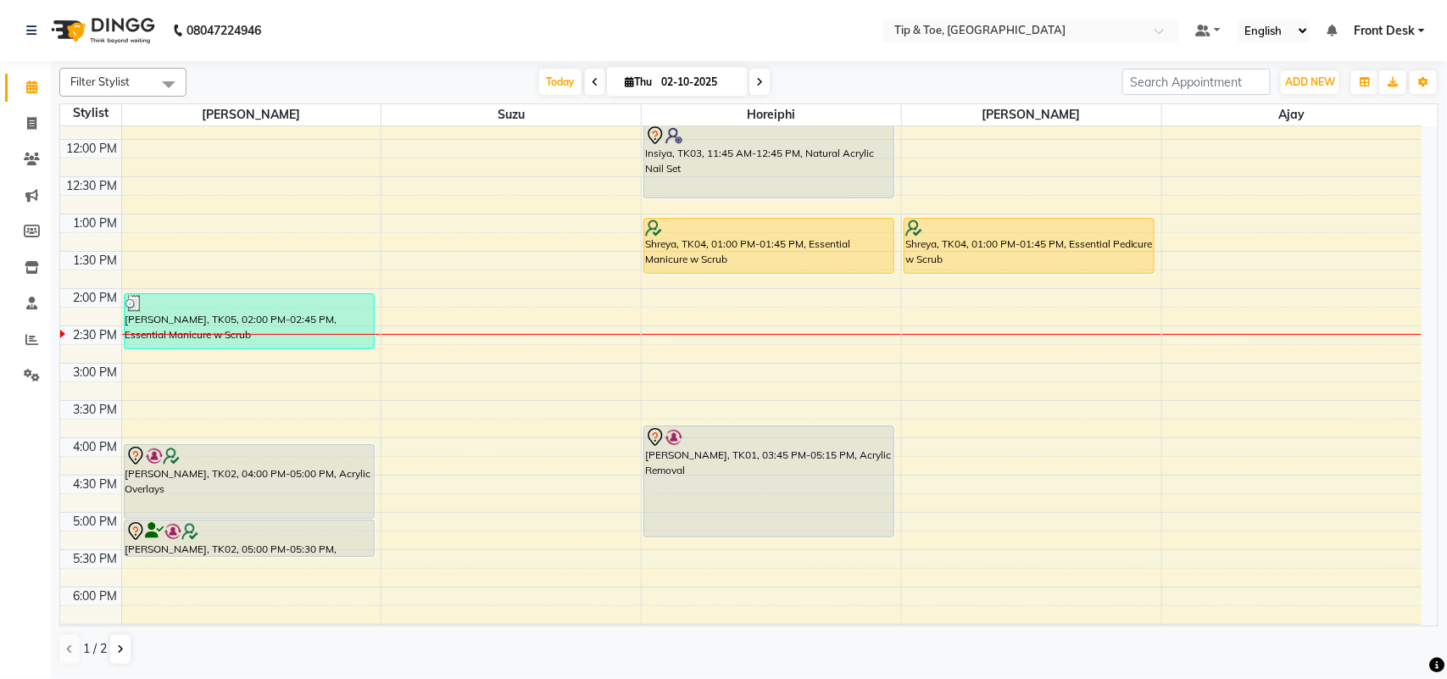
scroll to position [289, 0]
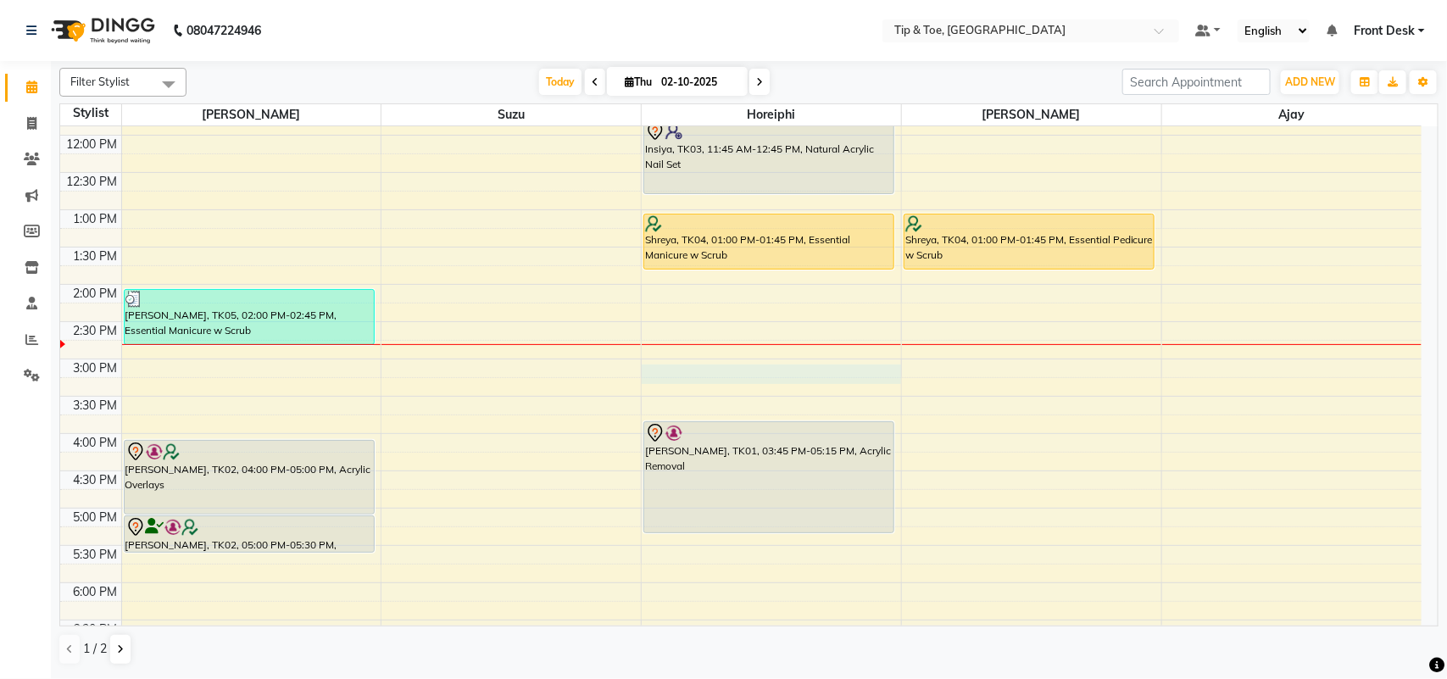
click at [713, 384] on td at bounding box center [771, 386] width 1300 height 19
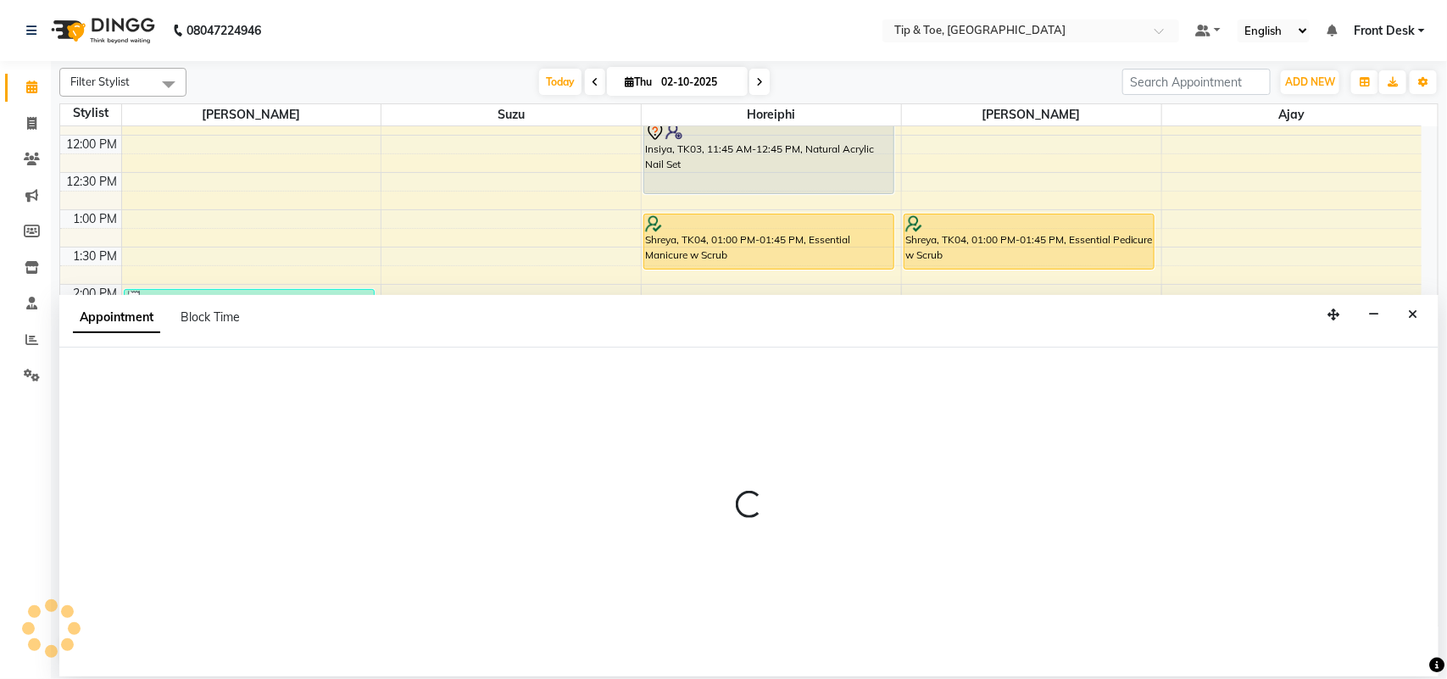
select select "38767"
select select "900"
select select "tentative"
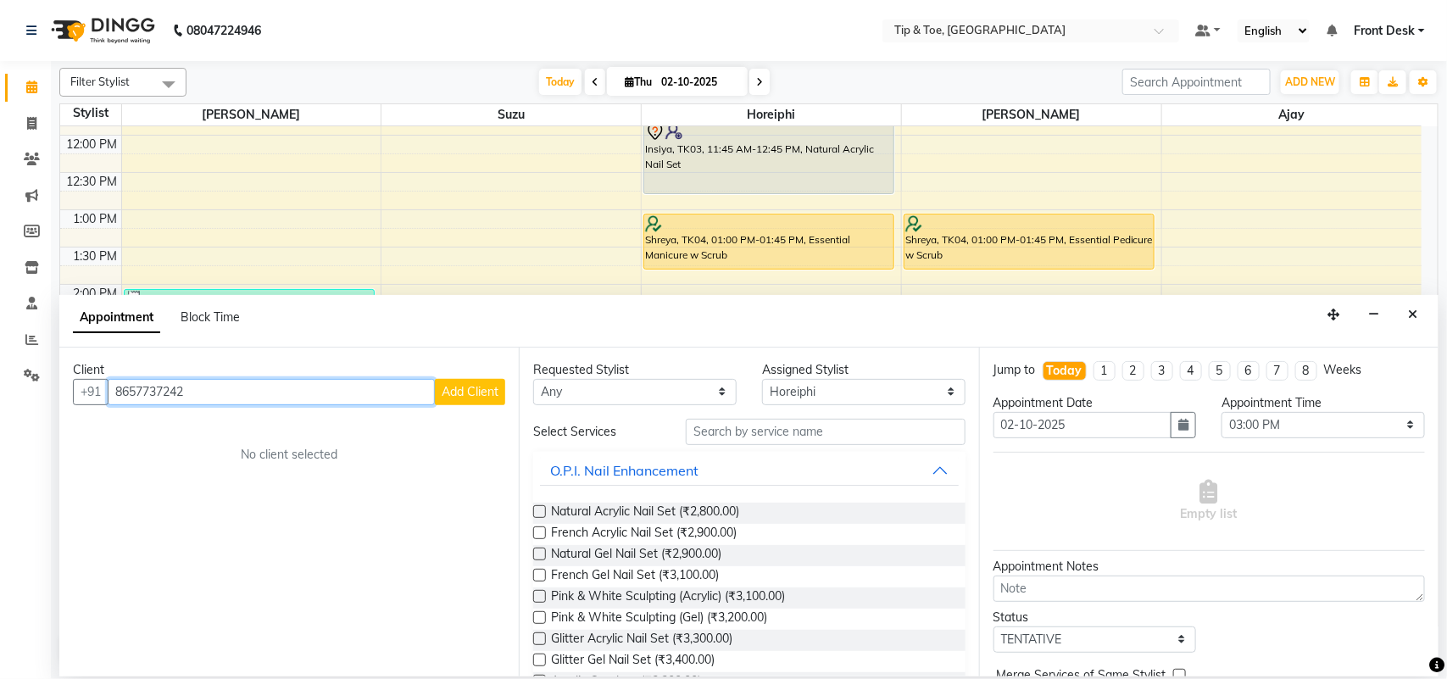
type input "8657737242"
click at [476, 398] on span "Add Client" at bounding box center [470, 391] width 57 height 15
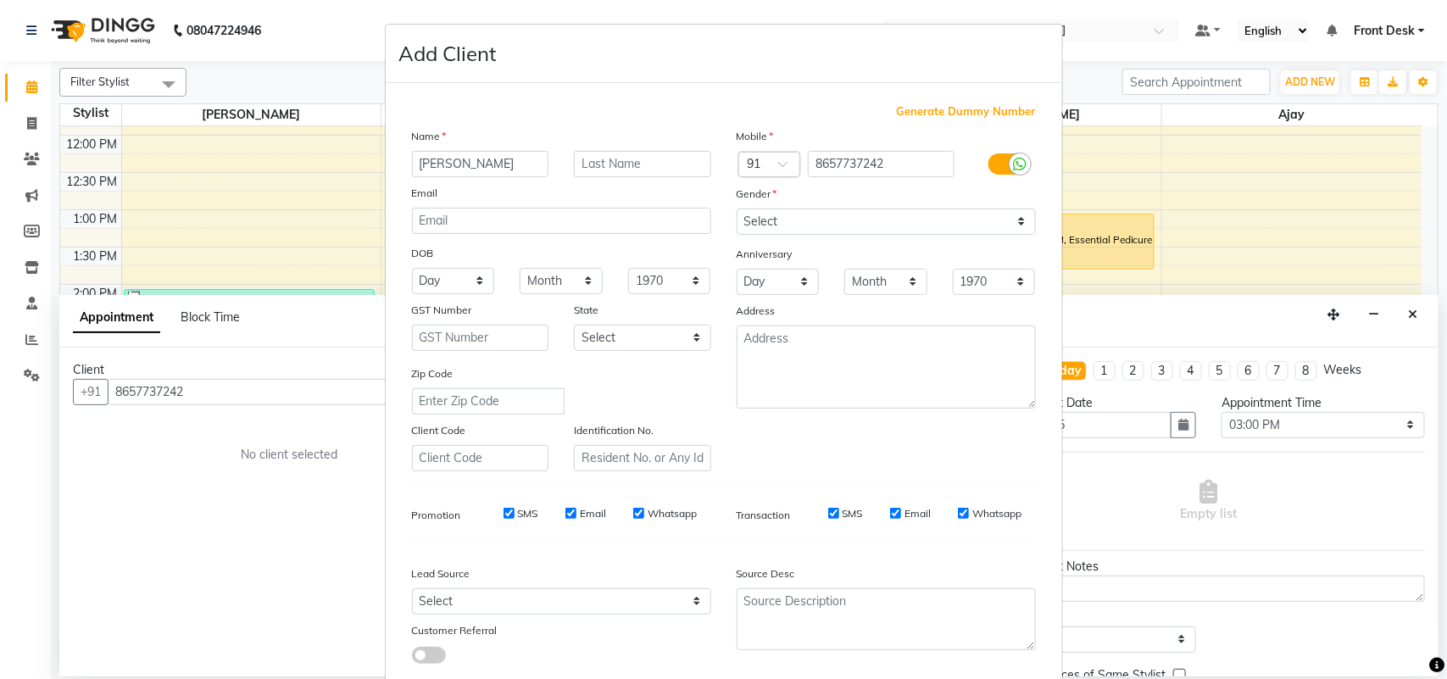
type input "[PERSON_NAME]"
click at [782, 223] on select "Select [DEMOGRAPHIC_DATA] [DEMOGRAPHIC_DATA] Other Prefer Not To Say" at bounding box center [885, 221] width 299 height 26
select select "[DEMOGRAPHIC_DATA]"
click at [736, 208] on select "Select [DEMOGRAPHIC_DATA] [DEMOGRAPHIC_DATA] Other Prefer Not To Say" at bounding box center [885, 221] width 299 height 26
click at [826, 443] on div "Mobile Country Code × 91 8657737242 Gender Select [DEMOGRAPHIC_DATA] [DEMOGRAPH…" at bounding box center [886, 299] width 325 height 344
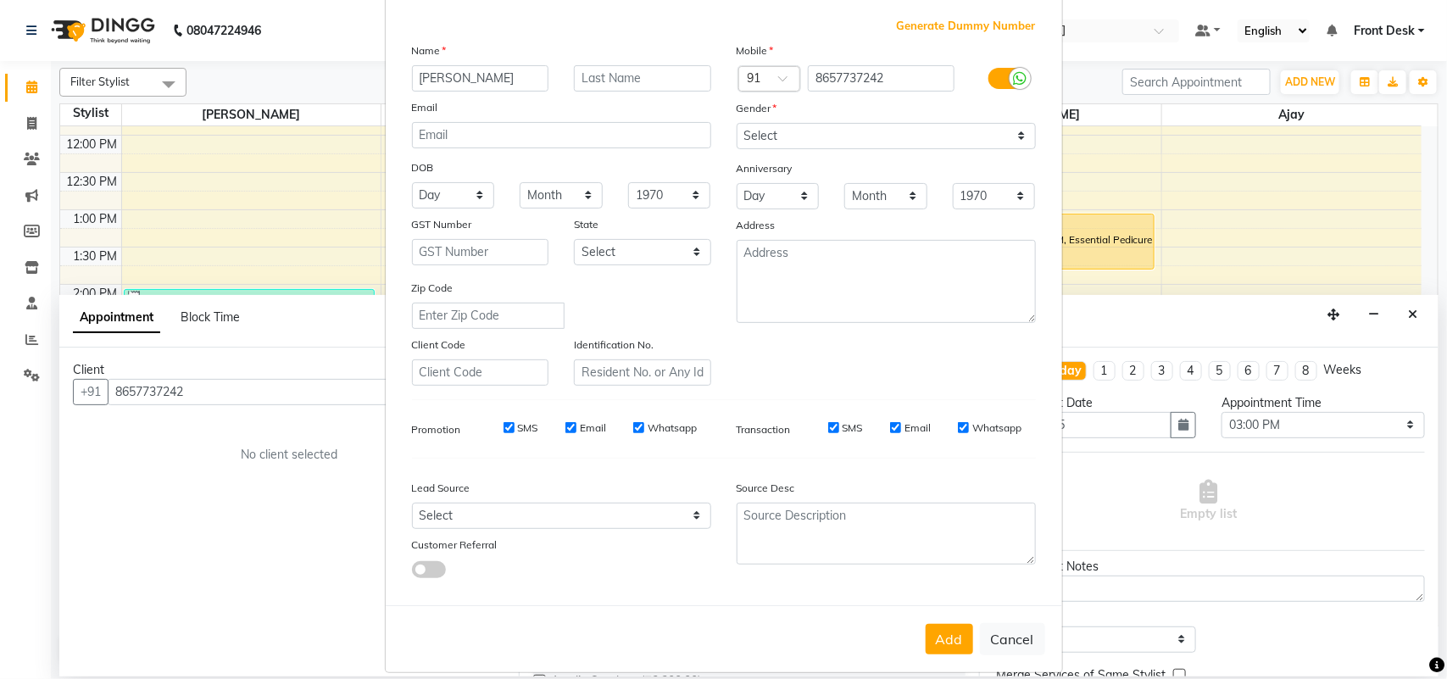
scroll to position [97, 0]
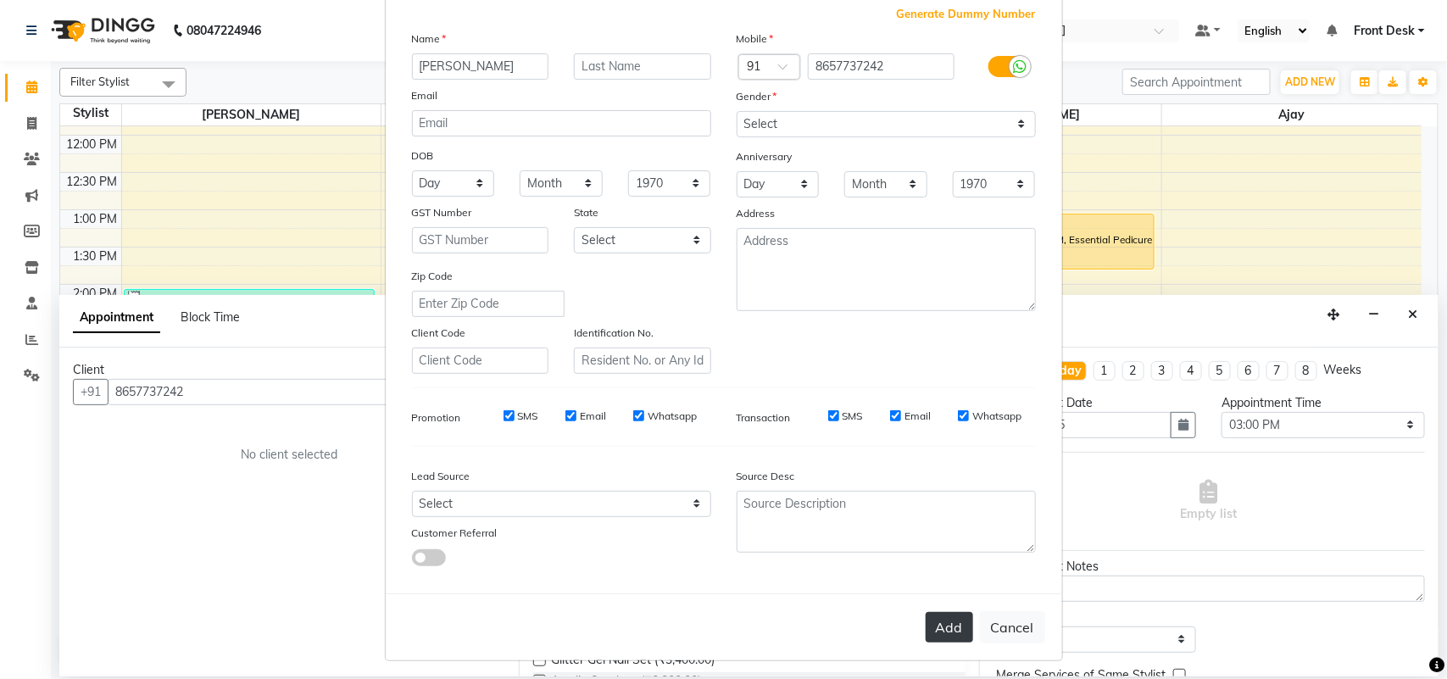
click at [959, 616] on button "Add" at bounding box center [948, 627] width 47 height 31
select select
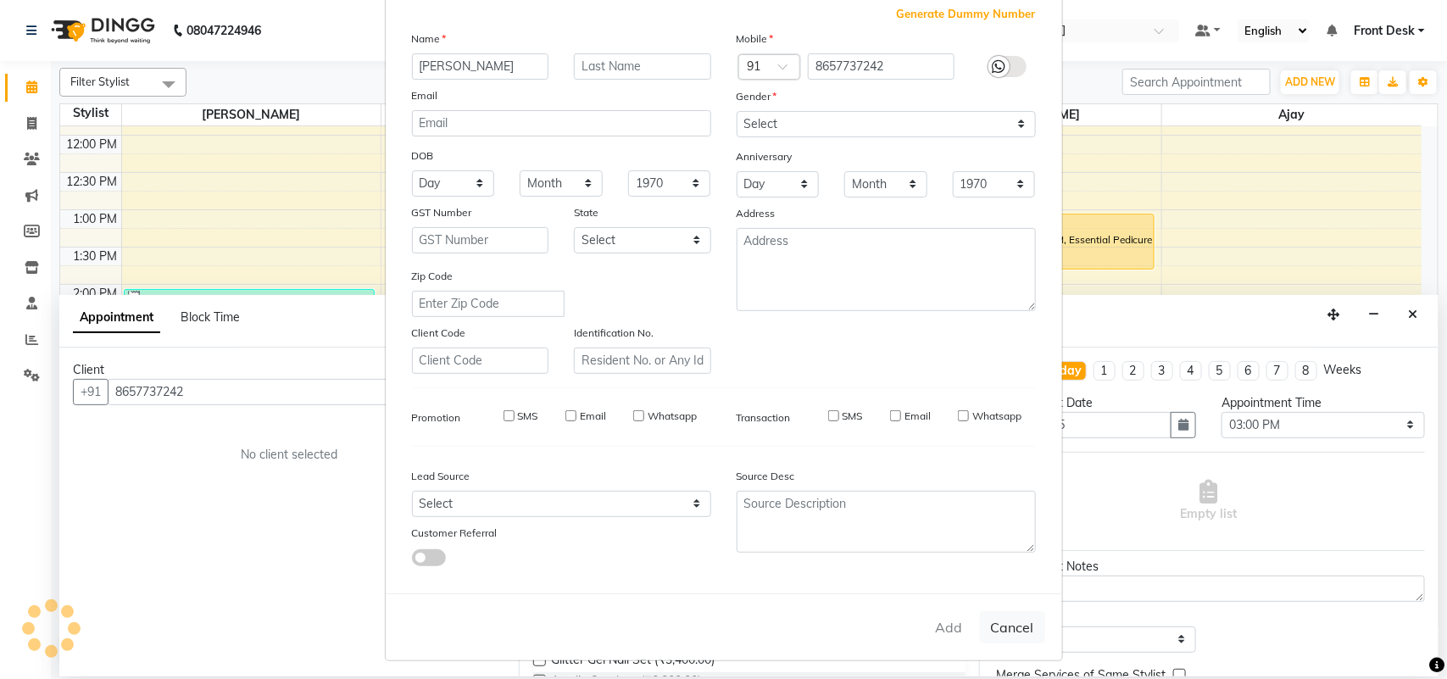
select select
checkbox input "false"
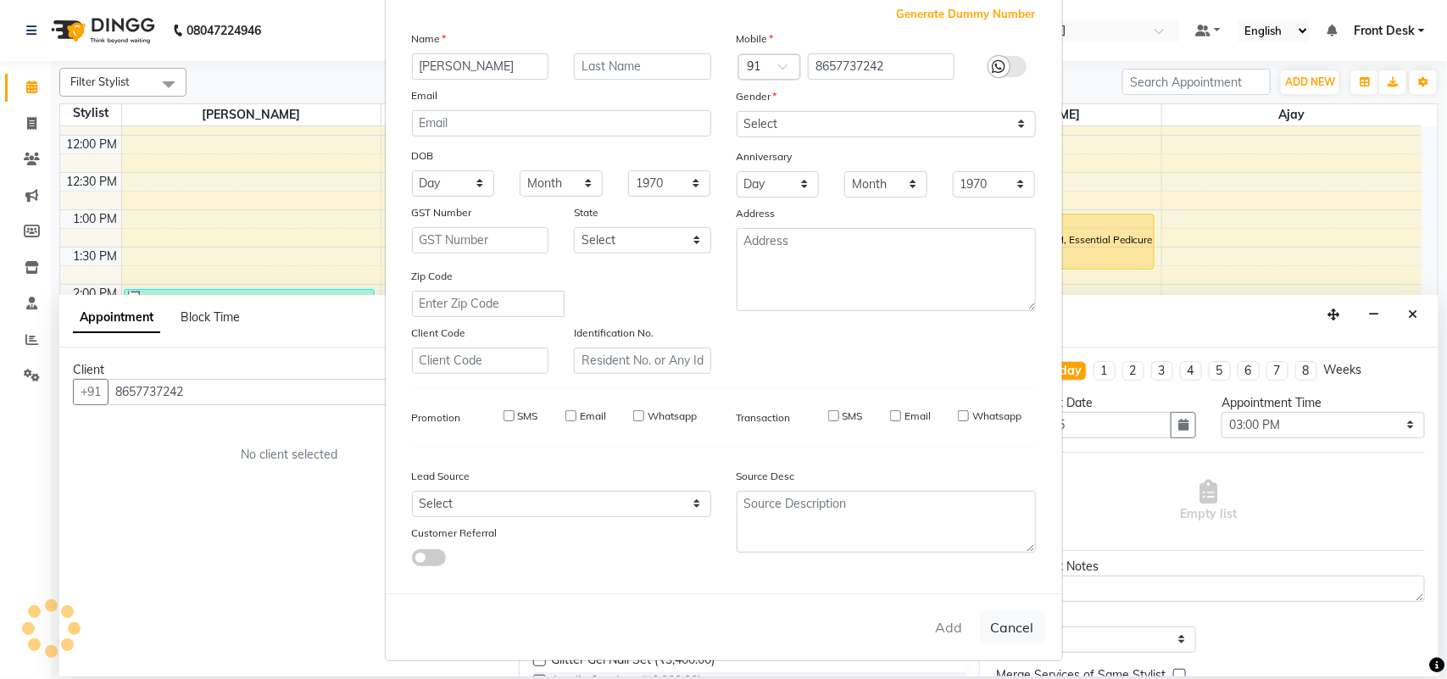
checkbox input "false"
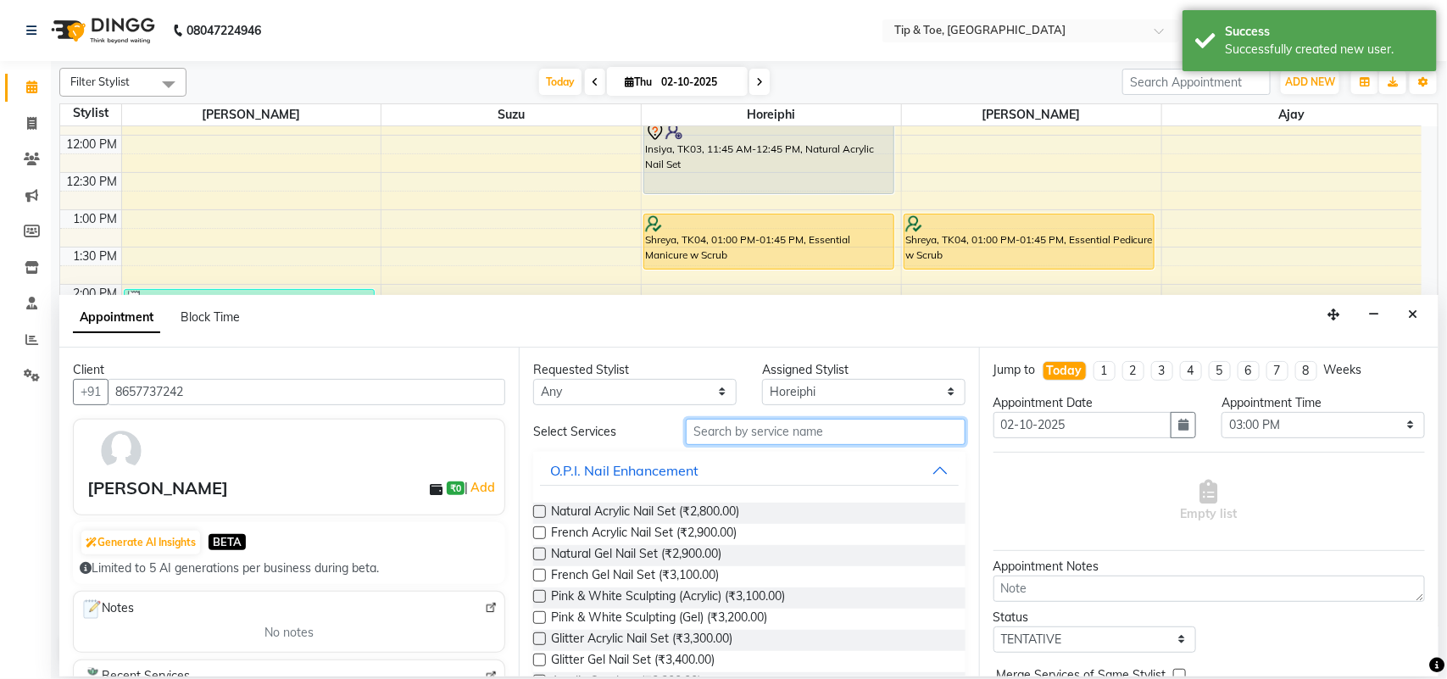
click at [736, 428] on input "text" at bounding box center [826, 432] width 280 height 26
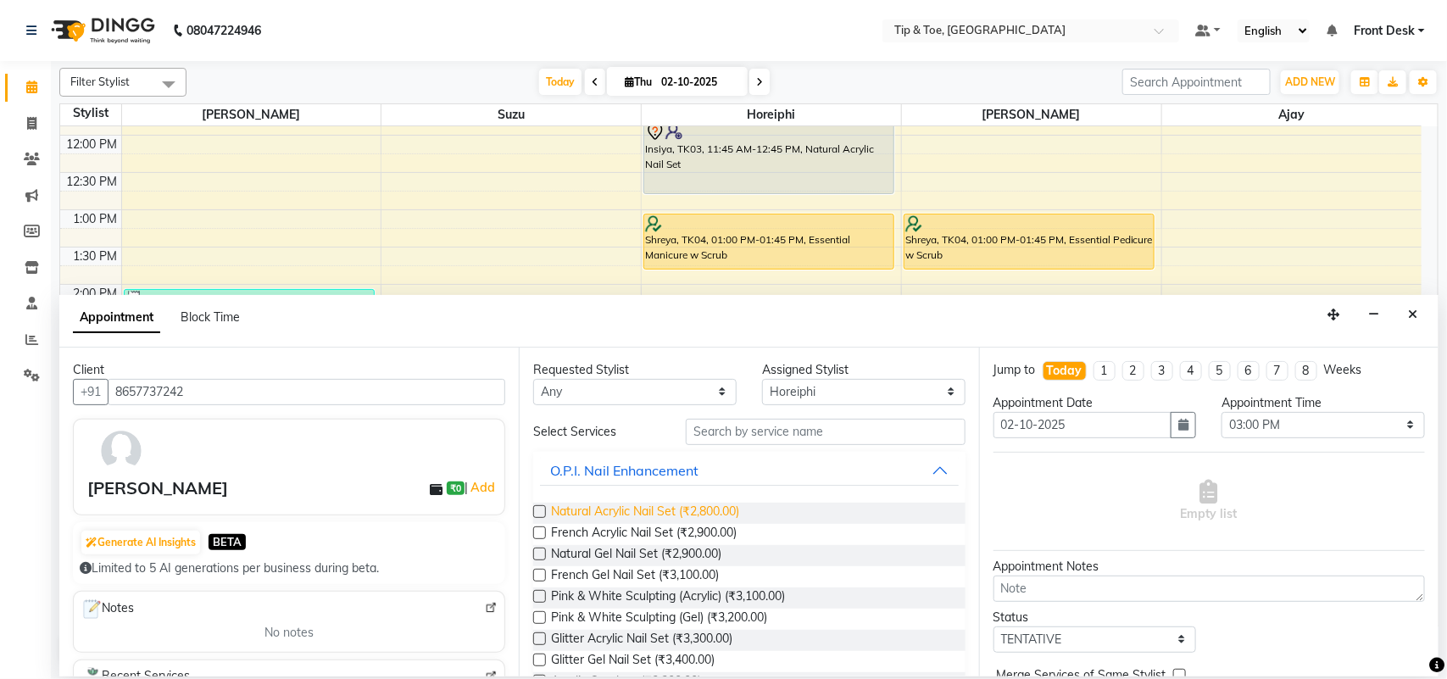
click at [701, 503] on span "Natural Acrylic Nail Set (₹2,800.00)" at bounding box center [645, 513] width 188 height 21
checkbox input "false"
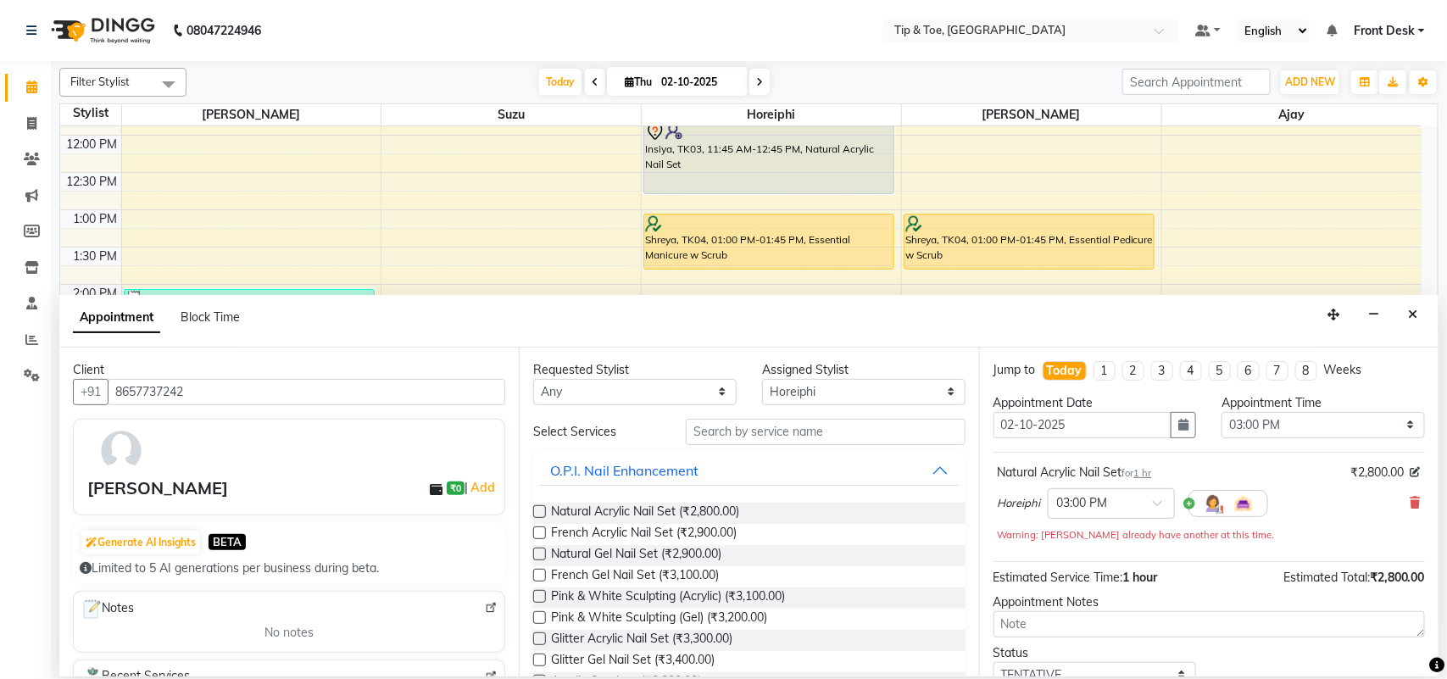
click at [1281, 670] on div "Status Select TENTATIVE CONFIRM CHECK-IN UPCOMING" at bounding box center [1209, 666] width 457 height 44
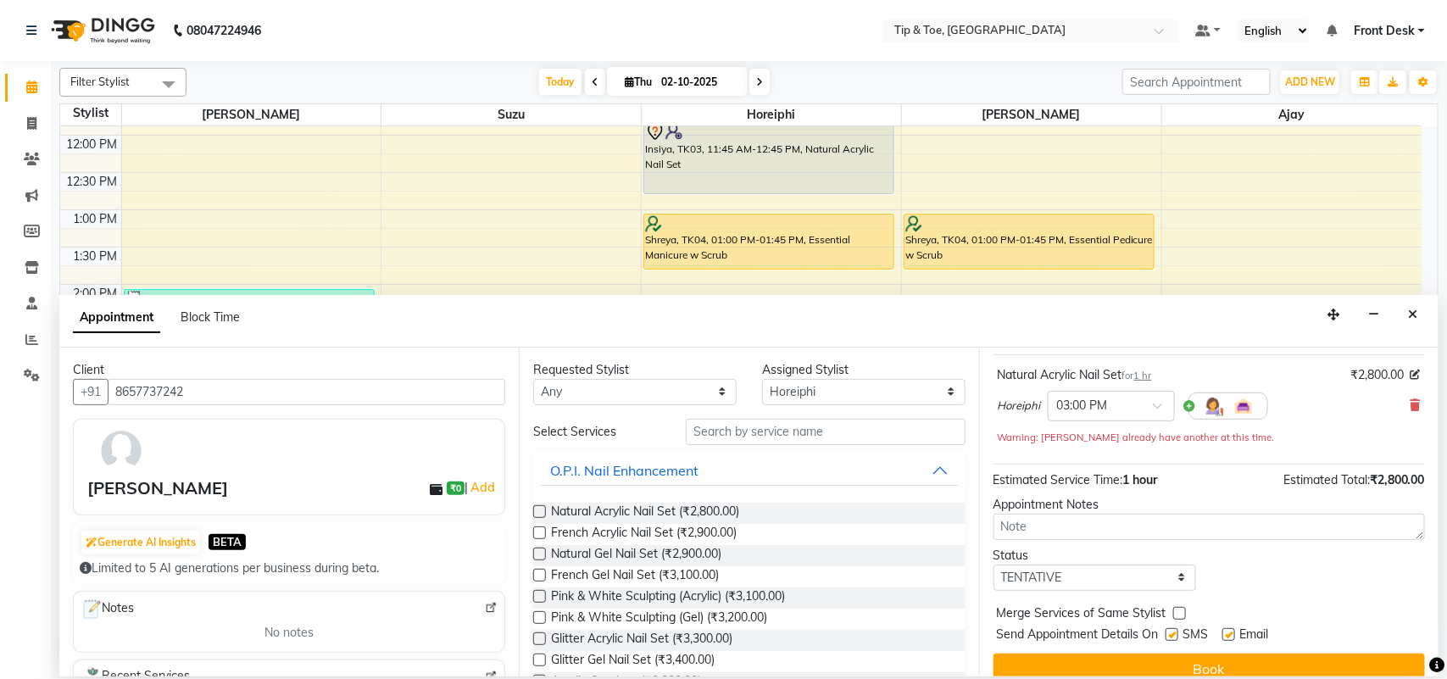
scroll to position [120, 0]
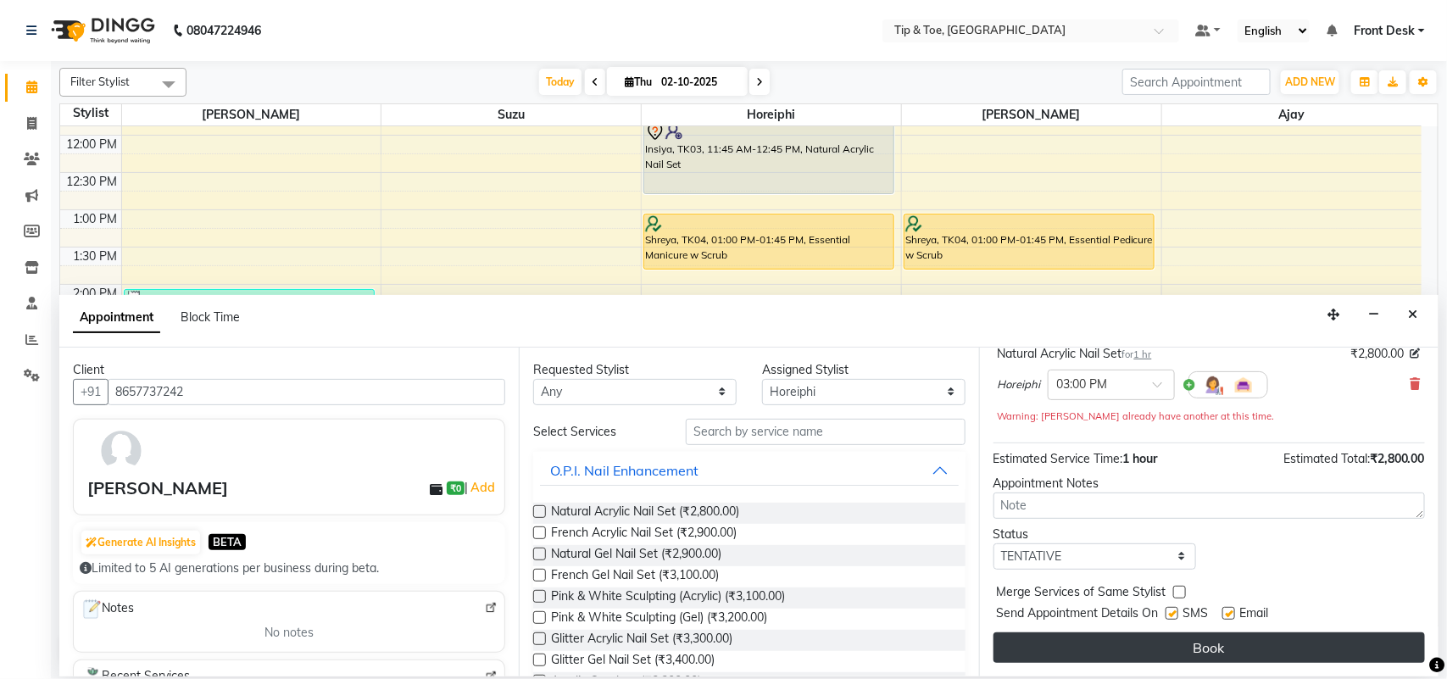
click at [1278, 653] on button "Book" at bounding box center [1208, 647] width 431 height 31
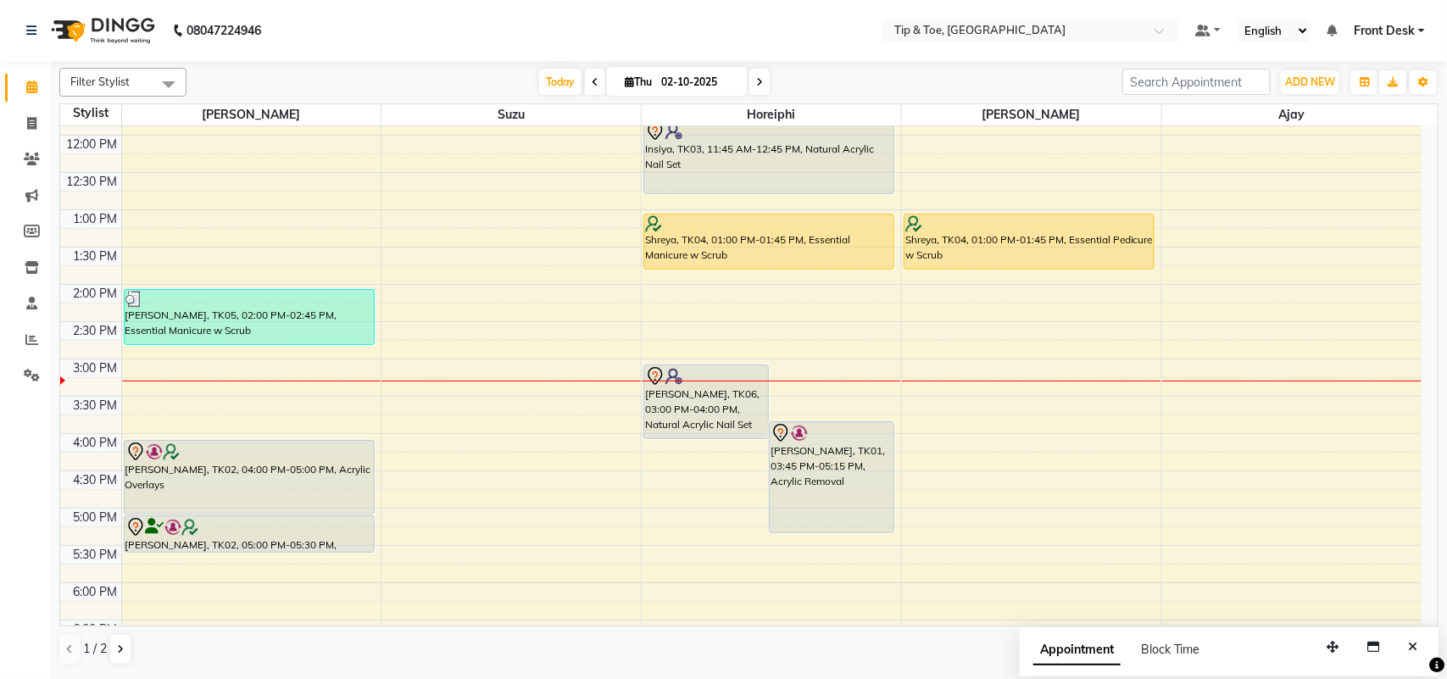
click at [763, 85] on span at bounding box center [759, 82] width 20 height 26
type input "03-10-2025"
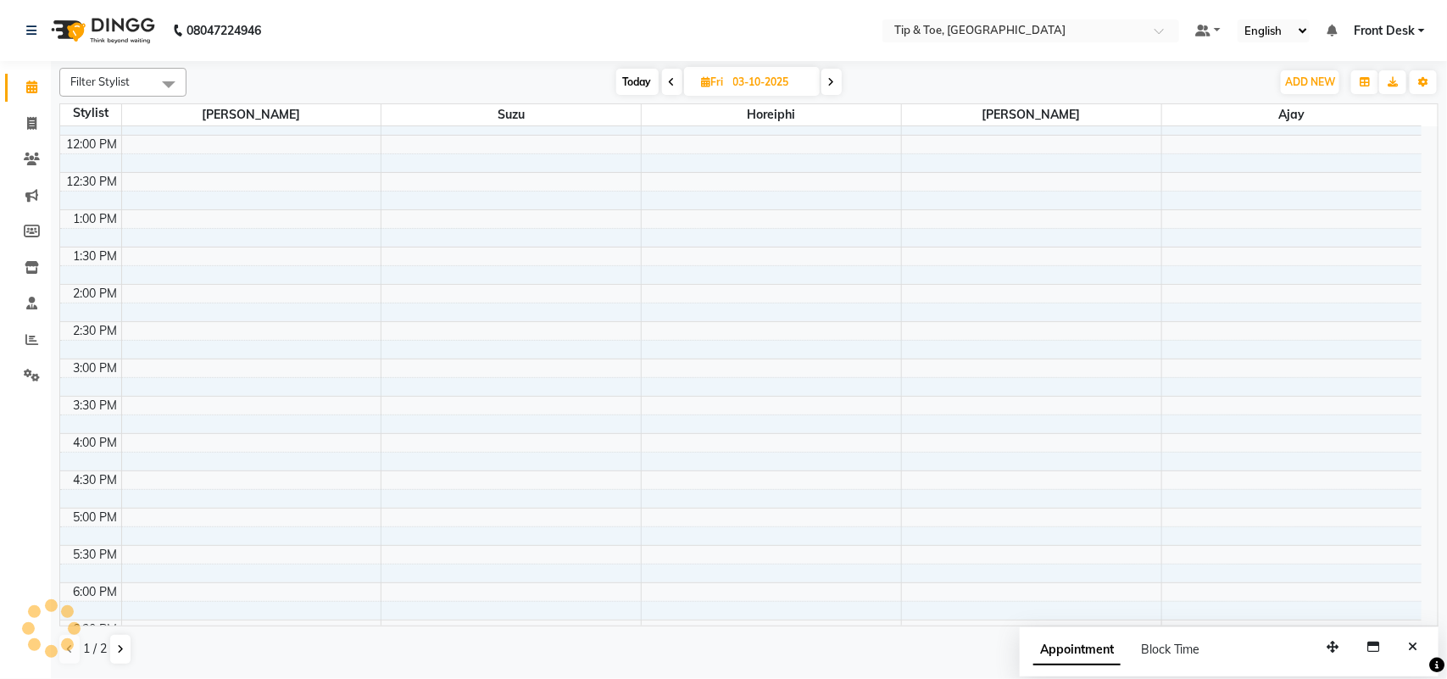
scroll to position [481, 0]
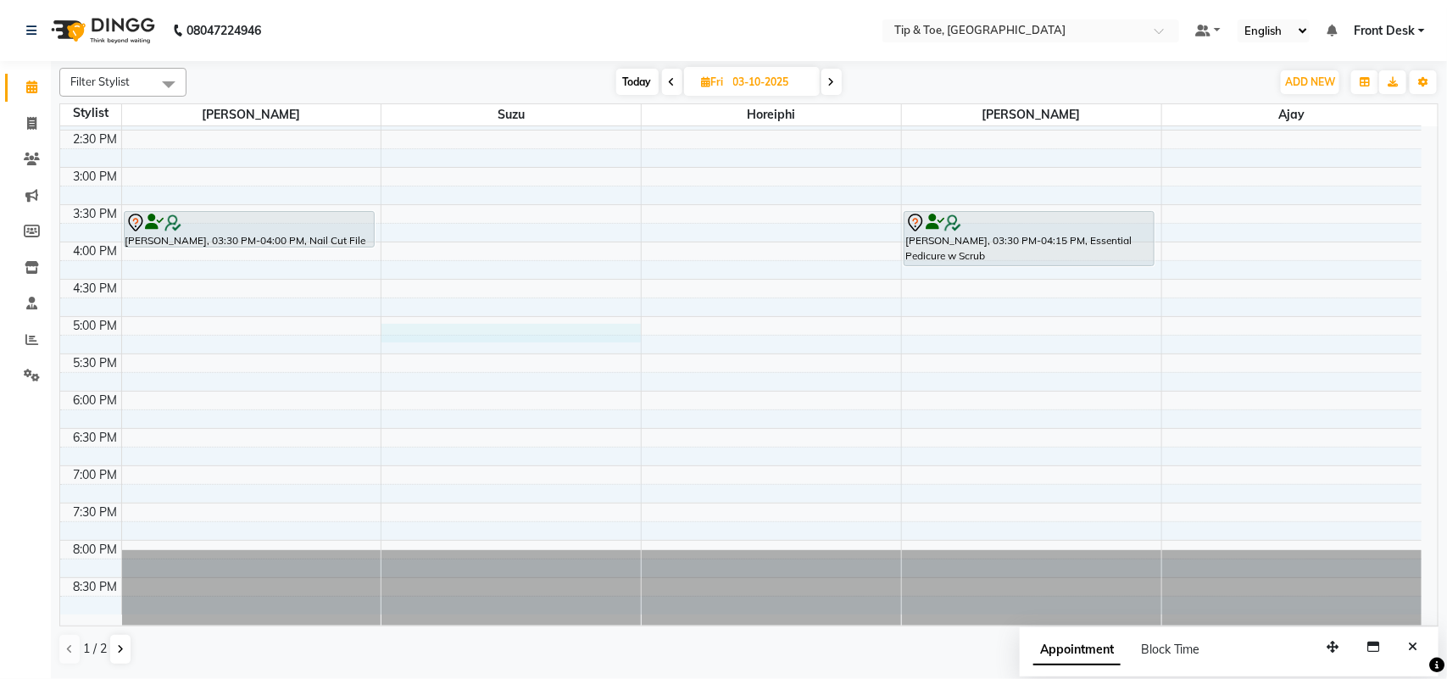
click at [518, 329] on div "8:00 AM 8:30 AM 9:00 AM 9:30 AM 10:00 AM 10:30 AM 11:00 AM 11:30 AM 12:00 PM 12…" at bounding box center [740, 130] width 1361 height 969
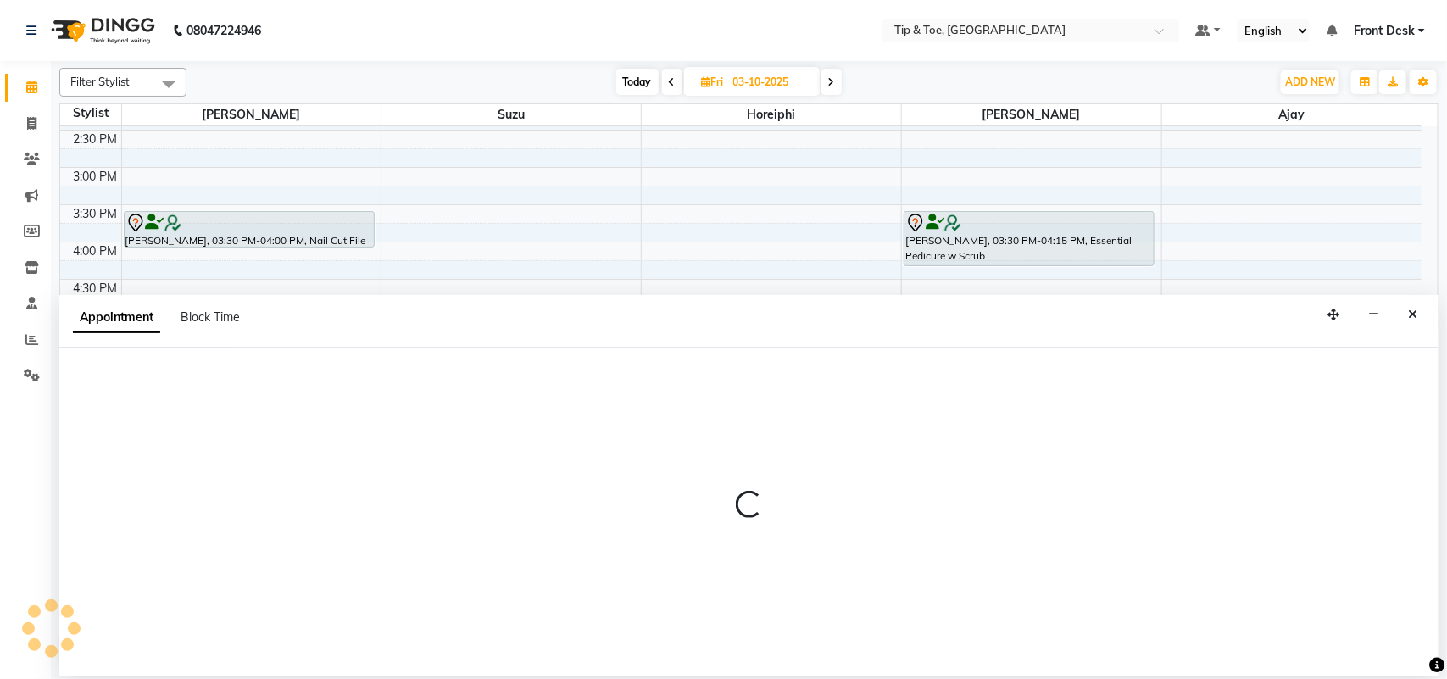
select select "38742"
select select "1020"
select select "tentative"
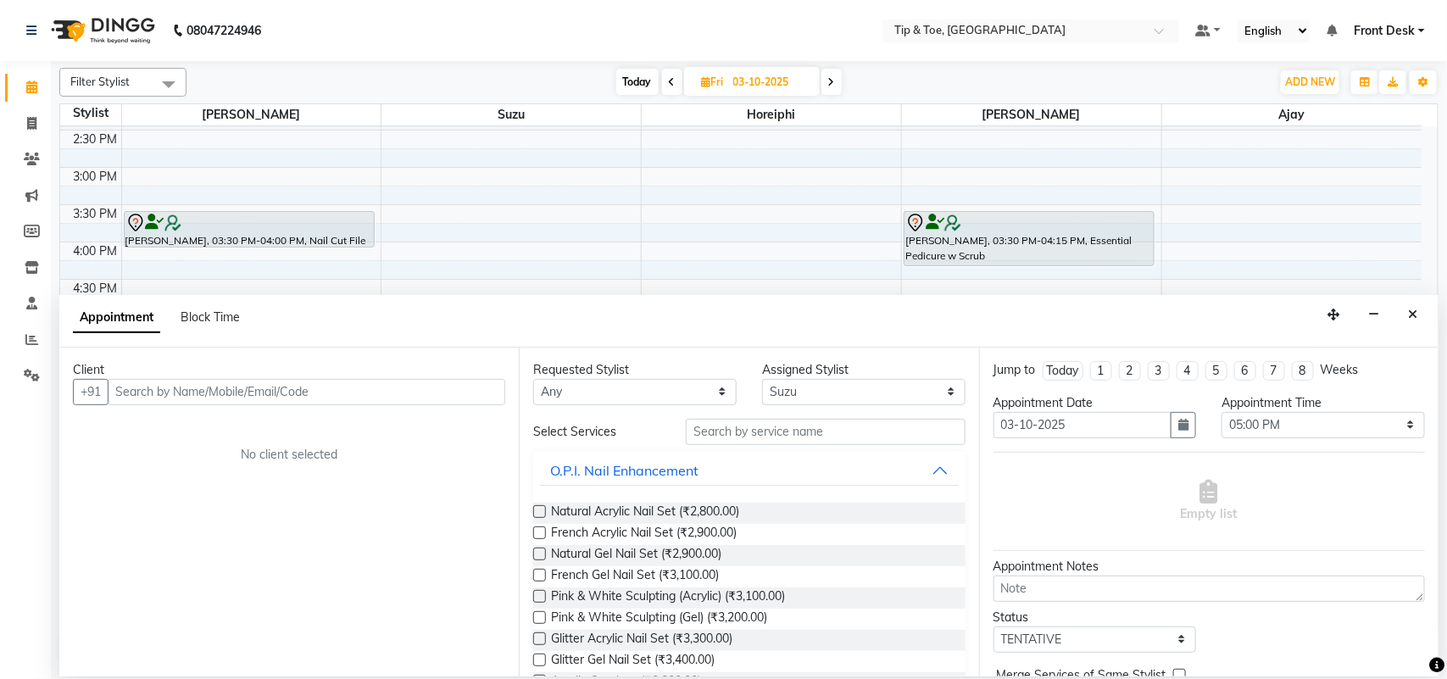
click at [518, 329] on div "Appointment Block Time" at bounding box center [748, 321] width 1379 height 53
click at [411, 398] on input "text" at bounding box center [306, 392] width 397 height 26
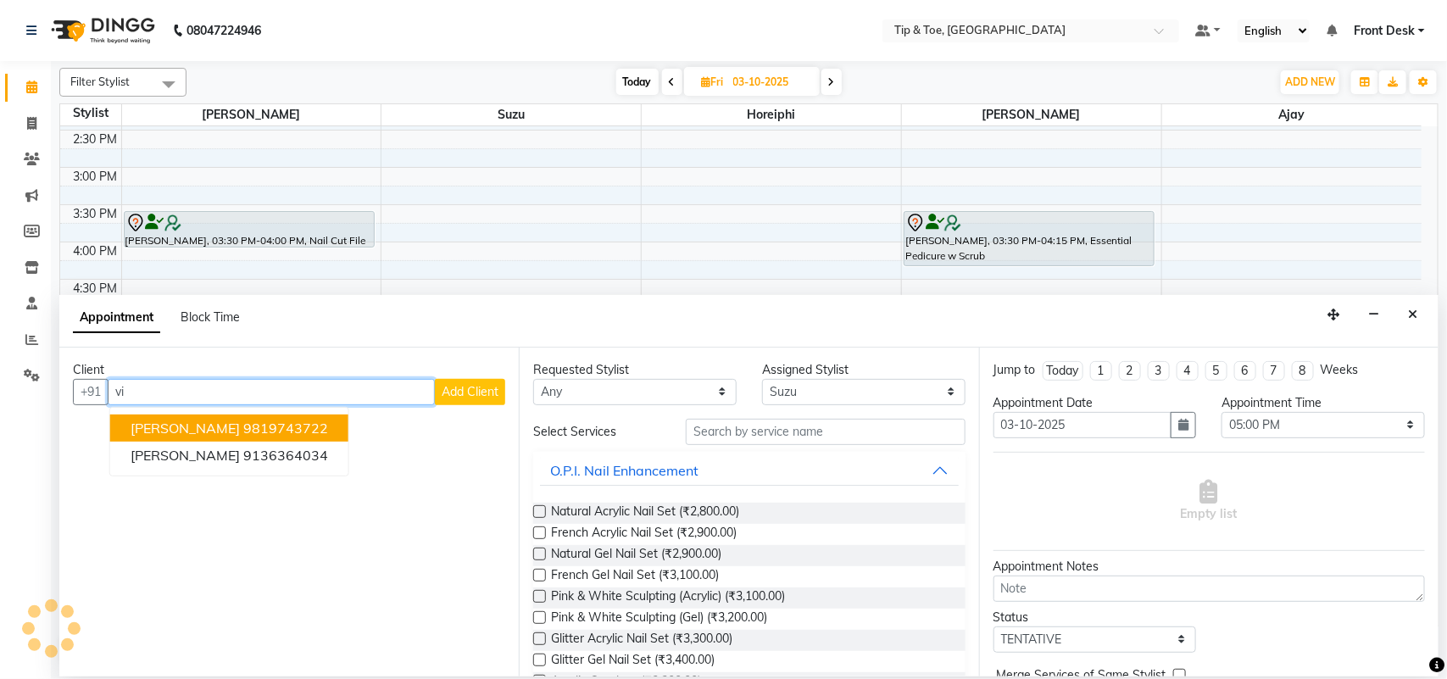
type input "v"
click at [243, 432] on ngb-highlight "98208832 50" at bounding box center [287, 428] width 88 height 17
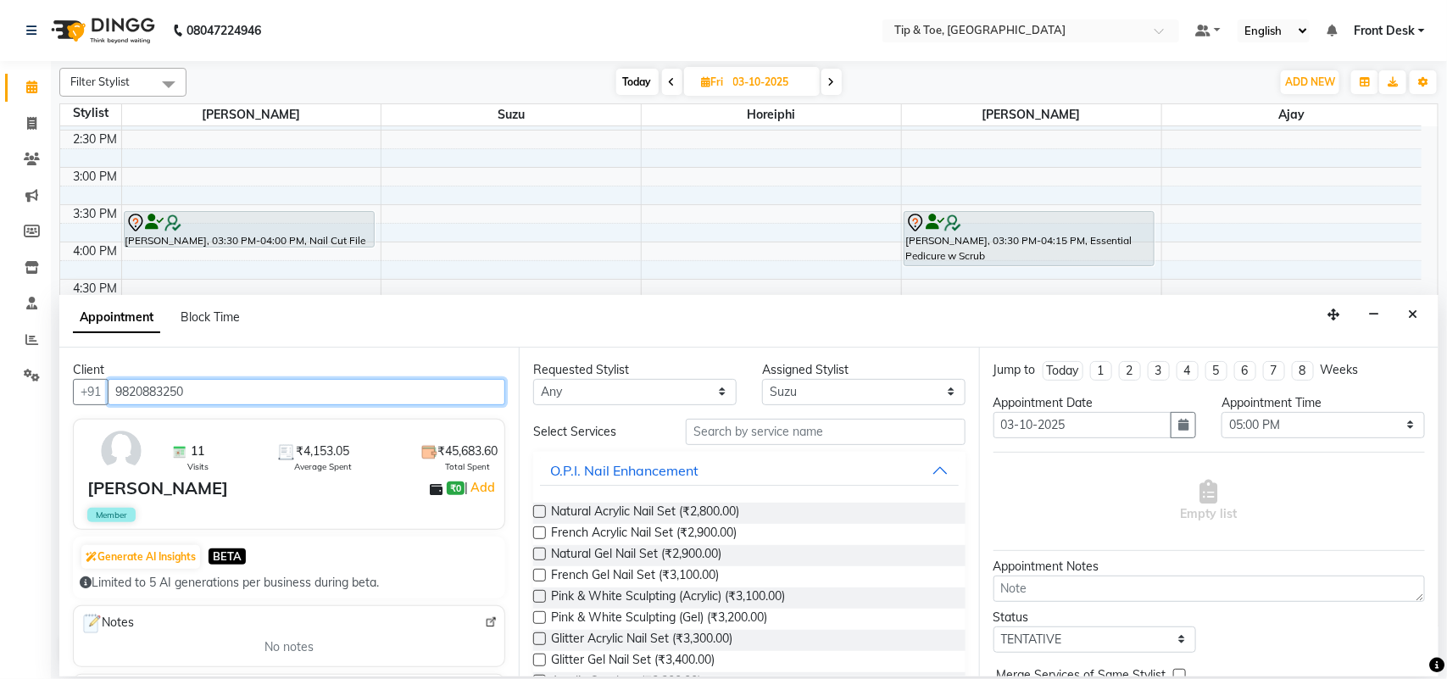
type input "9820883250"
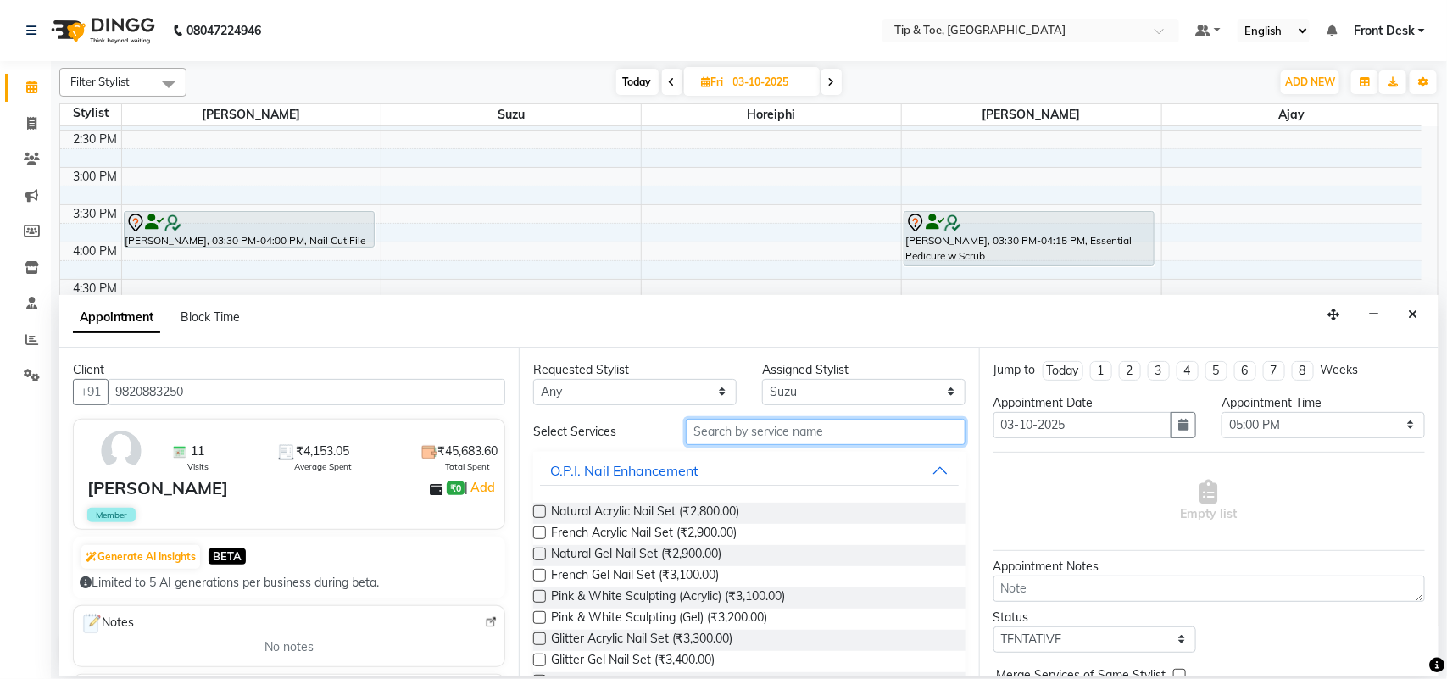
click at [785, 432] on input "text" at bounding box center [826, 432] width 280 height 26
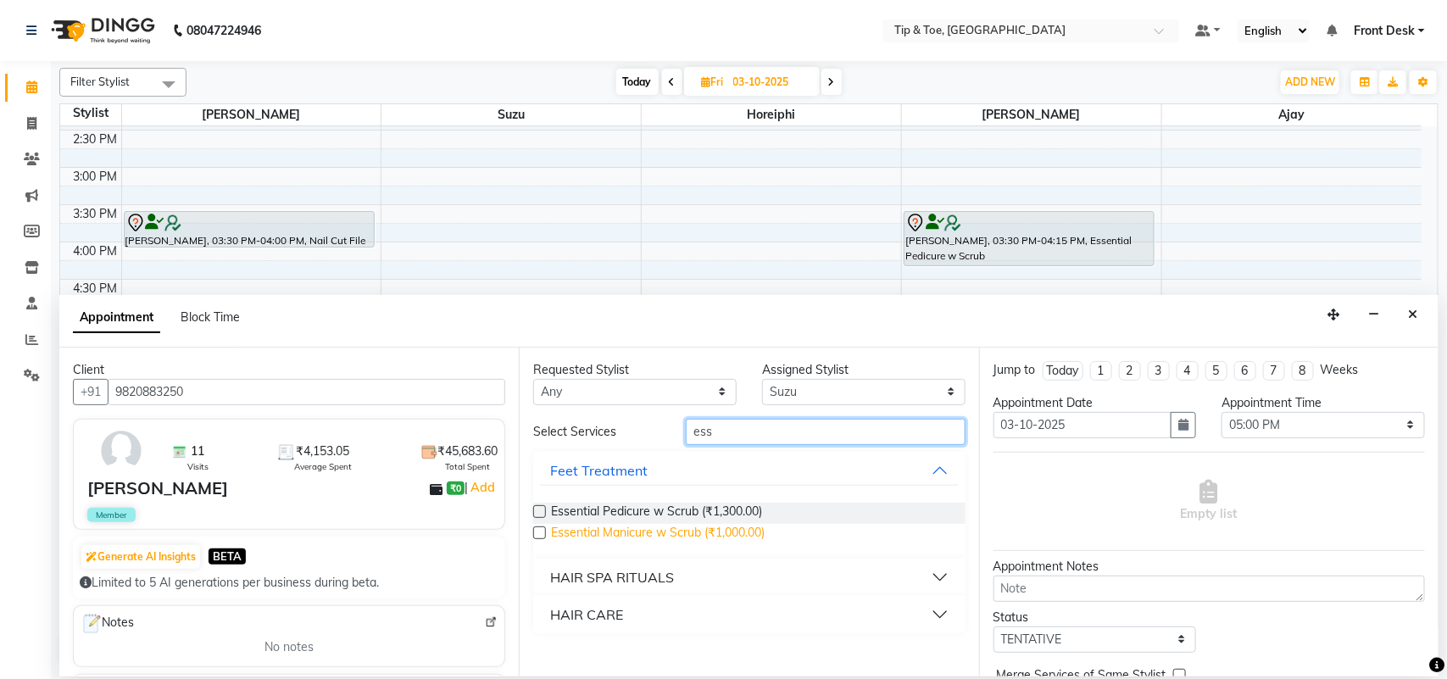
type input "ess"
click at [650, 527] on span "Essential Manicure w Scrub (₹1,000.00)" at bounding box center [658, 534] width 214 height 21
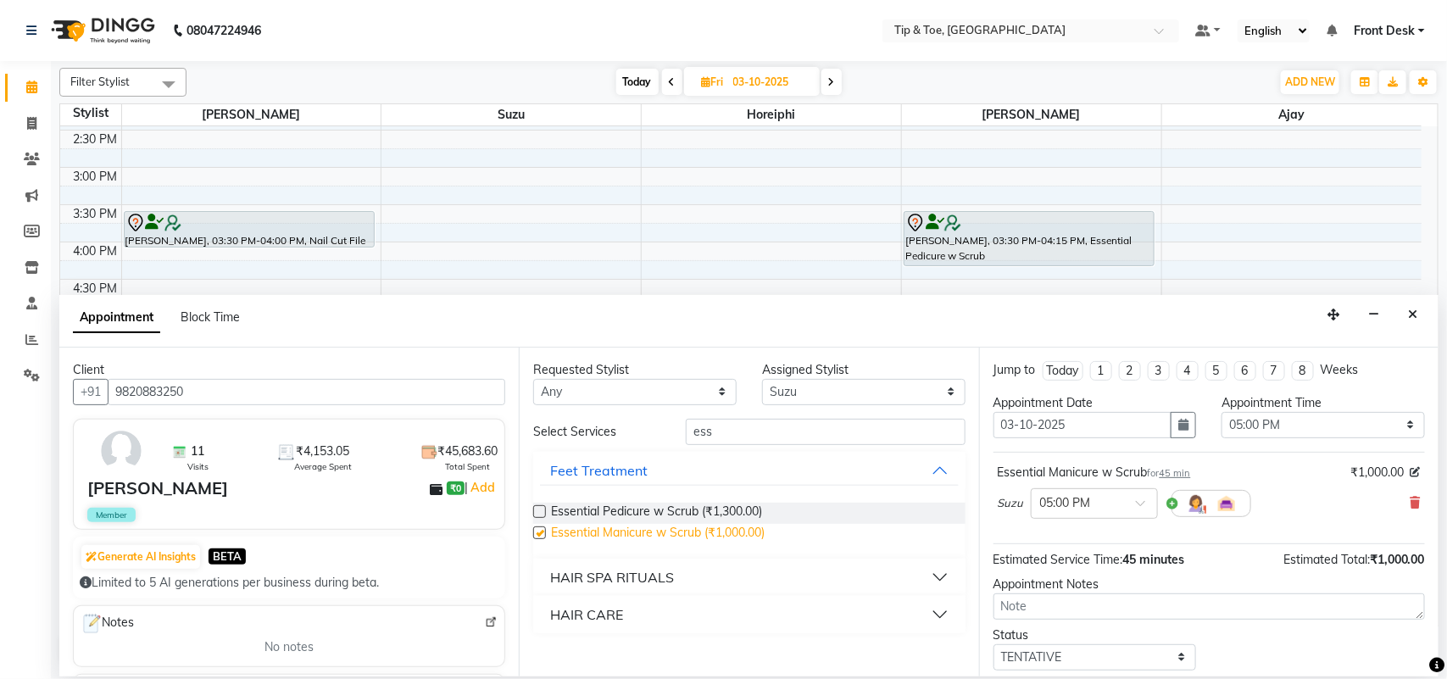
checkbox input "false"
click at [824, 384] on select "Select [PERSON_NAME] MAHESKAR [PERSON_NAME] Horeiphi [PERSON_NAME] Suzu" at bounding box center [863, 392] width 203 height 26
select select "38703"
click at [762, 379] on select "Select [PERSON_NAME] MAHESKAR [PERSON_NAME] Horeiphi [PERSON_NAME] Suzu" at bounding box center [863, 392] width 203 height 26
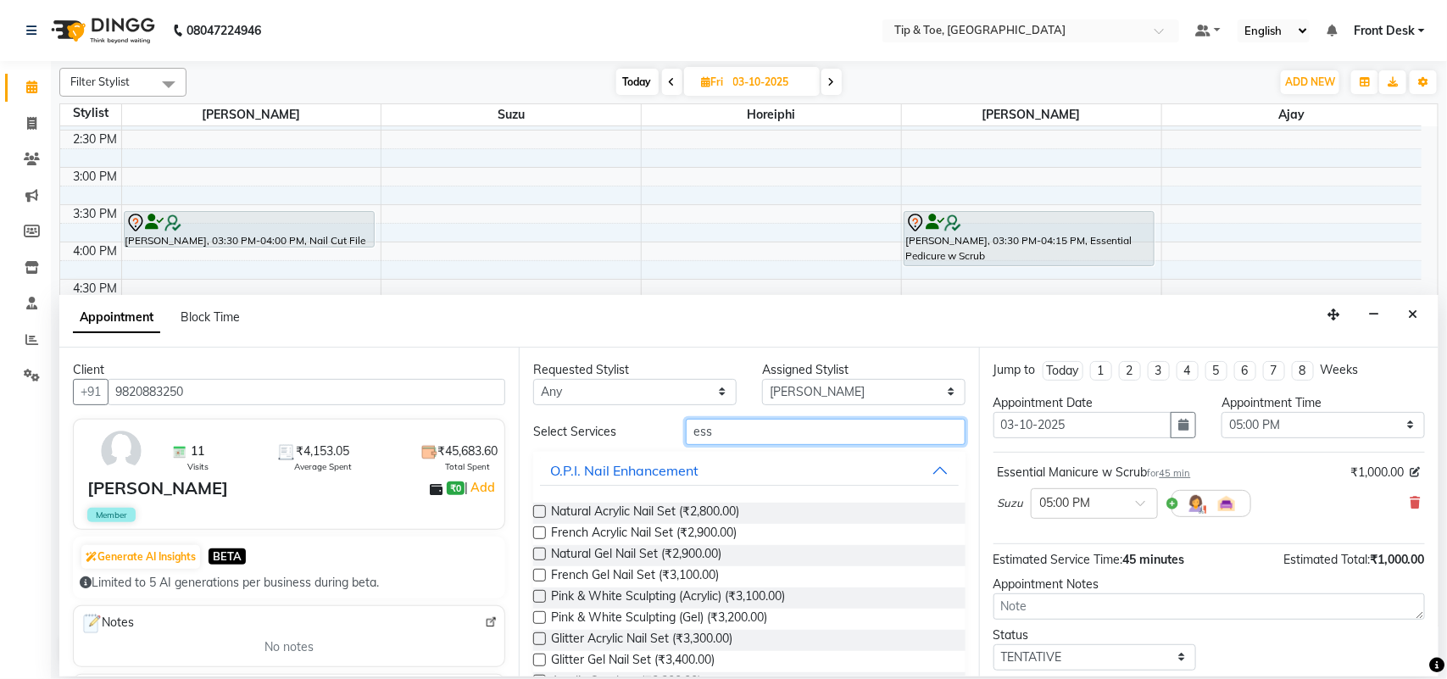
click at [710, 428] on input "ess" at bounding box center [826, 432] width 280 height 26
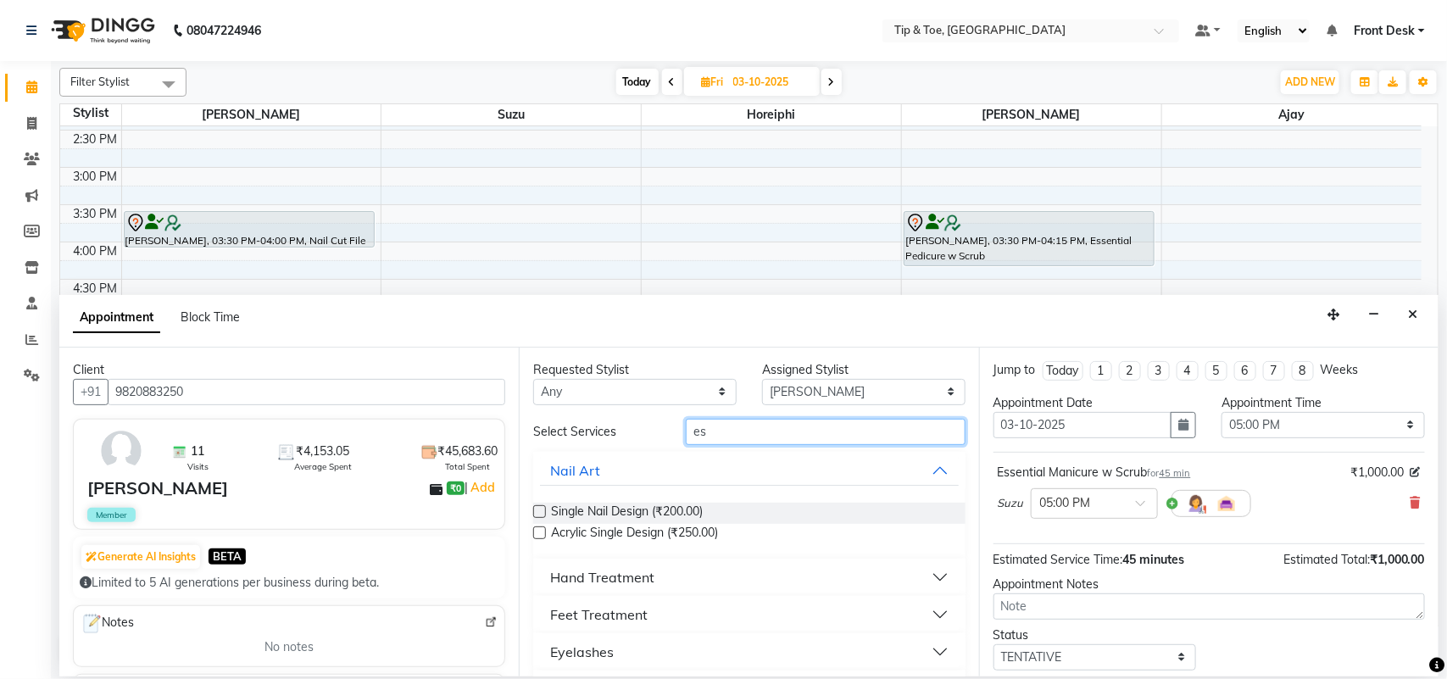
type input "ess"
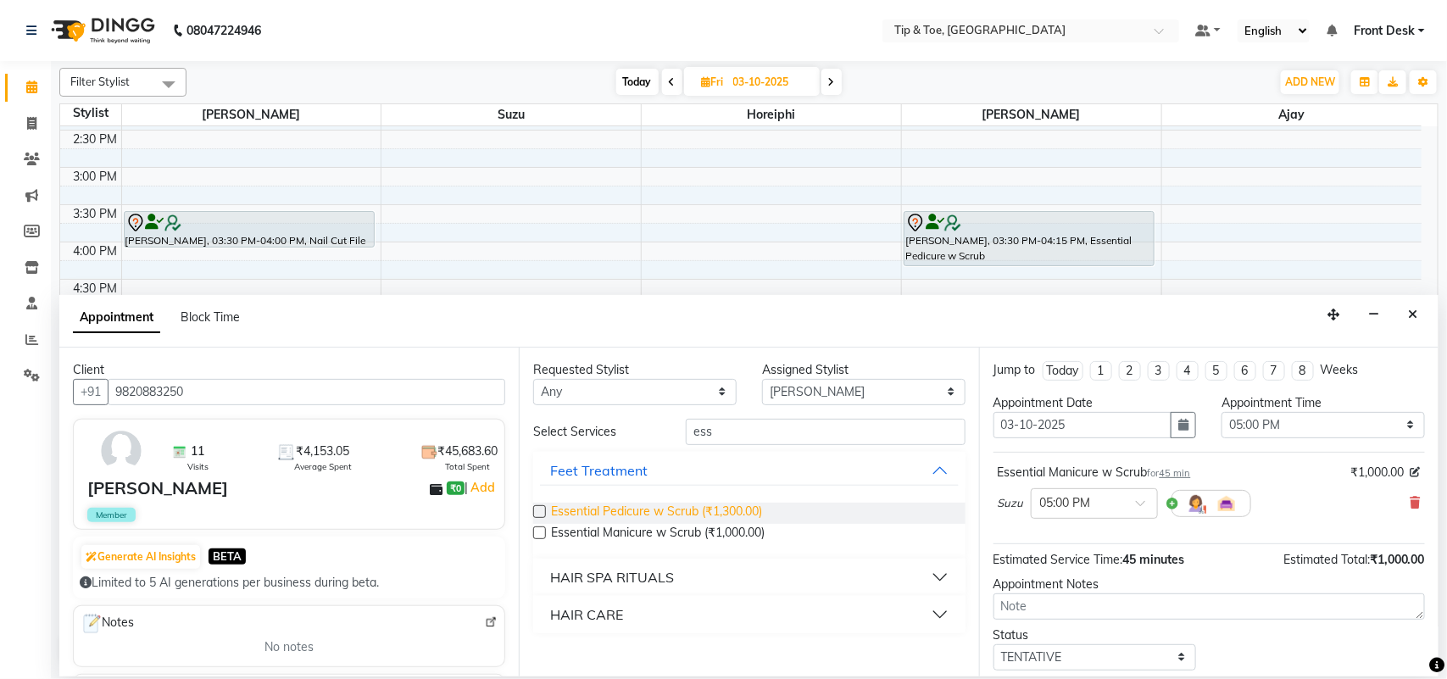
click at [657, 519] on span "Essential Pedicure w Scrub (₹1,300.00)" at bounding box center [656, 513] width 211 height 21
checkbox input "false"
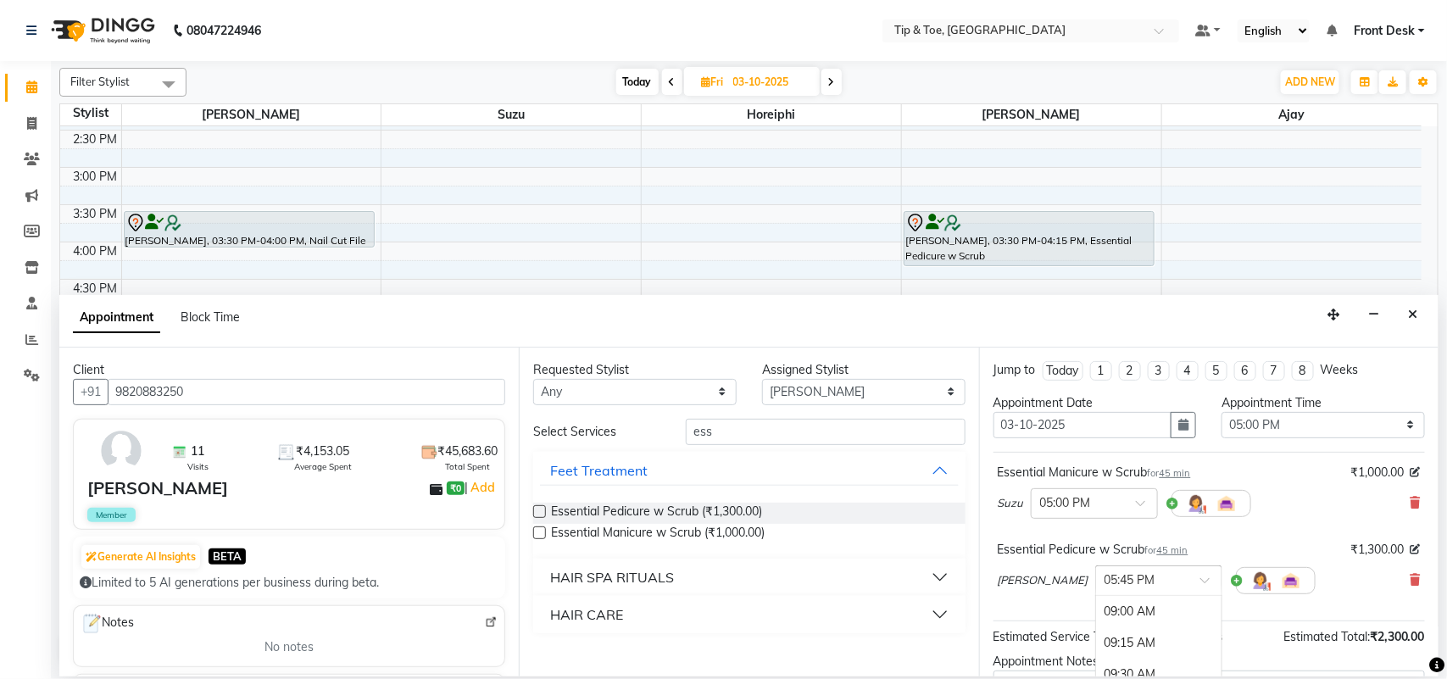
scroll to position [1103, 0]
click at [1200, 583] on span at bounding box center [1210, 585] width 21 height 18
click at [1096, 599] on div "05:00 PM" at bounding box center [1158, 601] width 125 height 31
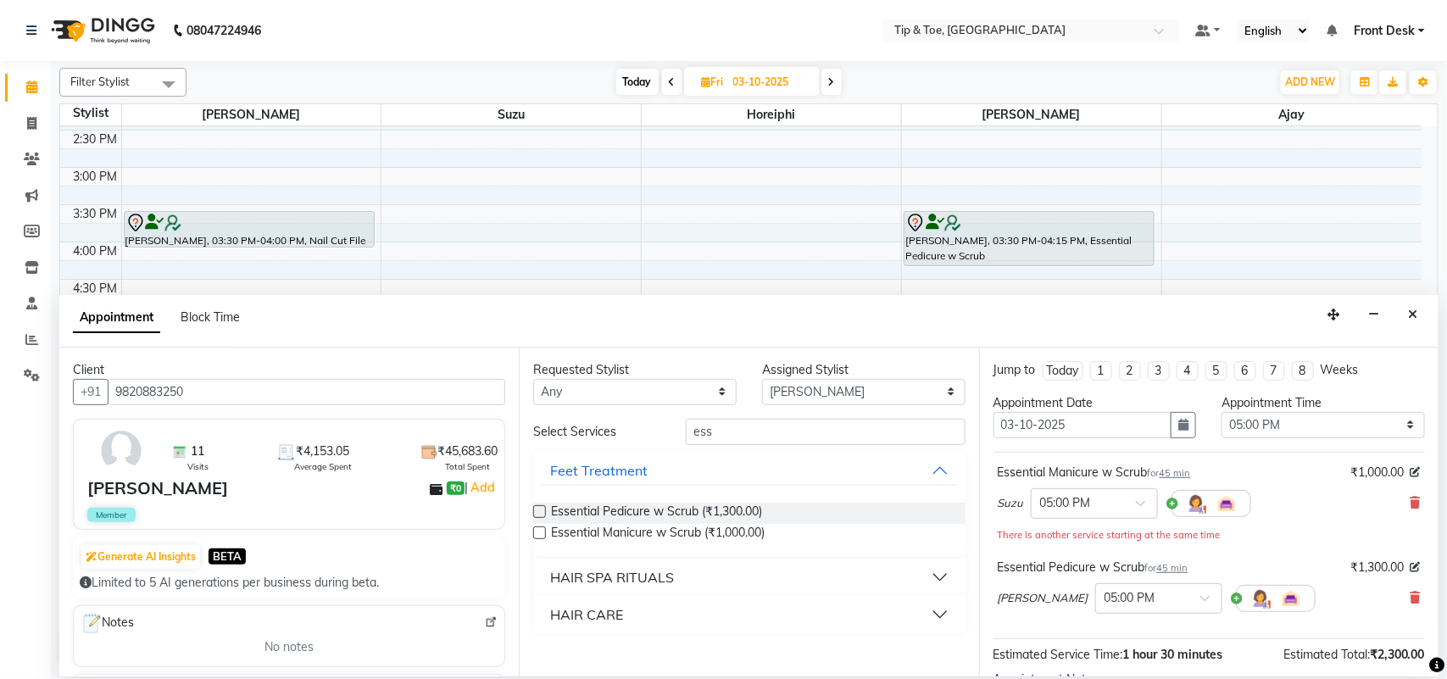
click at [1290, 602] on div "[PERSON_NAME] × 05:00 PM" at bounding box center [1208, 598] width 423 height 44
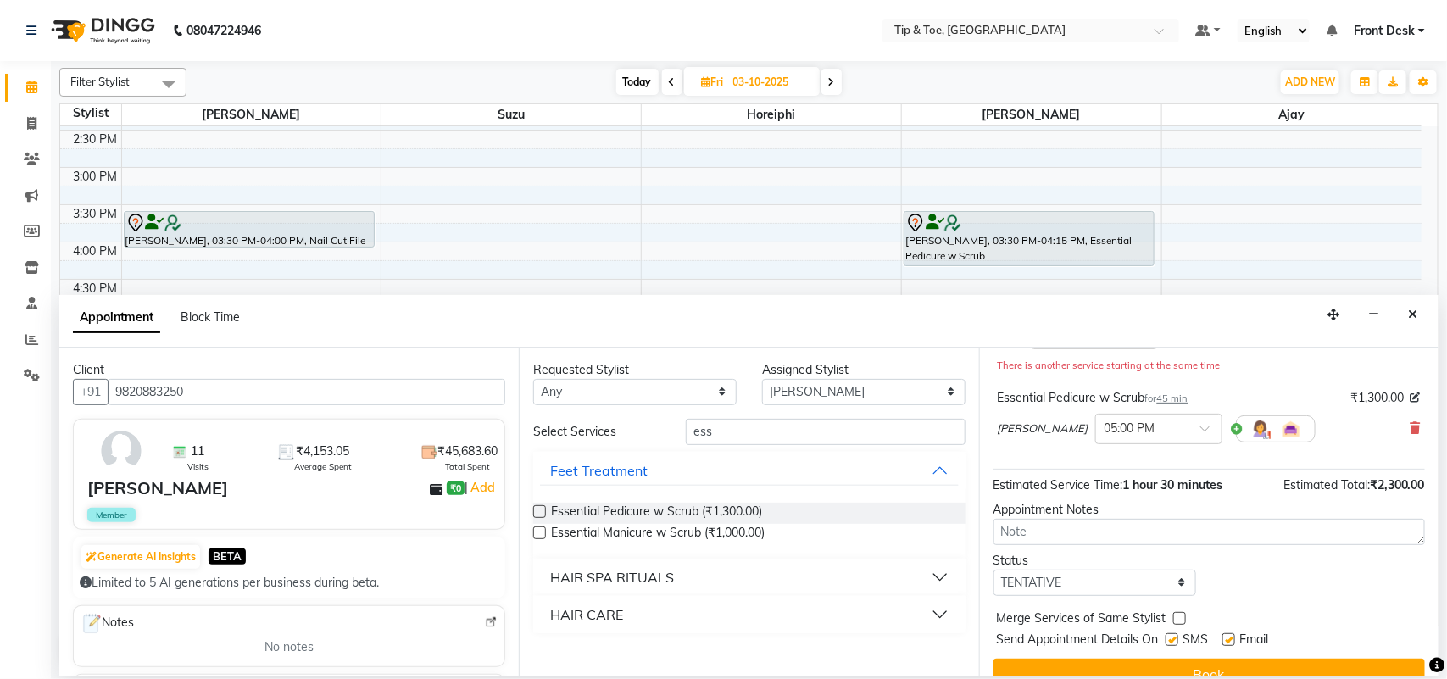
scroll to position [197, 0]
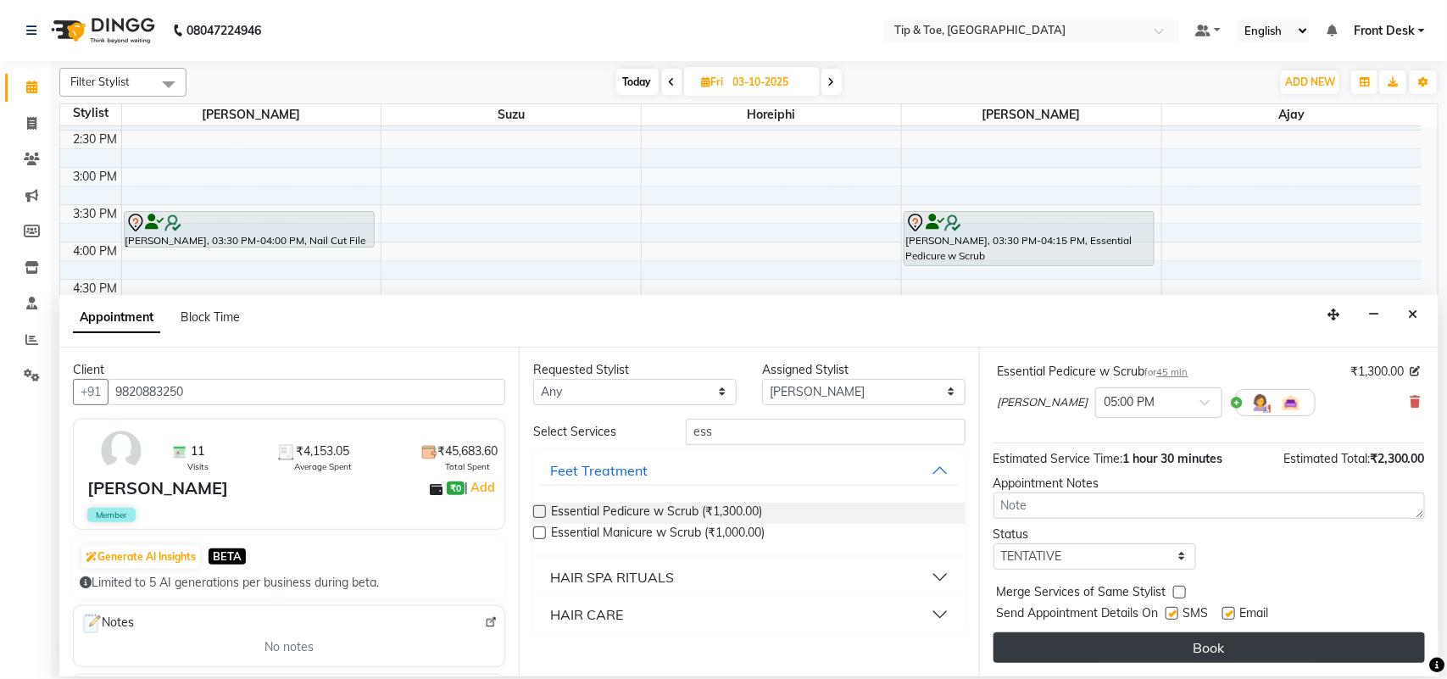
click at [1247, 640] on button "Book" at bounding box center [1208, 647] width 431 height 31
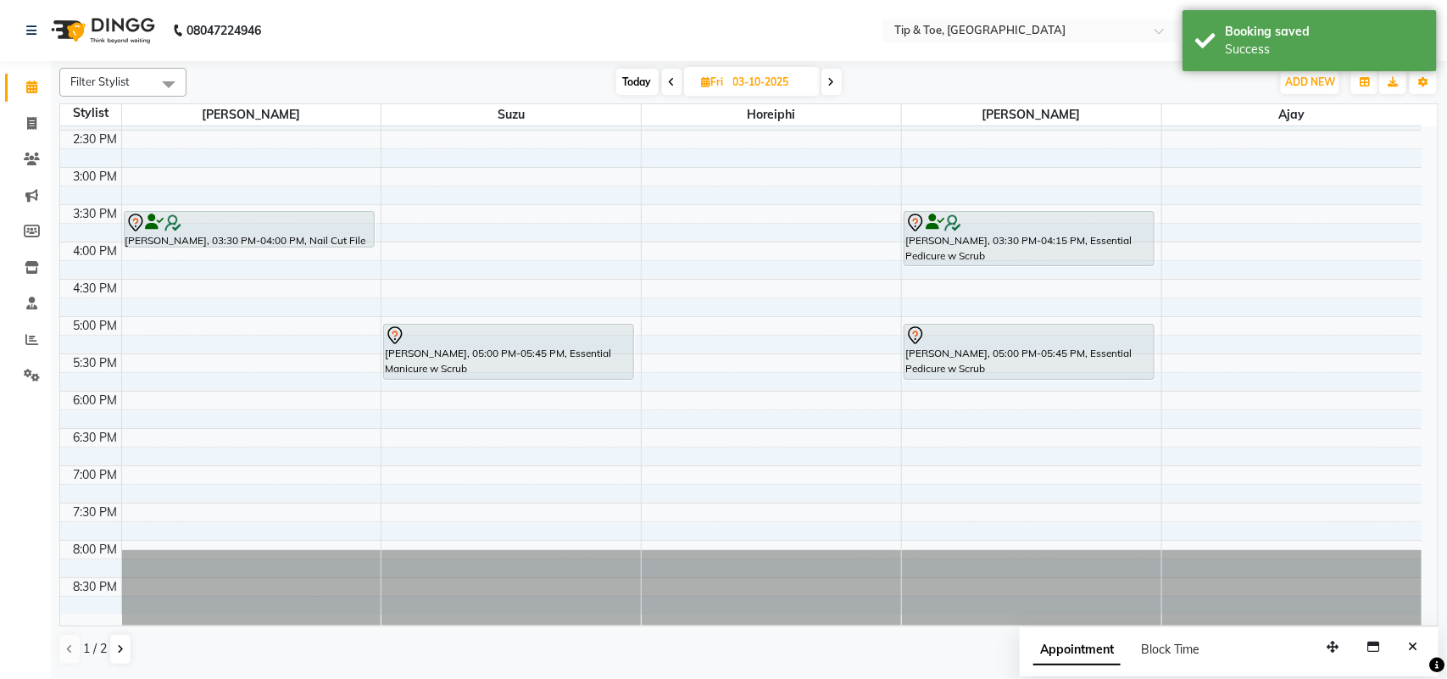
click at [638, 86] on span "Today" at bounding box center [637, 82] width 42 height 26
type input "02-10-2025"
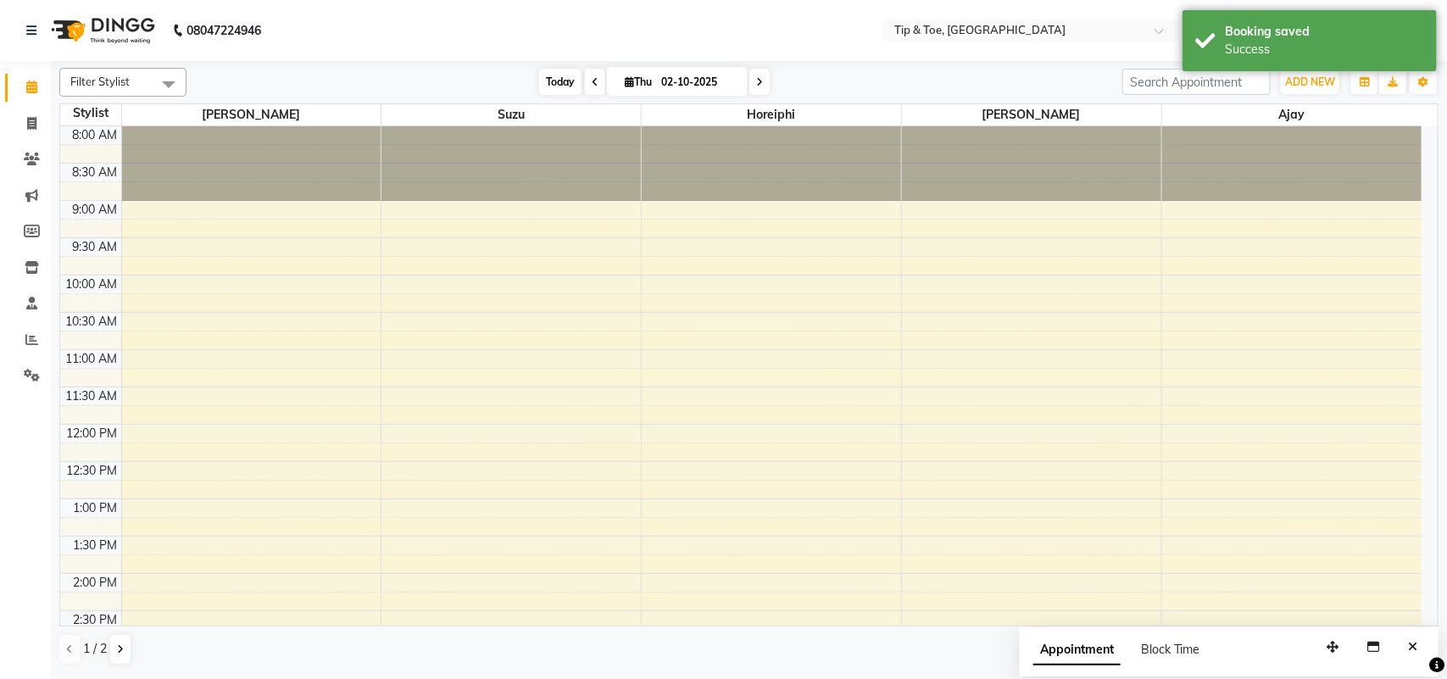
scroll to position [481, 0]
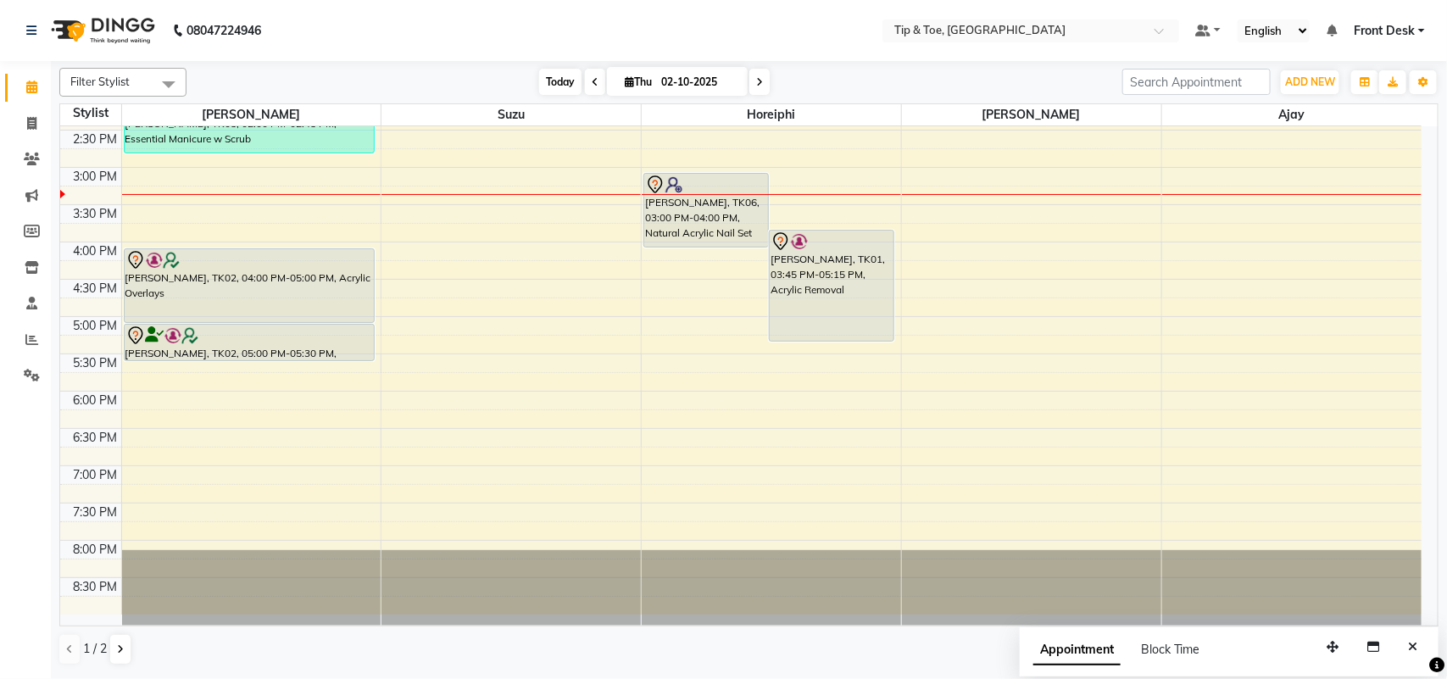
click at [547, 79] on span "Today" at bounding box center [560, 82] width 42 height 26
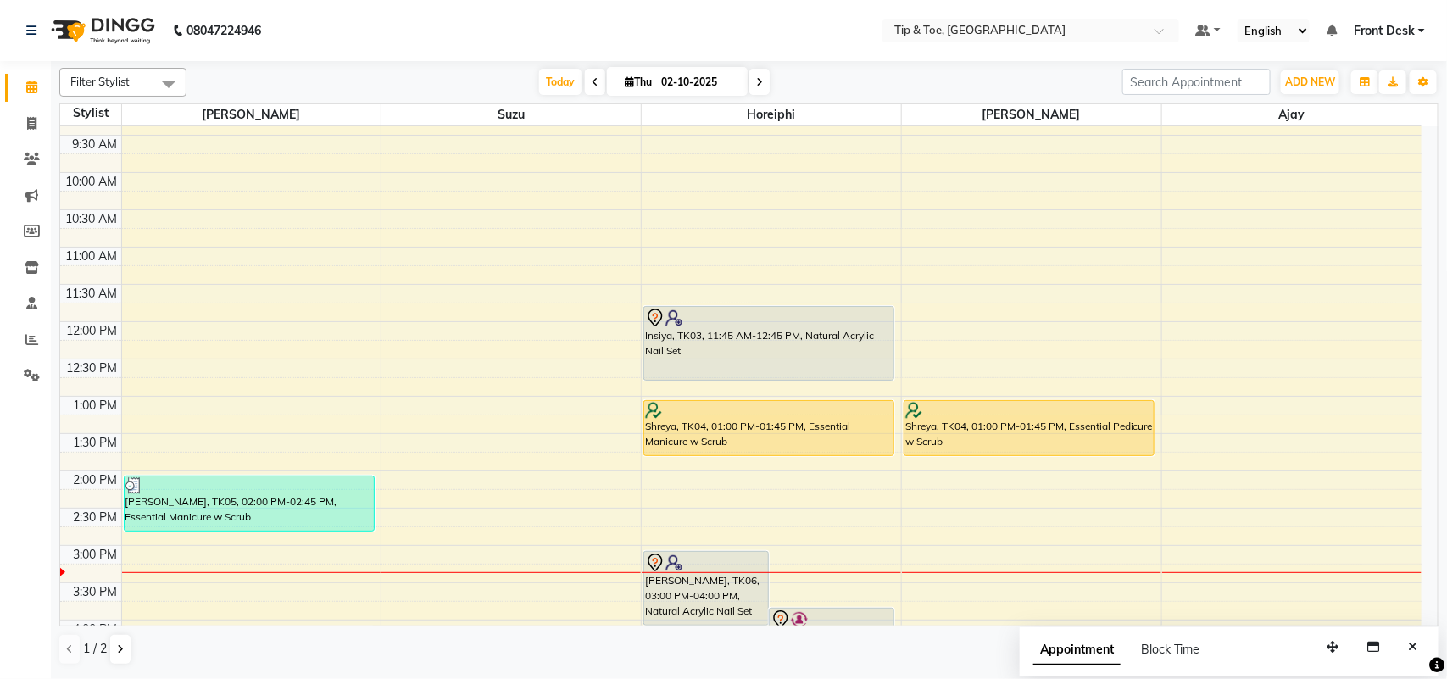
scroll to position [0, 0]
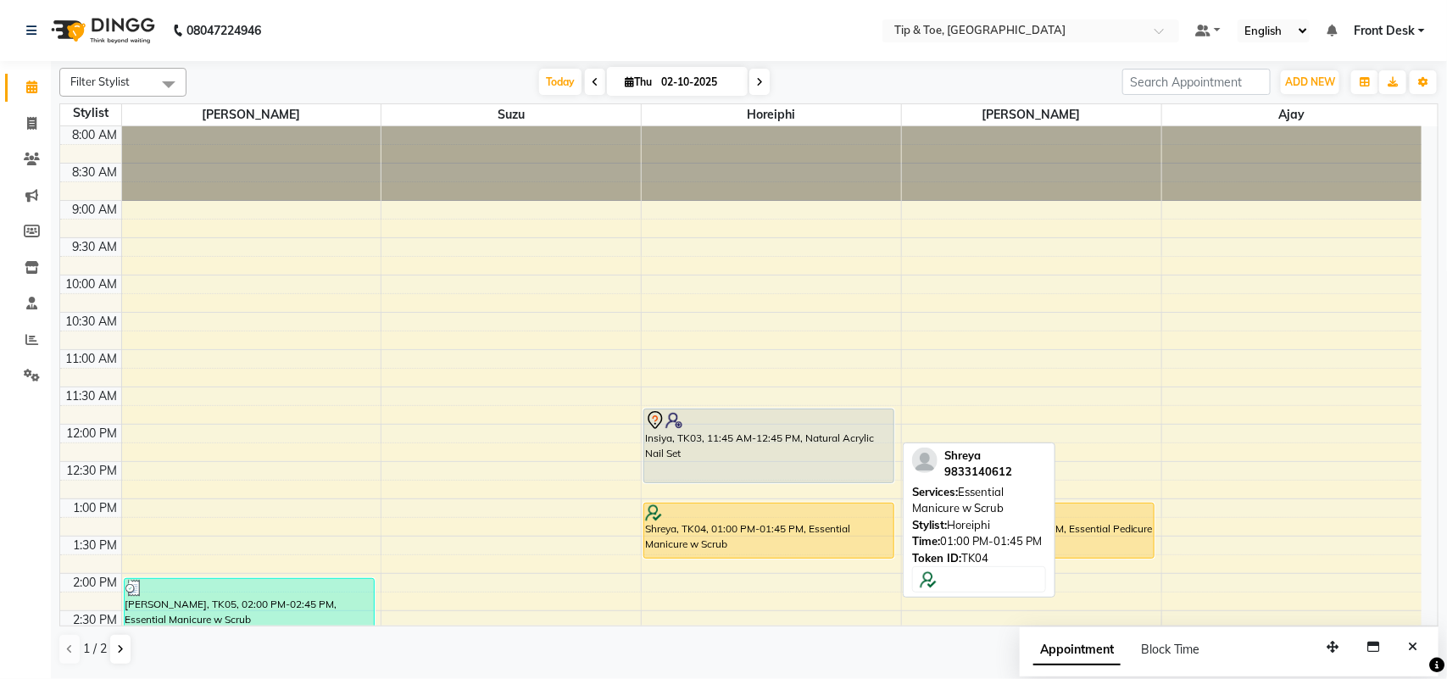
click at [803, 544] on div "Shreya, TK04, 01:00 PM-01:45 PM, Essential Manicure w Scrub" at bounding box center [768, 530] width 249 height 54
select select "1"
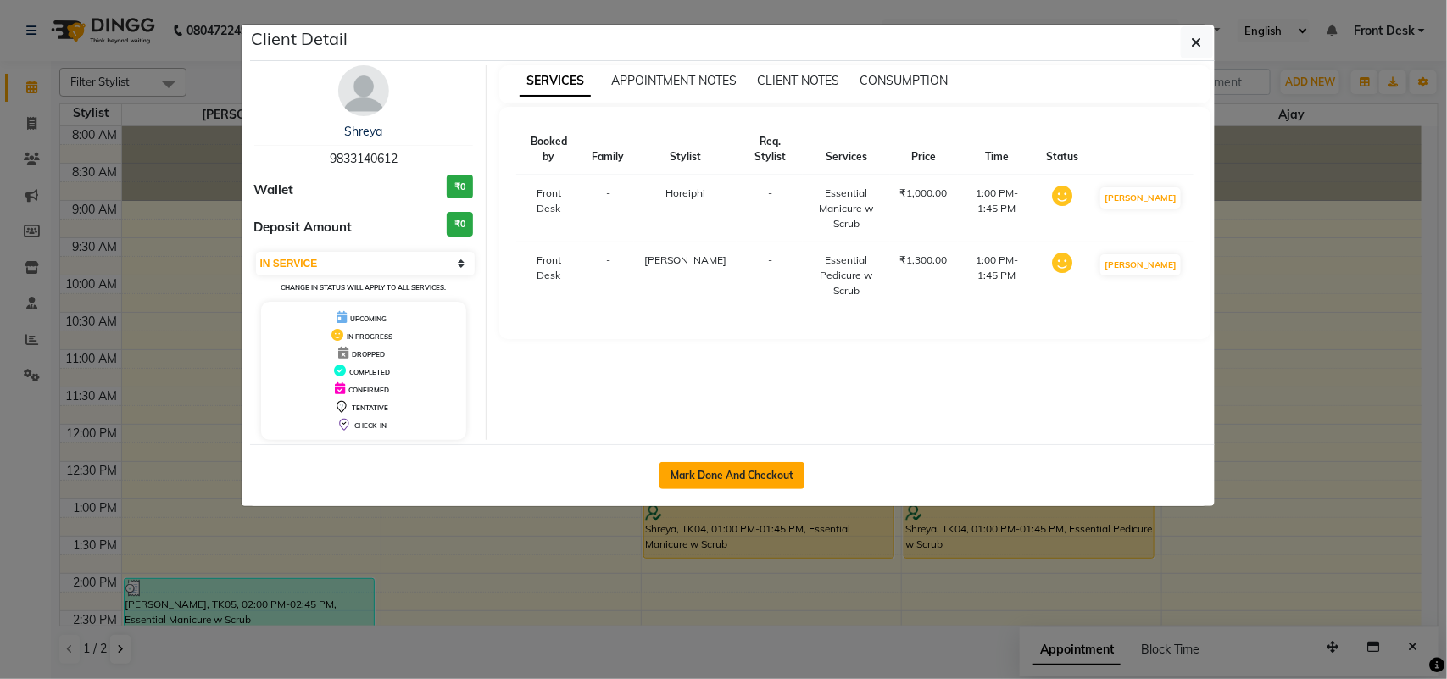
click at [725, 468] on button "Mark Done And Checkout" at bounding box center [731, 475] width 145 height 27
select select "service"
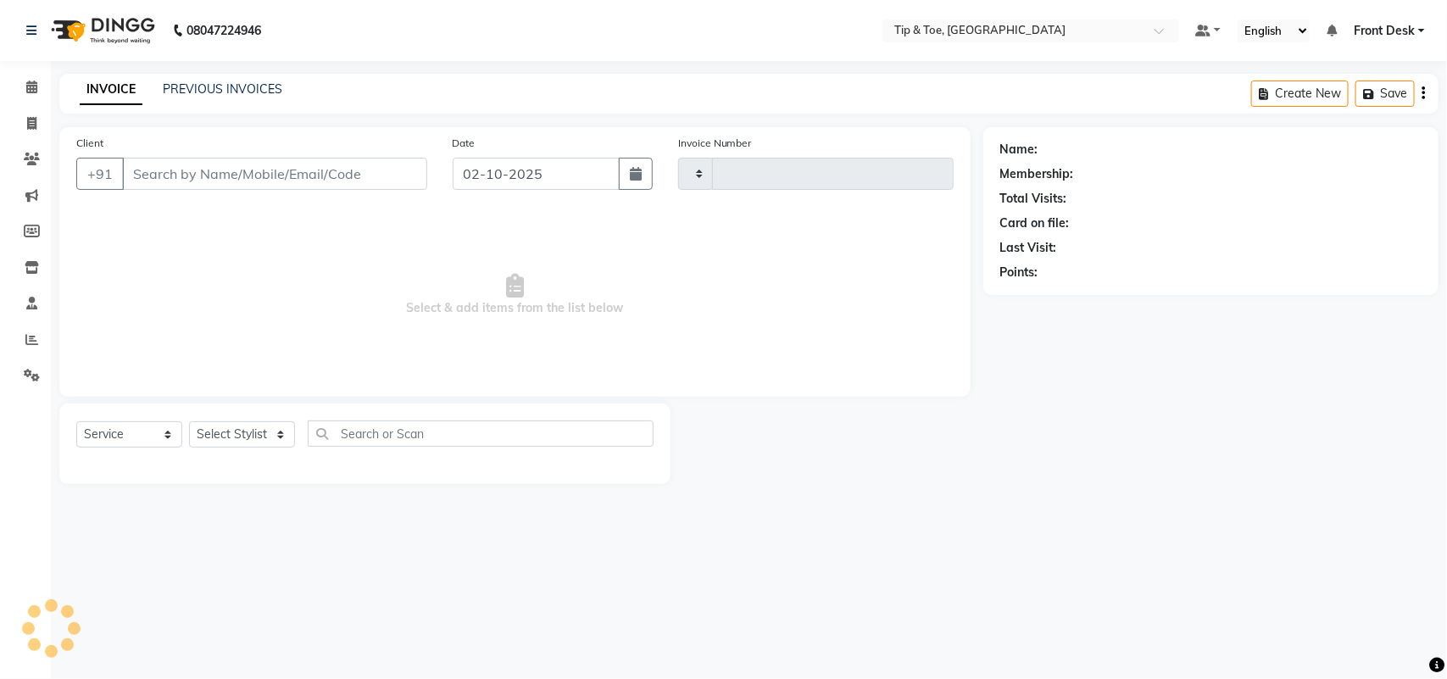
select select "select"
type input "1308"
select select "5655"
type input "9833140612"
select select "38767"
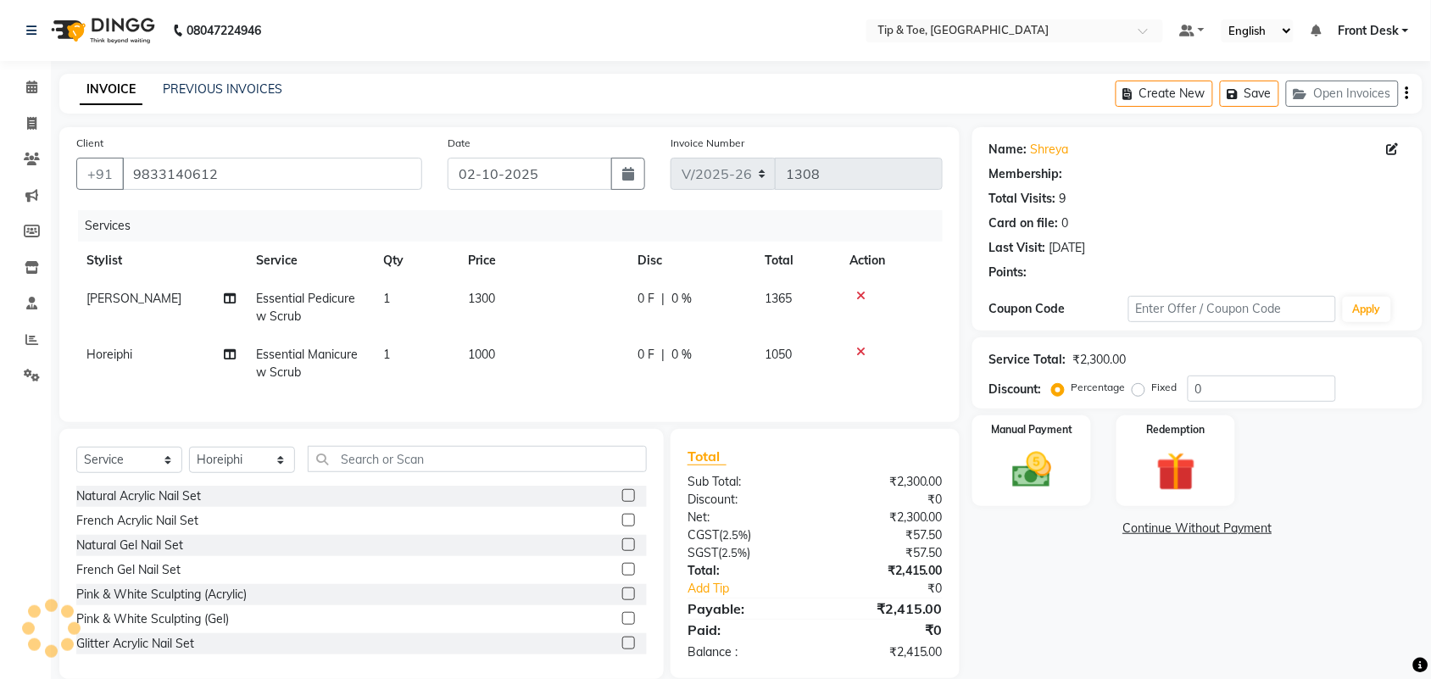
type input "20"
select select "1: Object"
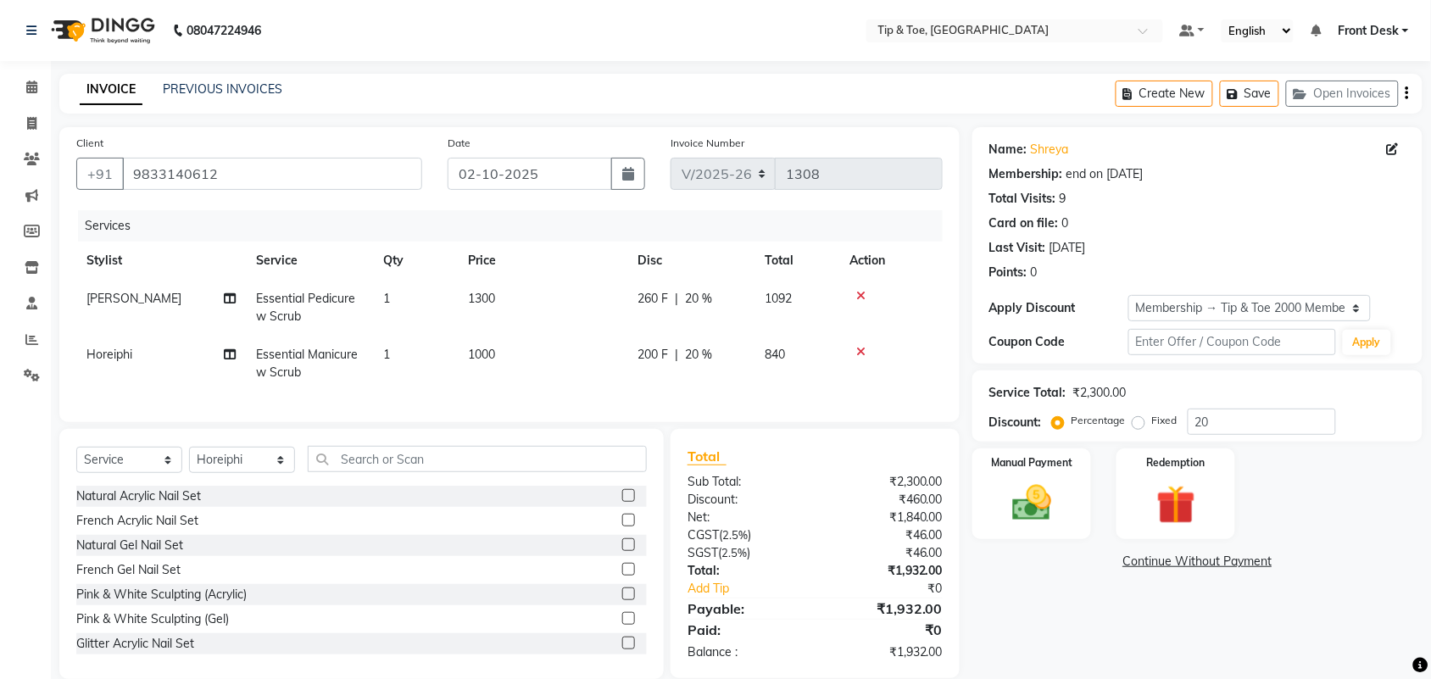
drag, startPoint x: 988, startPoint y: 576, endPoint x: 770, endPoint y: 310, distance: 344.4
click at [770, 310] on div "Client [PHONE_NUMBER] Date [DATE] Invoice Number V/2025 V/[PHONE_NUMBER] Servic…" at bounding box center [741, 403] width 1388 height 552
click at [1014, 619] on div "Name: Shreya Membership: end on [DATE] Total Visits: 9 Card on file: 0 Last Vis…" at bounding box center [1203, 403] width 463 height 552
click at [30, 297] on icon at bounding box center [31, 303] width 11 height 13
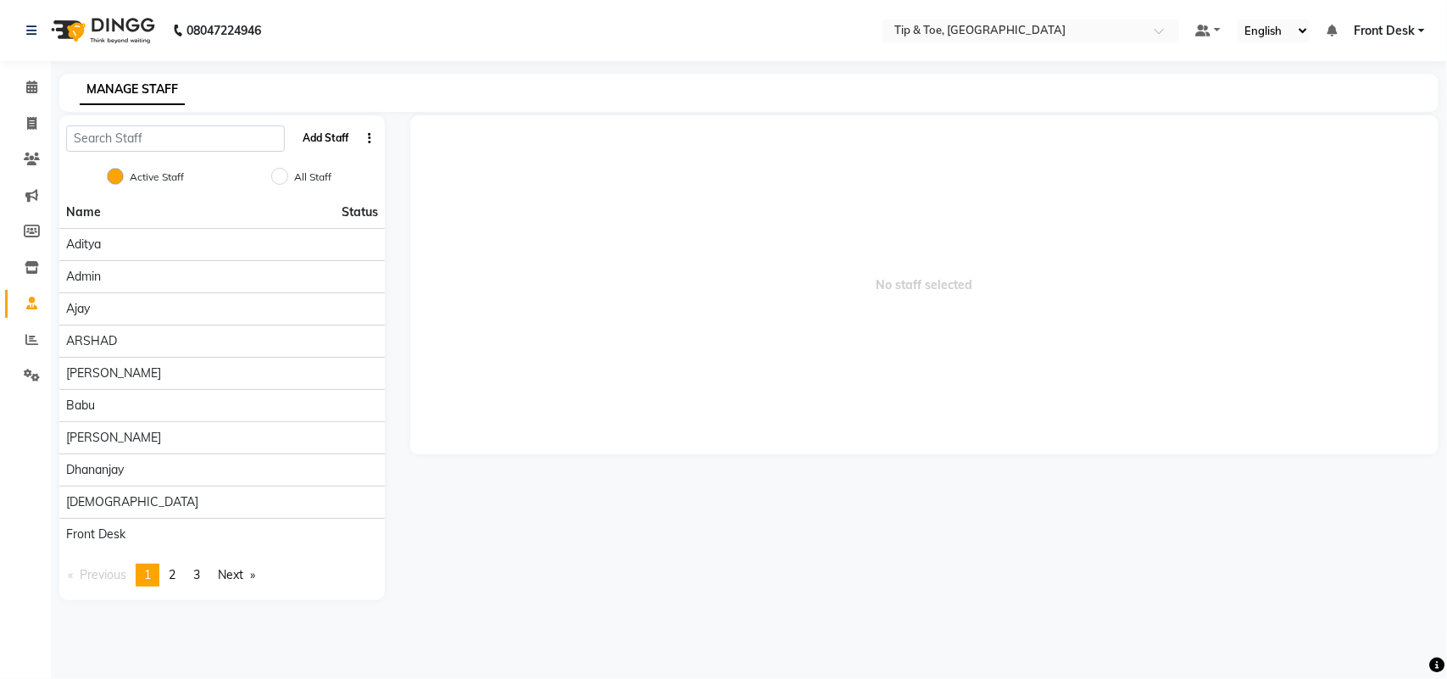
click at [327, 141] on button "Add Staff" at bounding box center [325, 138] width 59 height 29
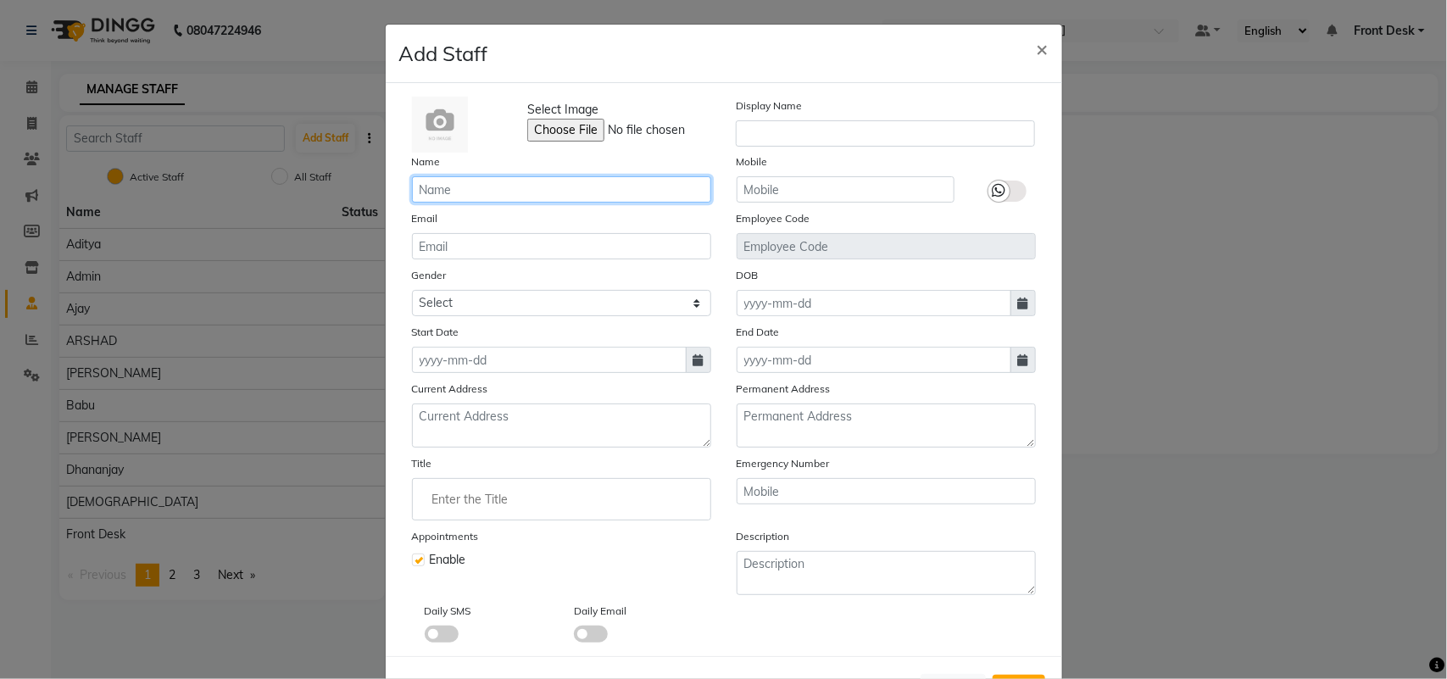
click at [480, 184] on input "text" at bounding box center [561, 189] width 299 height 26
type input "y"
type input "Yori"
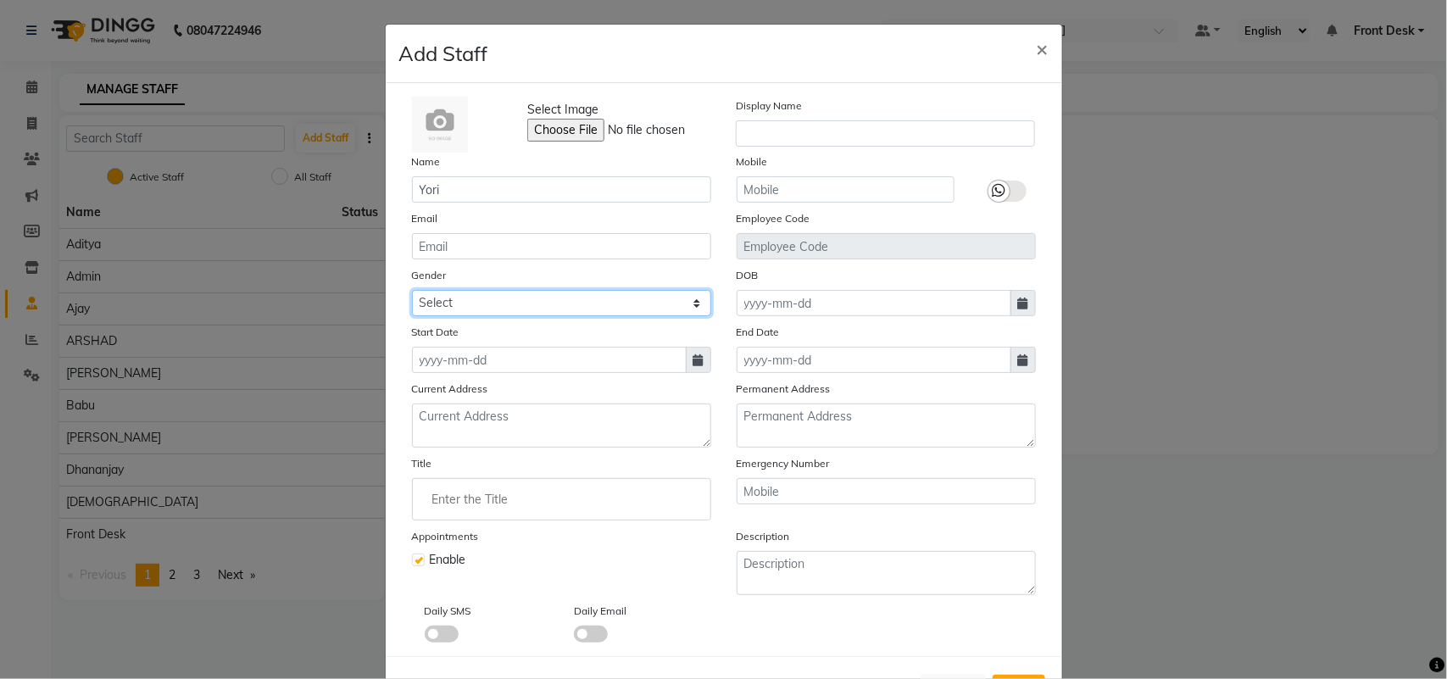
click at [497, 309] on select "Select [DEMOGRAPHIC_DATA] [DEMOGRAPHIC_DATA] Other Prefer Not To Say" at bounding box center [561, 303] width 299 height 26
select select "[DEMOGRAPHIC_DATA]"
click at [412, 290] on select "Select [DEMOGRAPHIC_DATA] [DEMOGRAPHIC_DATA] Other Prefer Not To Say" at bounding box center [561, 303] width 299 height 26
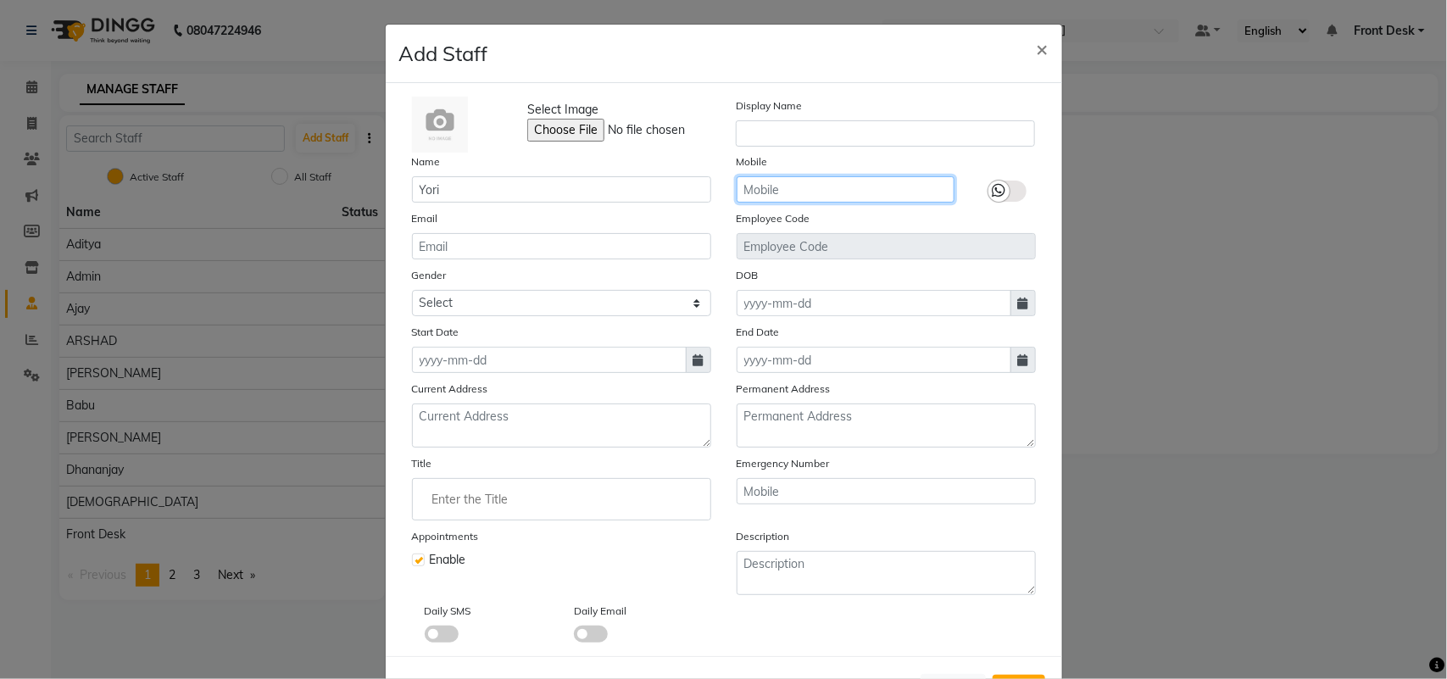
click at [871, 193] on input "text" at bounding box center [845, 189] width 218 height 26
type input "9863364342"
click at [992, 195] on icon at bounding box center [999, 190] width 14 height 15
click at [0, 0] on input "checkbox" at bounding box center [0, 0] width 0 height 0
click at [969, 623] on div "Daily SMS Daily Email" at bounding box center [723, 622] width 649 height 41
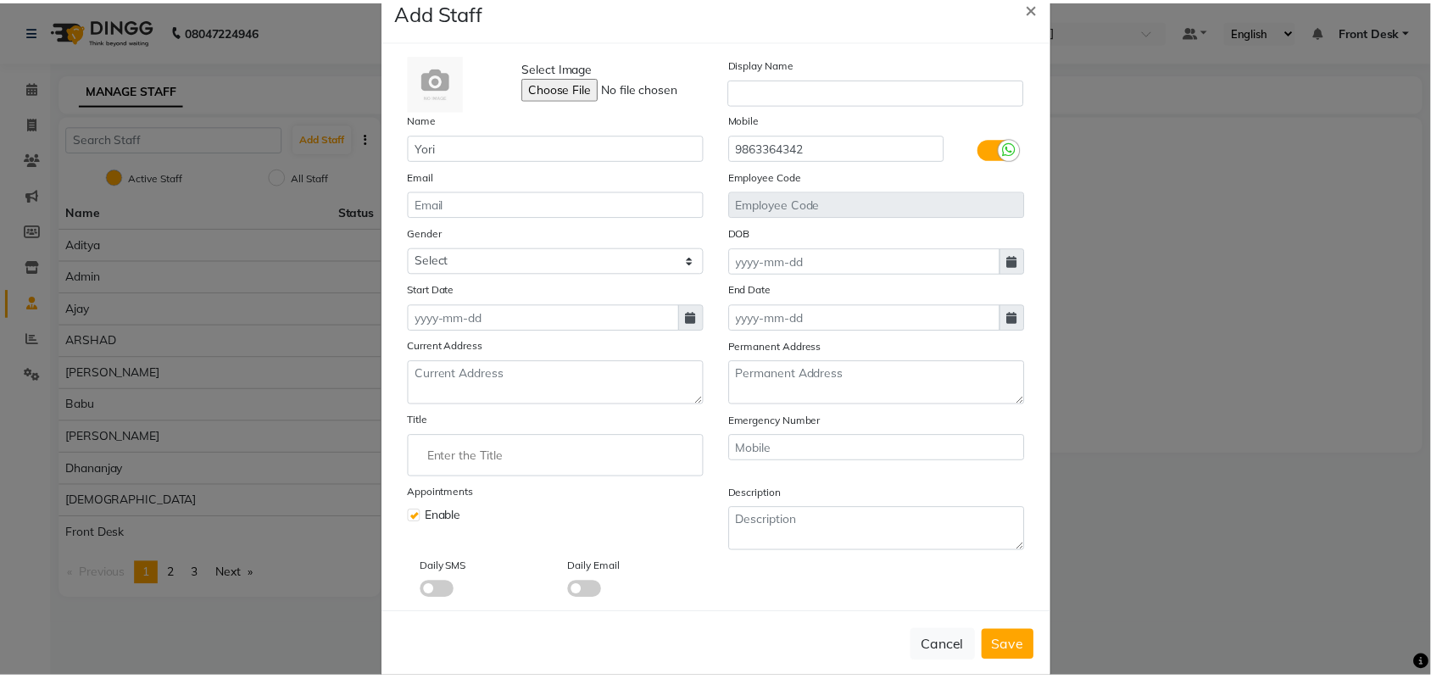
scroll to position [65, 0]
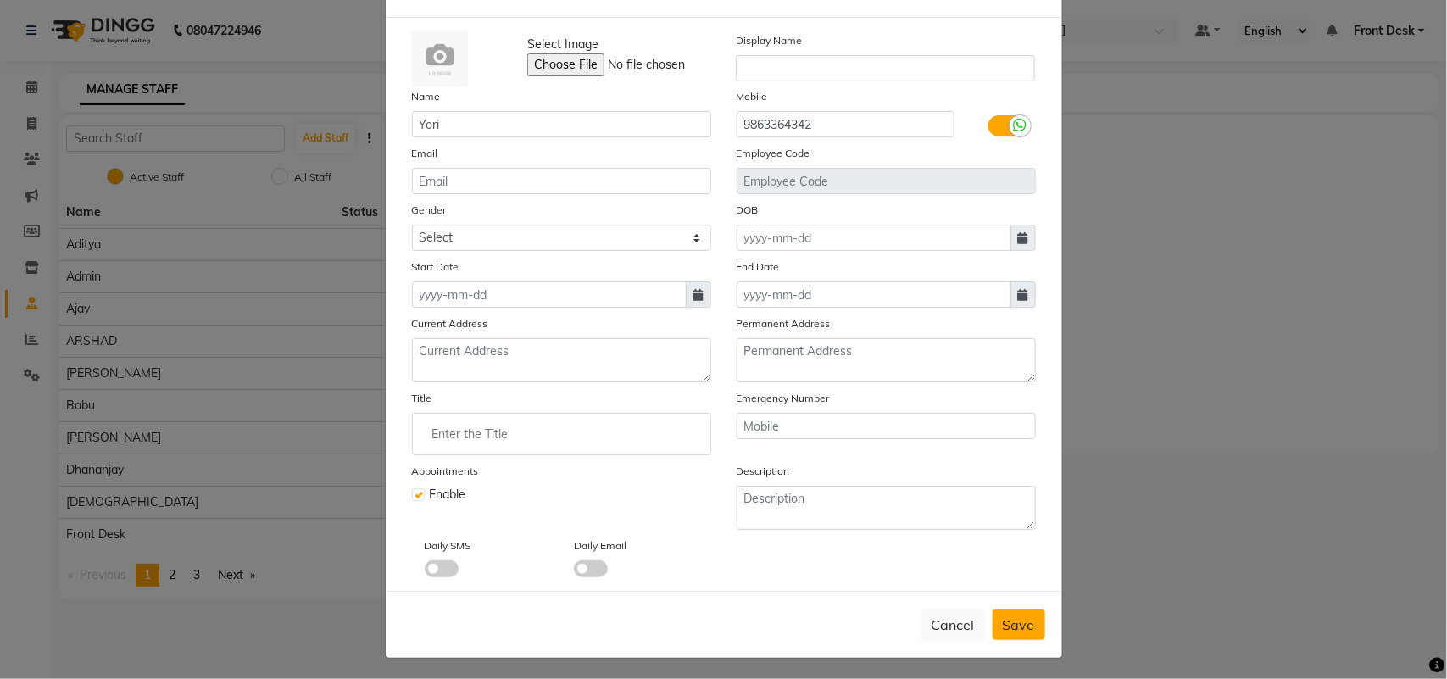
click at [1009, 625] on span "Save" at bounding box center [1019, 624] width 32 height 17
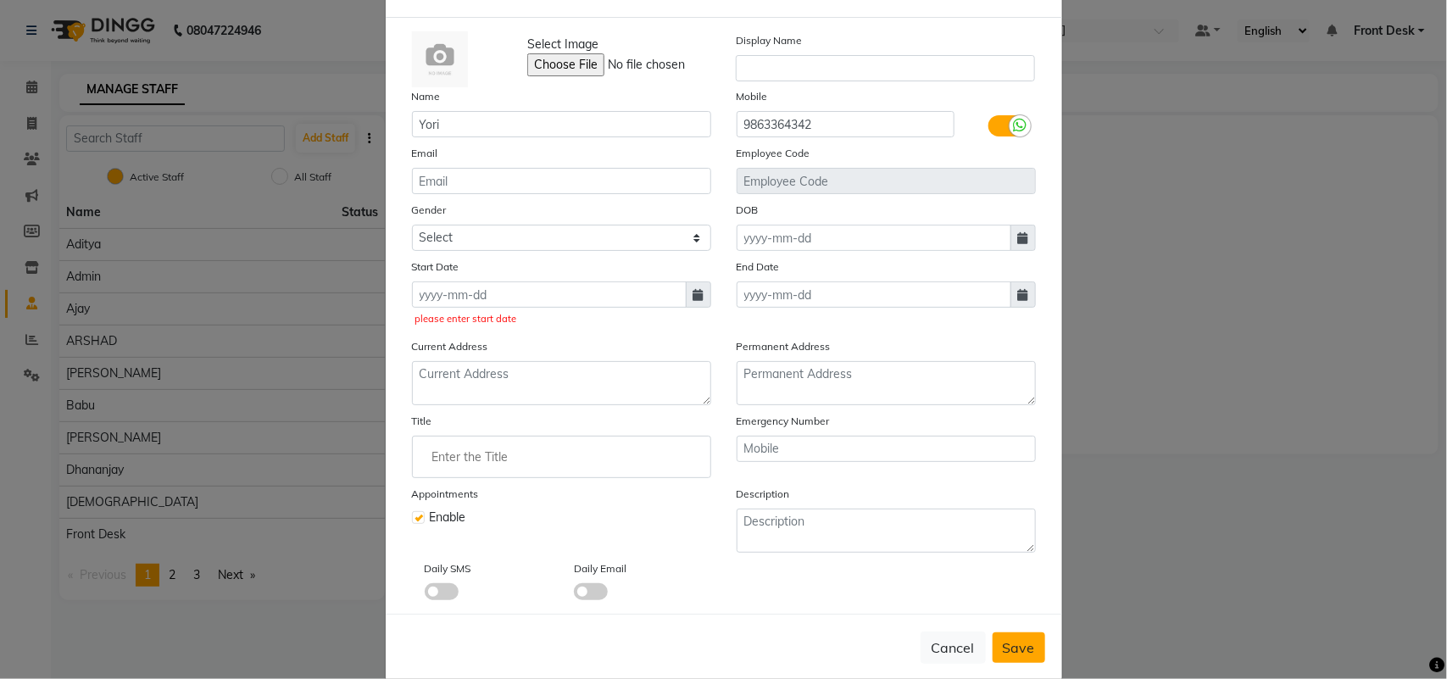
click at [1013, 650] on span "Save" at bounding box center [1019, 647] width 32 height 17
click at [513, 289] on input at bounding box center [549, 294] width 275 height 26
select select "10"
select select "2025"
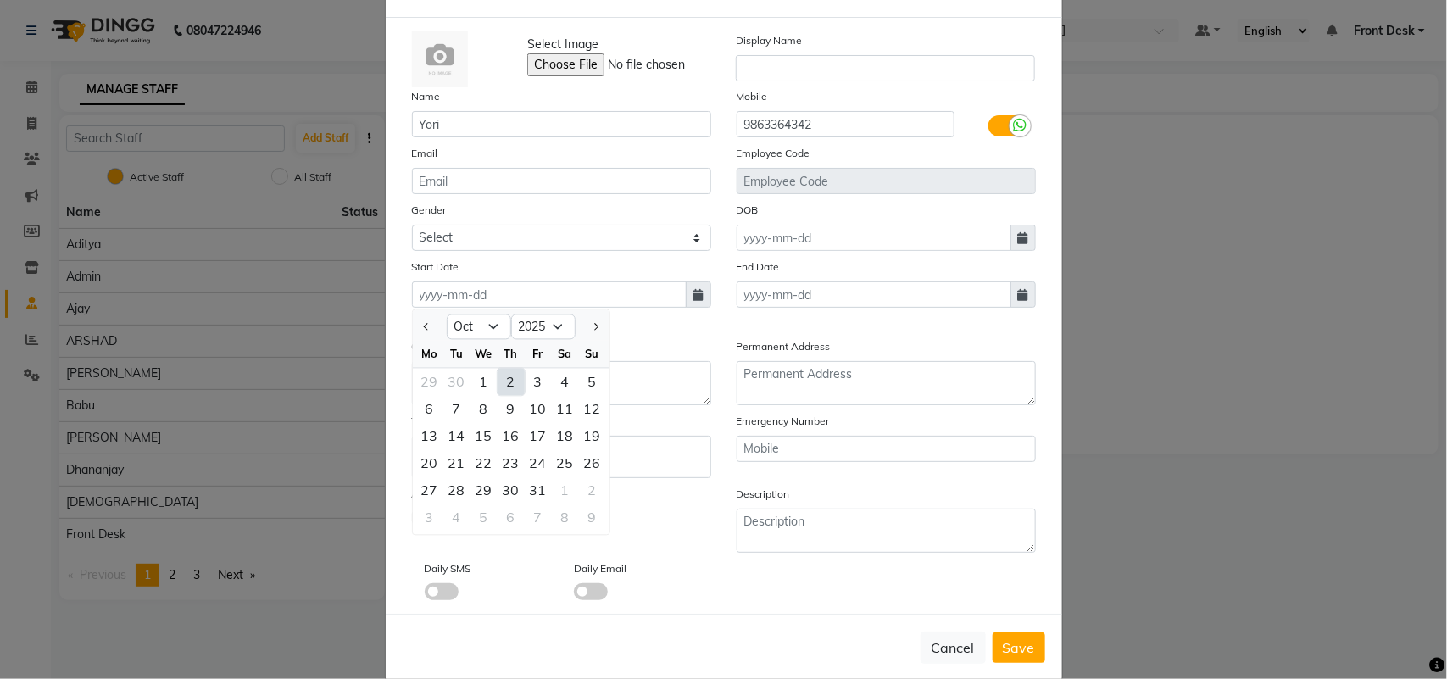
click at [500, 386] on div "2" at bounding box center [510, 382] width 27 height 27
type input "02-10-2025"
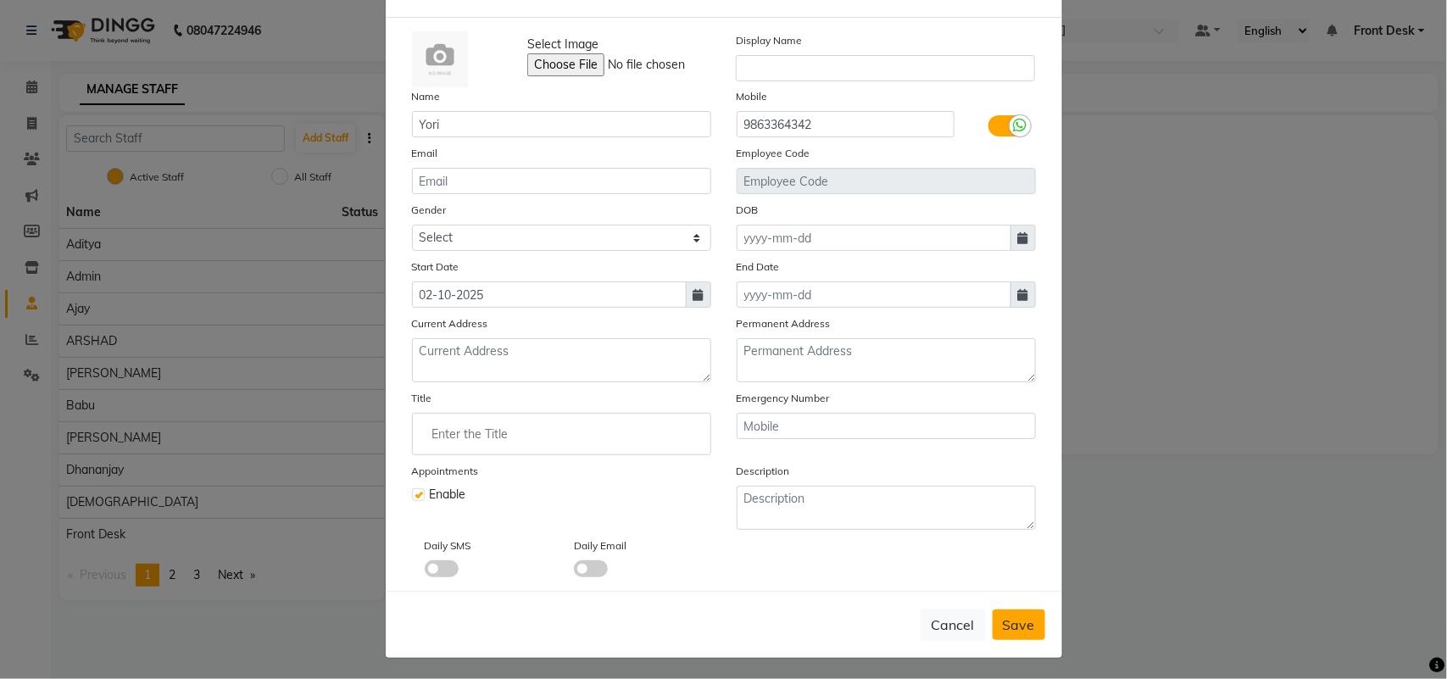
click at [1023, 623] on span "Save" at bounding box center [1019, 624] width 32 height 17
select select
checkbox input "false"
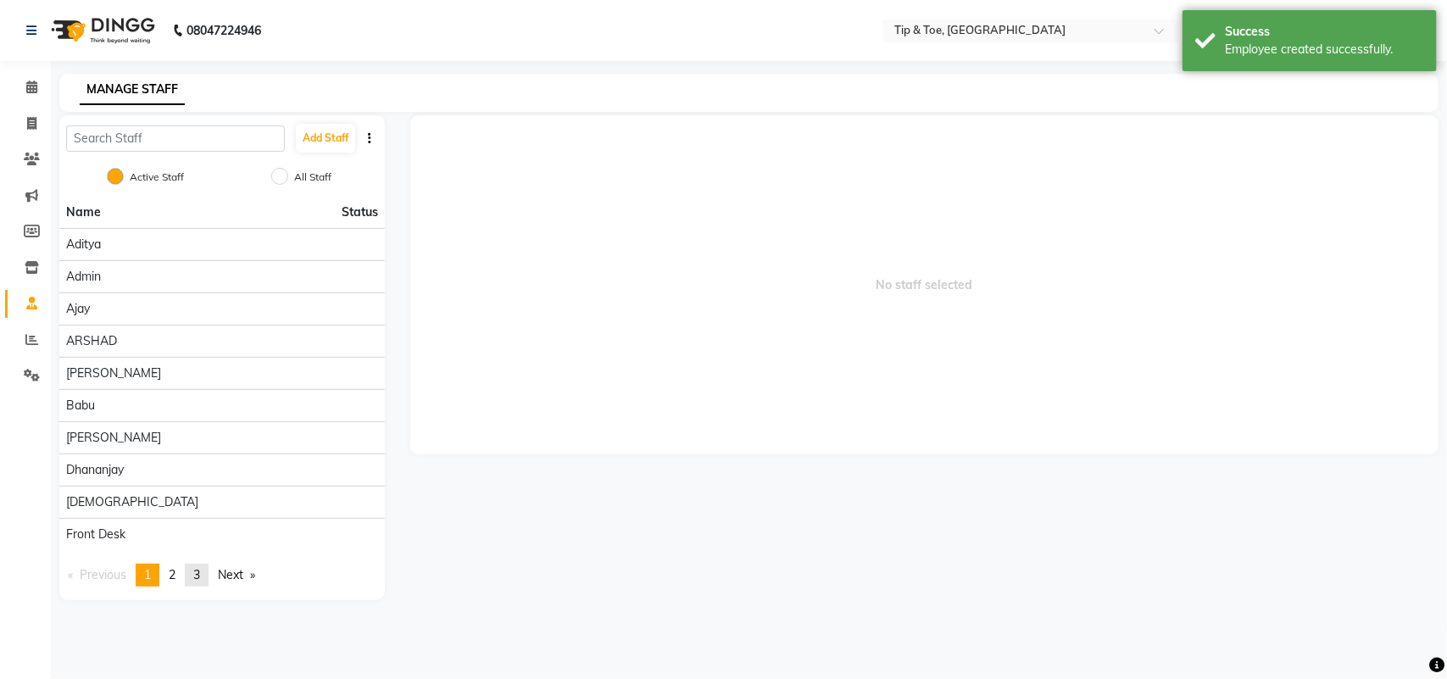
click at [206, 572] on link "page 3" at bounding box center [197, 575] width 24 height 23
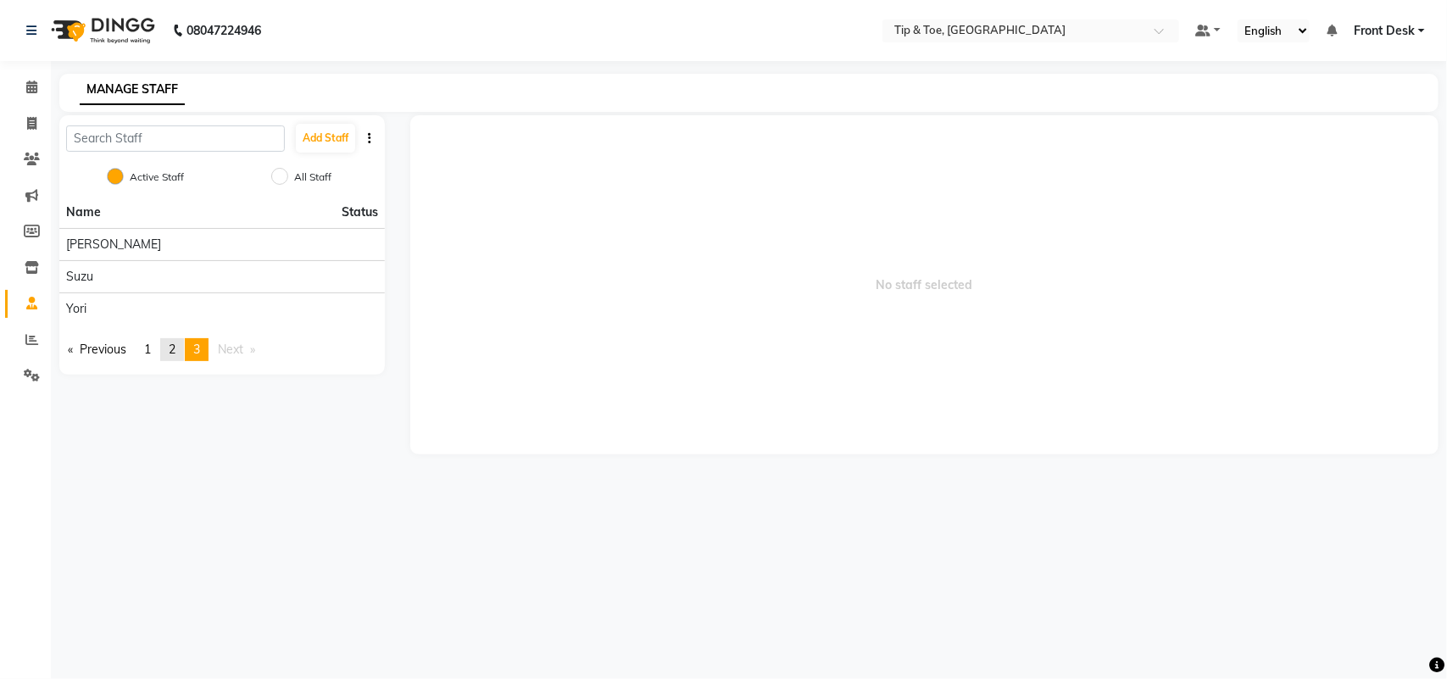
click at [170, 347] on link "page 2" at bounding box center [172, 349] width 24 height 23
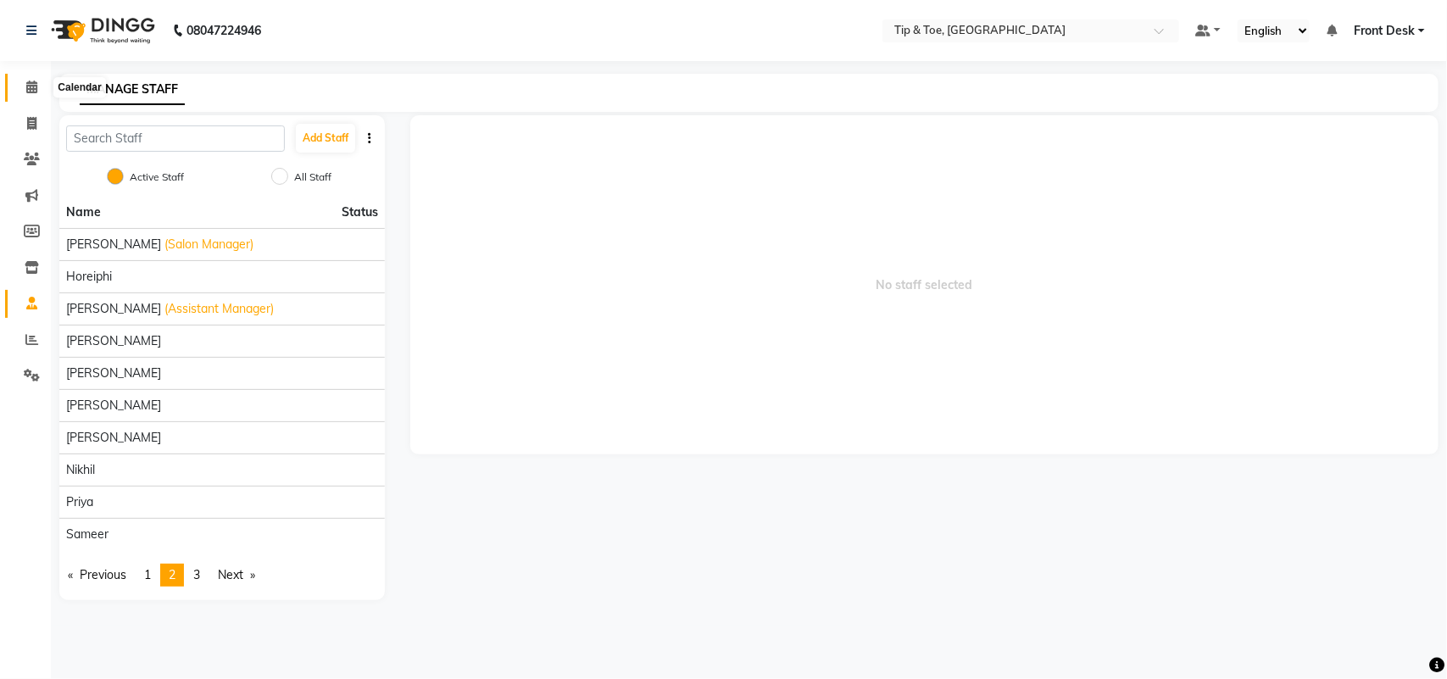
click at [30, 83] on icon at bounding box center [31, 87] width 11 height 13
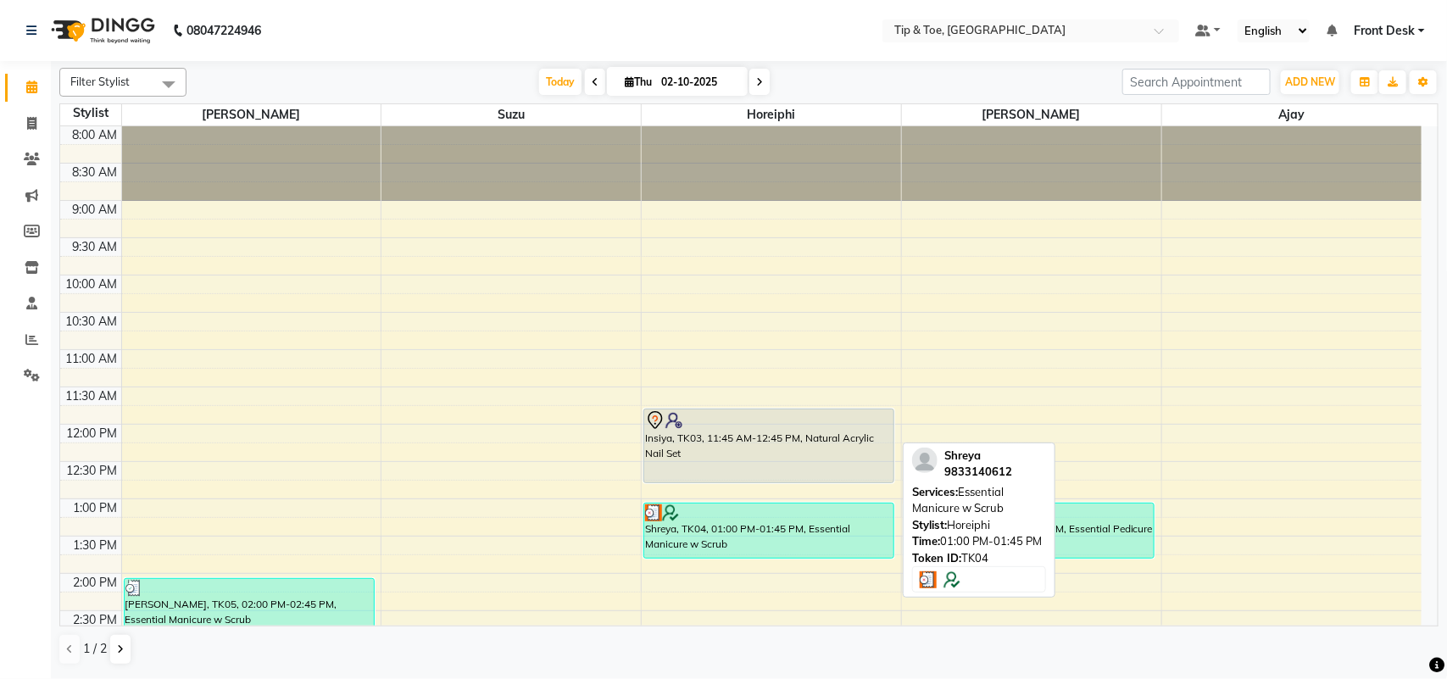
click at [815, 547] on div "Shreya, TK04, 01:00 PM-01:45 PM, Essential Manicure w Scrub" at bounding box center [768, 530] width 249 height 54
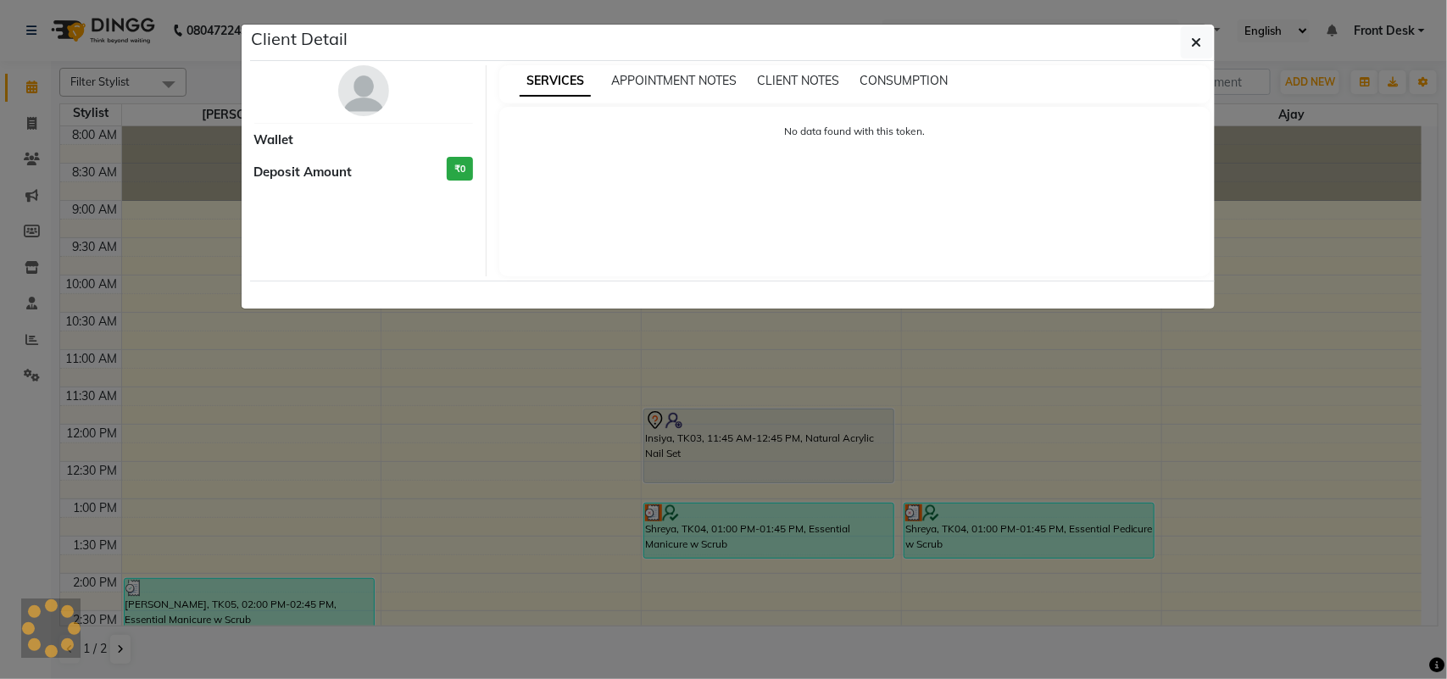
select select "3"
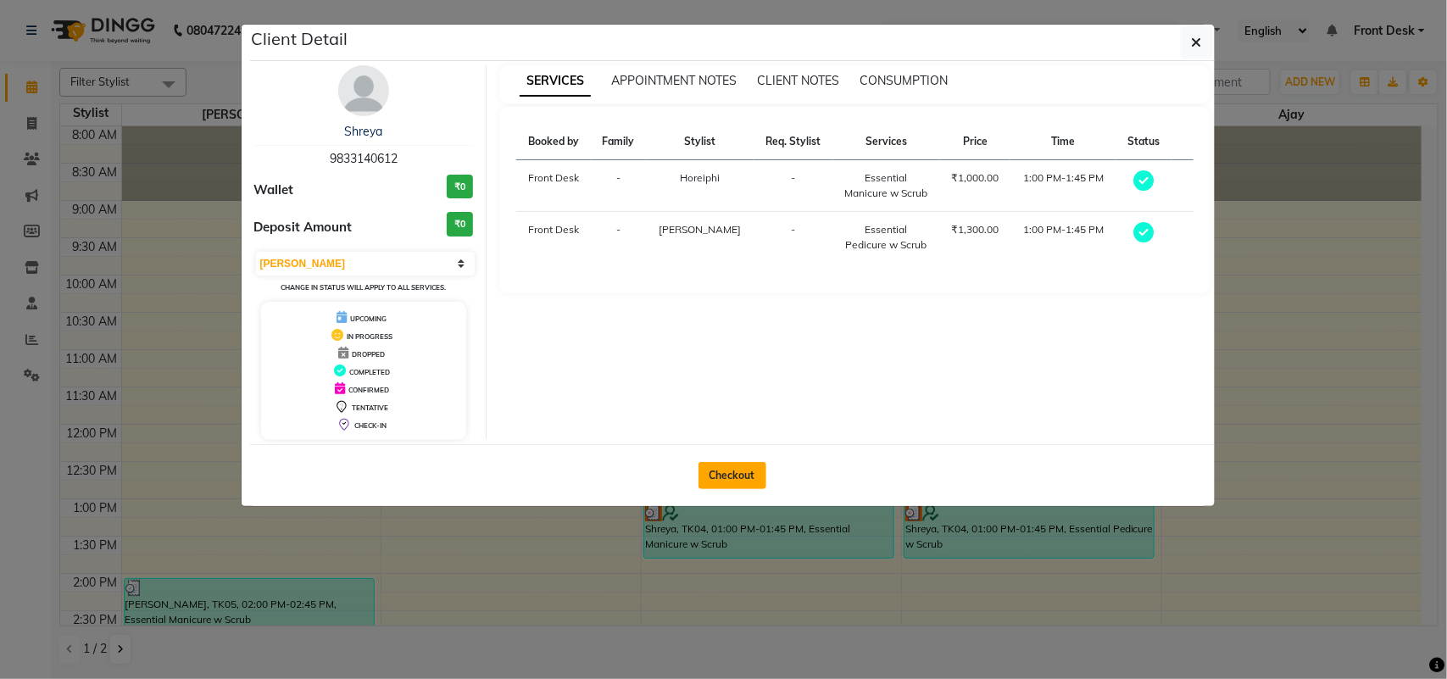
click at [714, 484] on button "Checkout" at bounding box center [732, 475] width 68 height 27
select select "service"
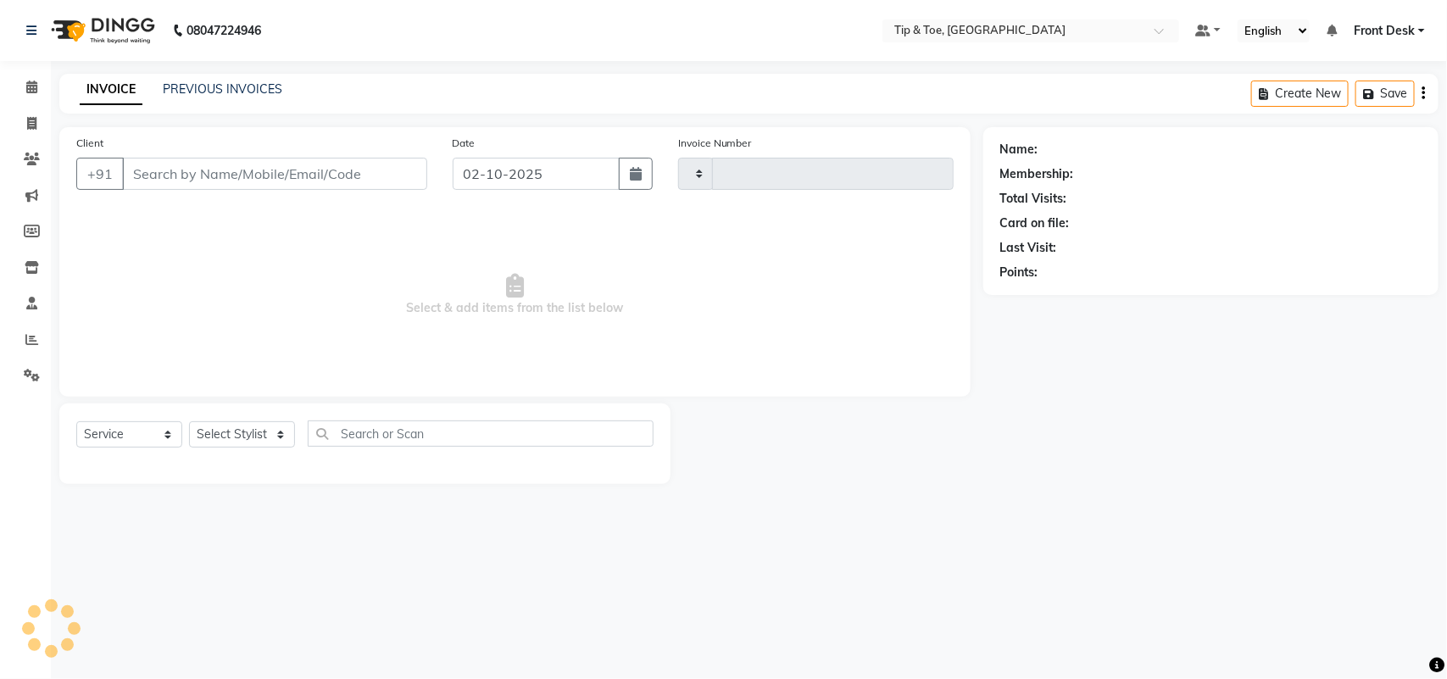
type input "1308"
select select "5655"
type input "9833140612"
select select "38767"
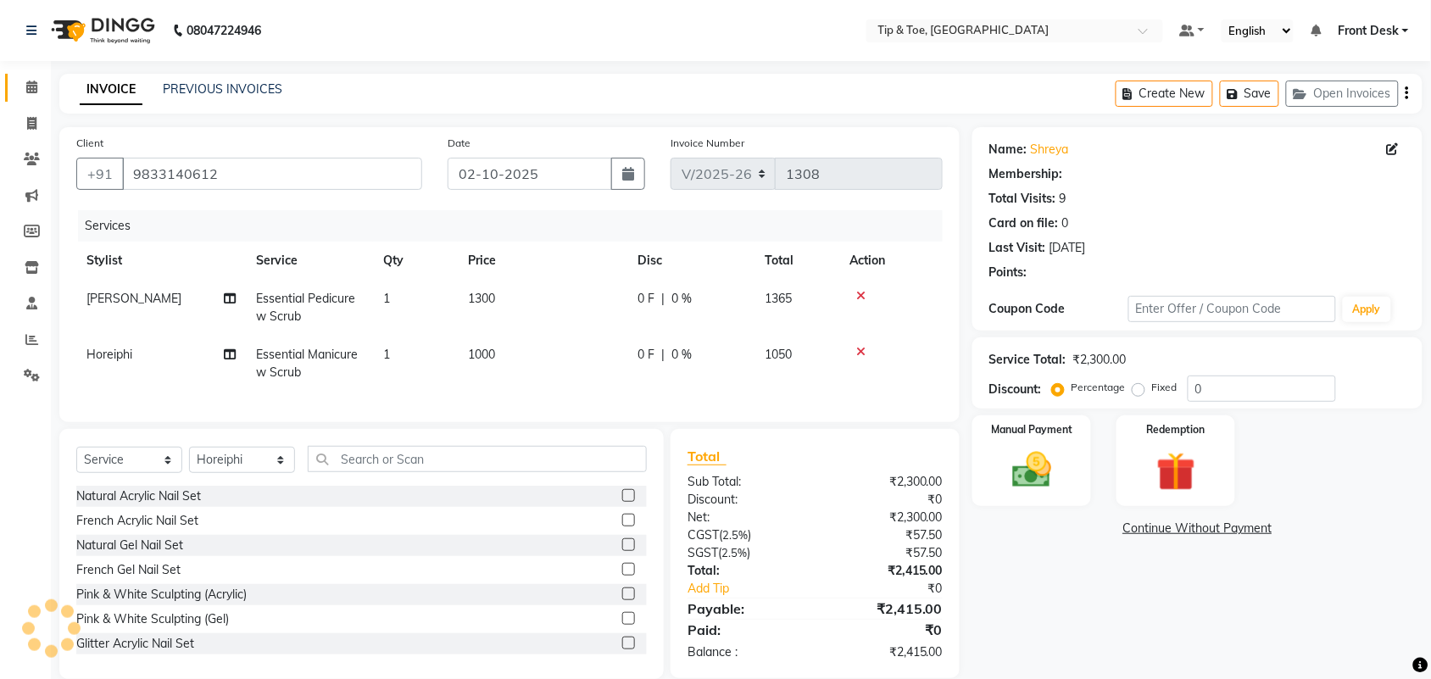
type input "20"
select select "1: Object"
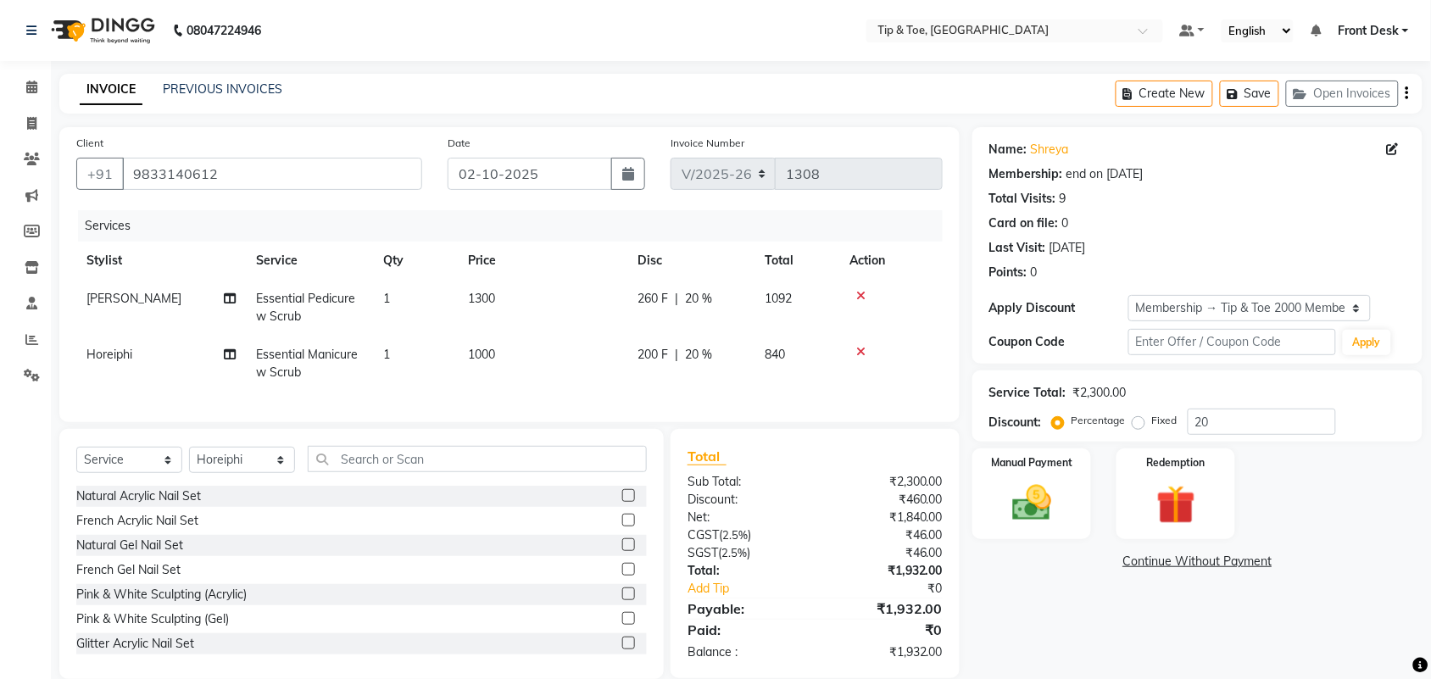
click at [133, 360] on td "Horeiphi" at bounding box center [160, 364] width 169 height 56
select select "38767"
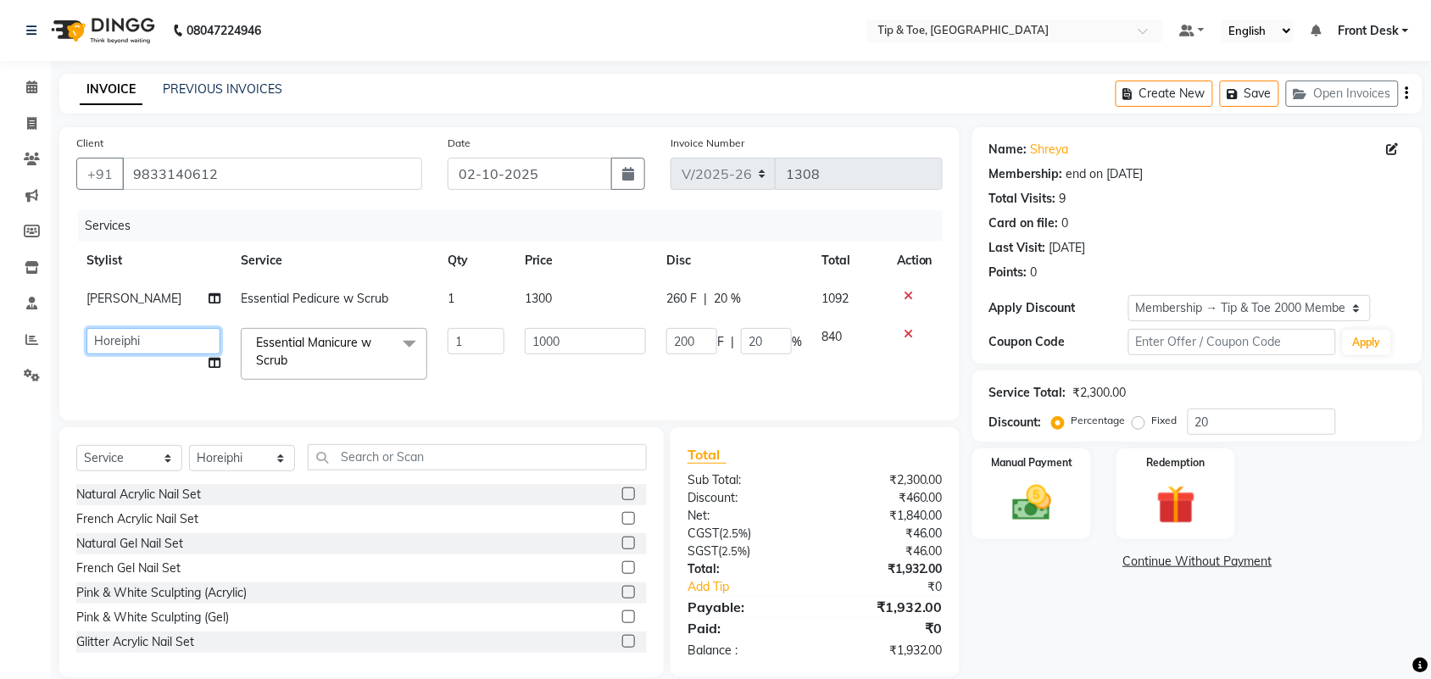
click at [153, 333] on select "[PERSON_NAME] MAHESKAR [PERSON_NAME] [PERSON_NAME] Front Desk [PERSON_NAME] Hor…" at bounding box center [153, 341] width 134 height 26
select select "93561"
click at [1098, 590] on div "Name: Shreya Membership: end on [DATE] Total Visits: 9 Card on file: 0 Last Vis…" at bounding box center [1203, 402] width 463 height 550
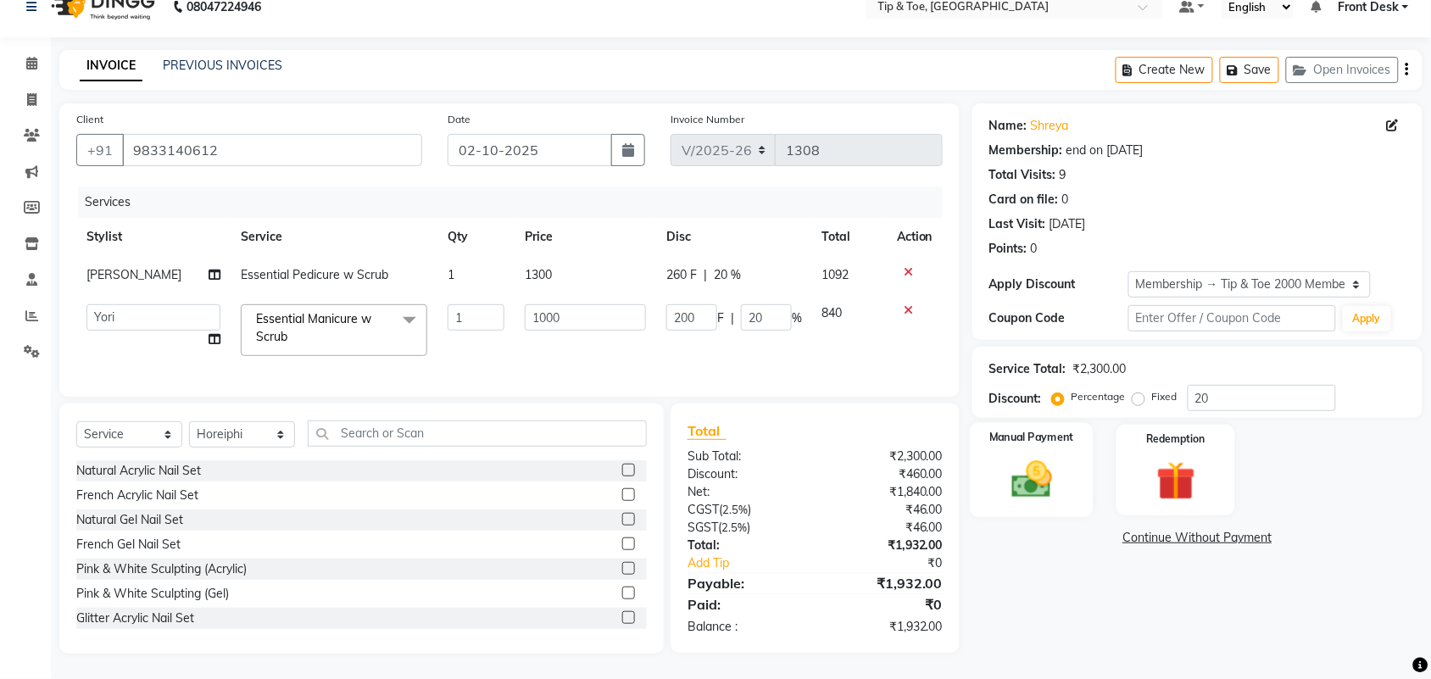
click at [1036, 476] on img at bounding box center [1031, 479] width 66 height 47
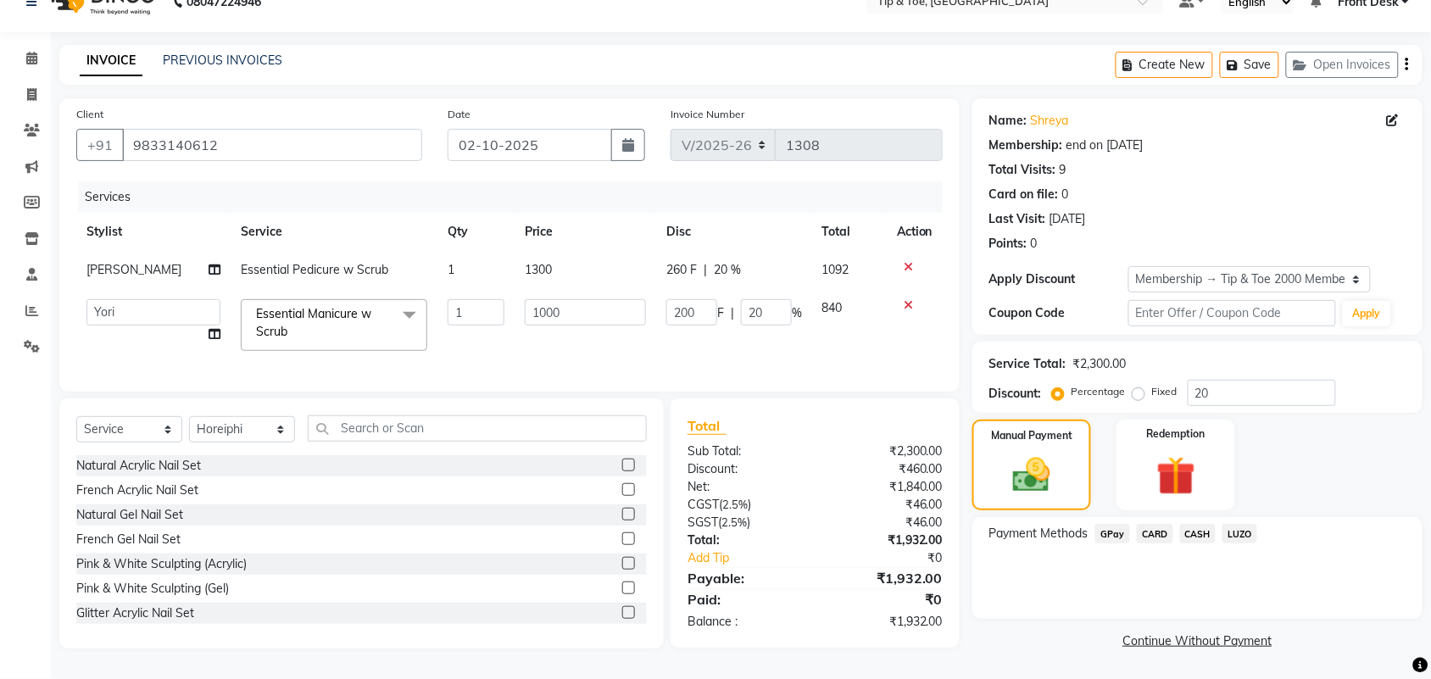
click at [1109, 524] on span "GPay" at bounding box center [1112, 533] width 35 height 19
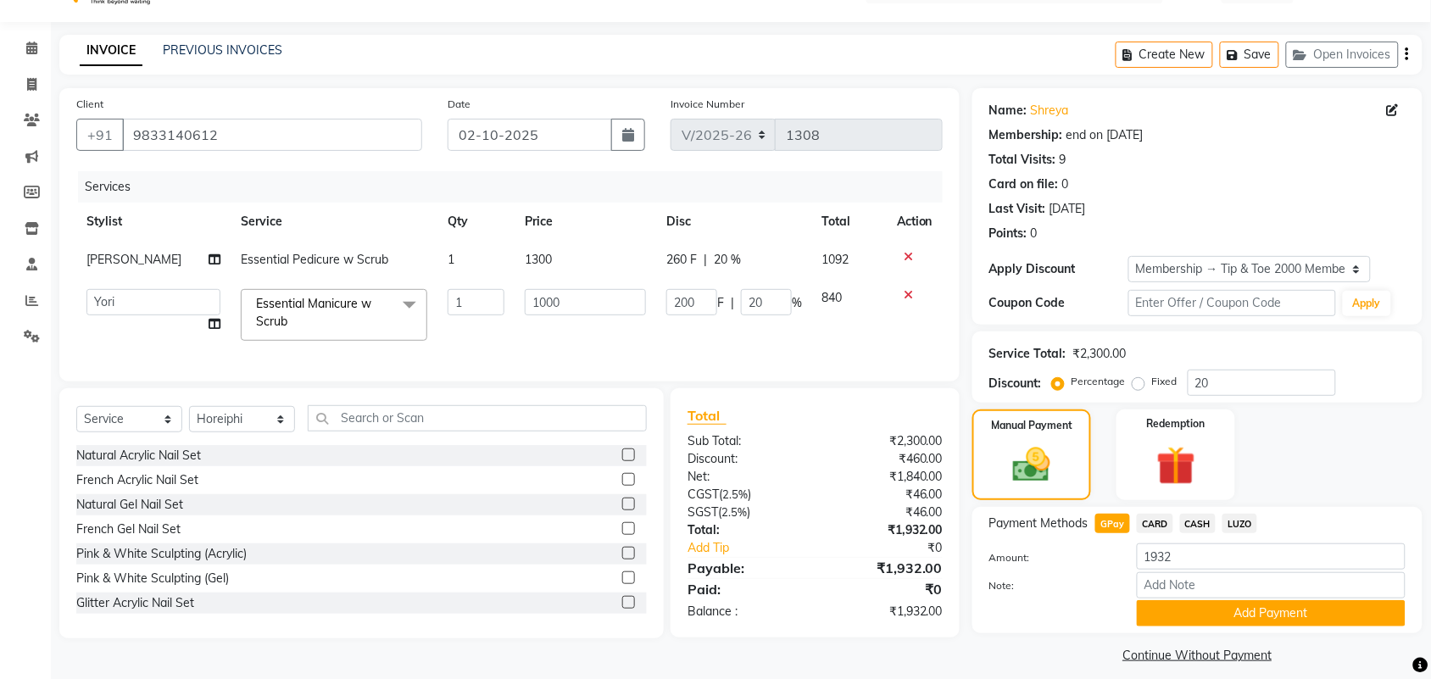
click at [1302, 509] on div "Payment Methods GPay CARD CASH LUZO Amount: 1932 Note: Add Payment" at bounding box center [1197, 570] width 450 height 126
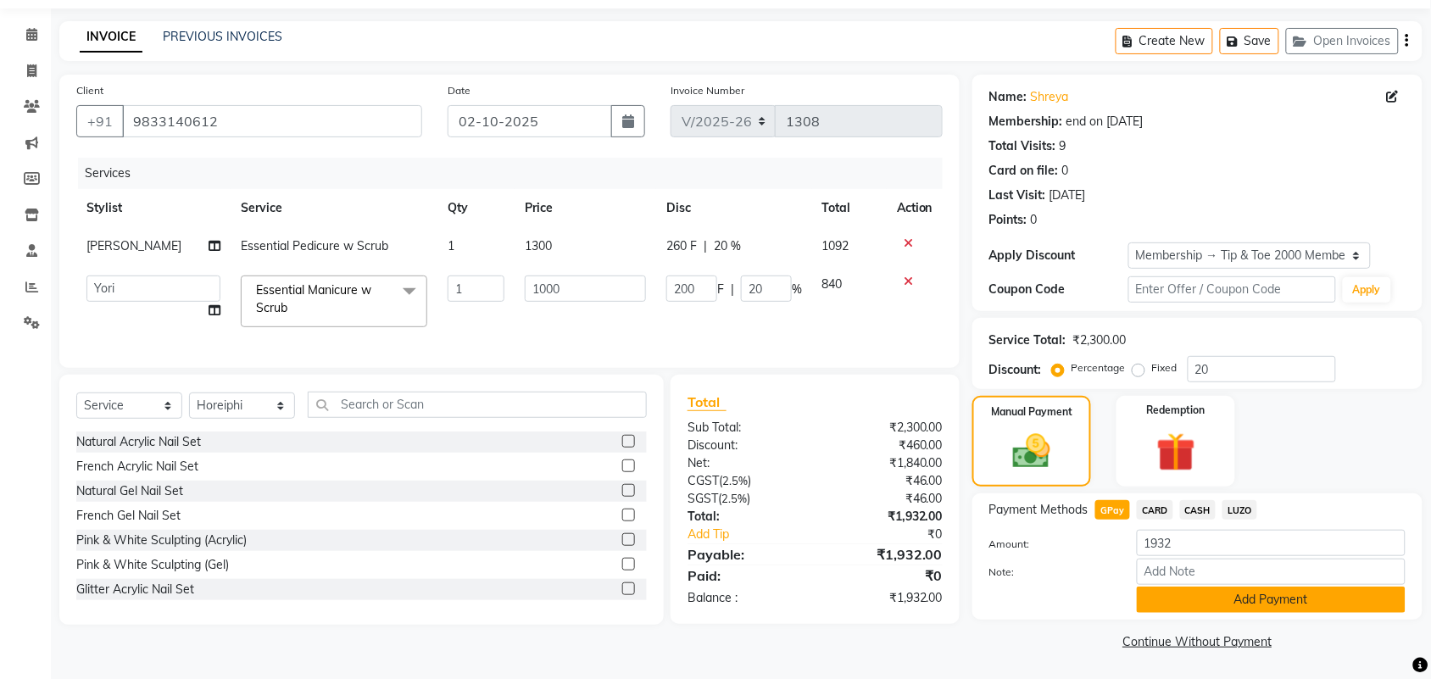
click at [1272, 592] on button "Add Payment" at bounding box center [1270, 599] width 269 height 26
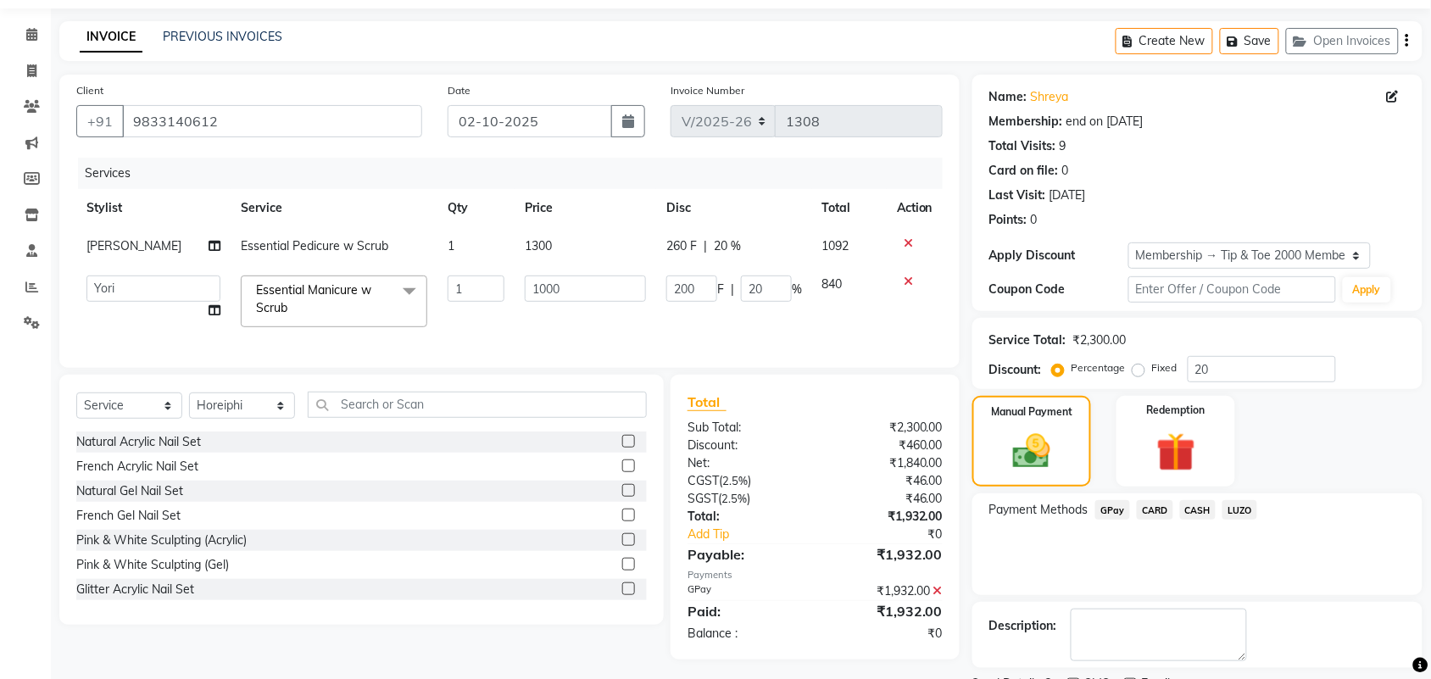
click at [1298, 586] on div "Payment Methods GPay CARD CASH LUZO" at bounding box center [1197, 544] width 450 height 102
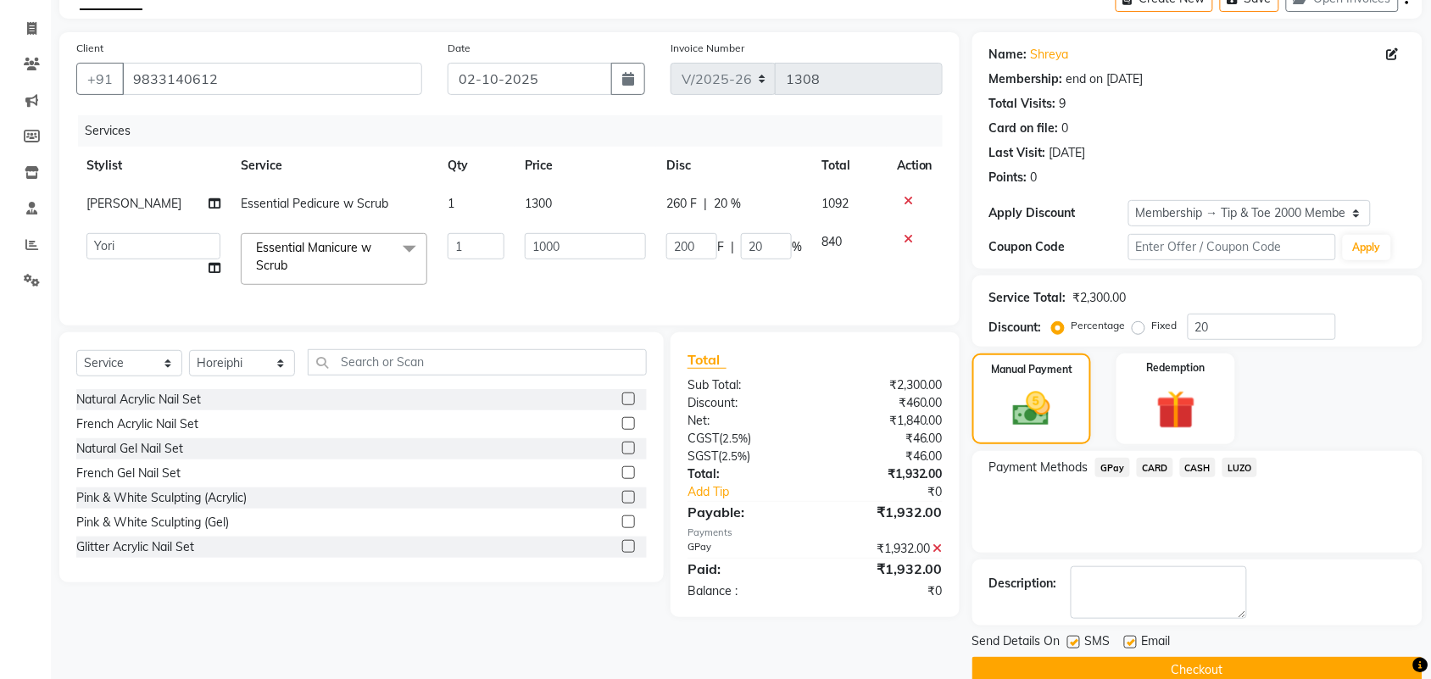
scroll to position [125, 0]
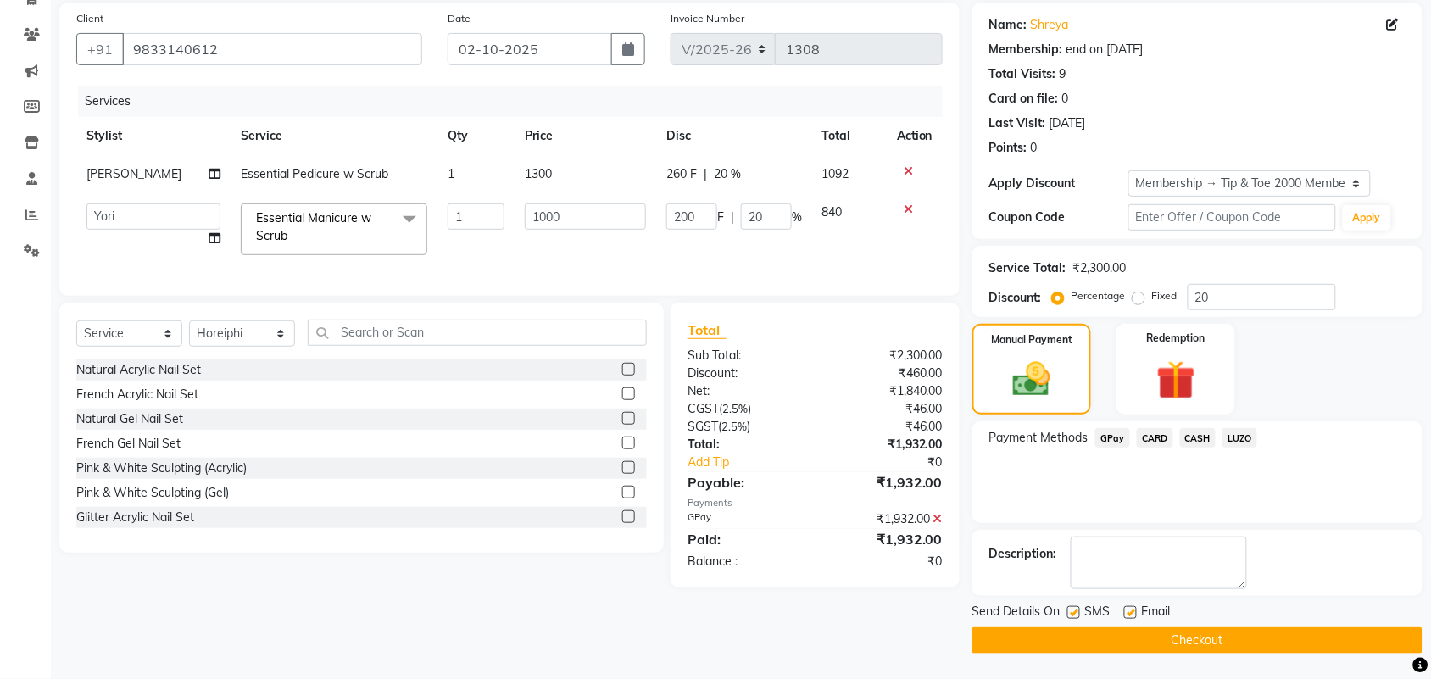
click at [1255, 636] on button "Checkout" at bounding box center [1197, 640] width 450 height 26
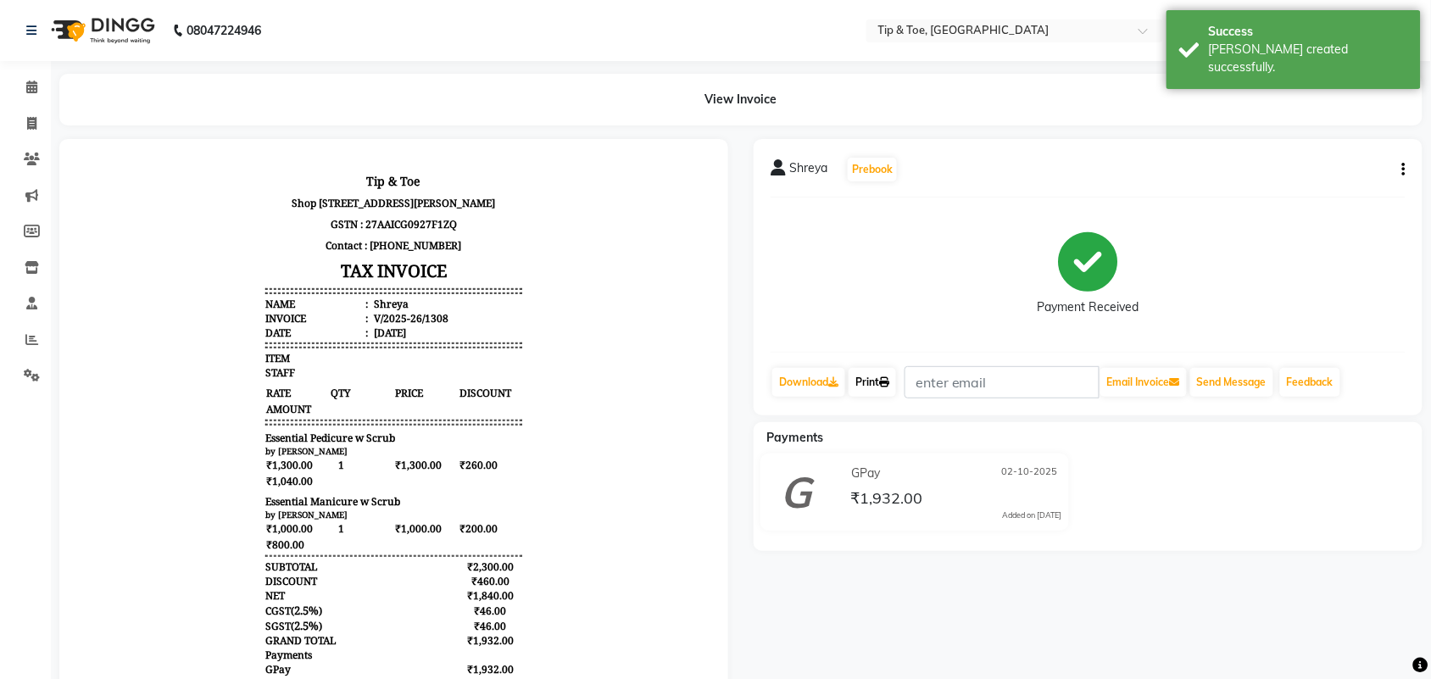
click at [870, 378] on link "Print" at bounding box center [871, 382] width 47 height 29
click at [23, 86] on span at bounding box center [32, 87] width 30 height 19
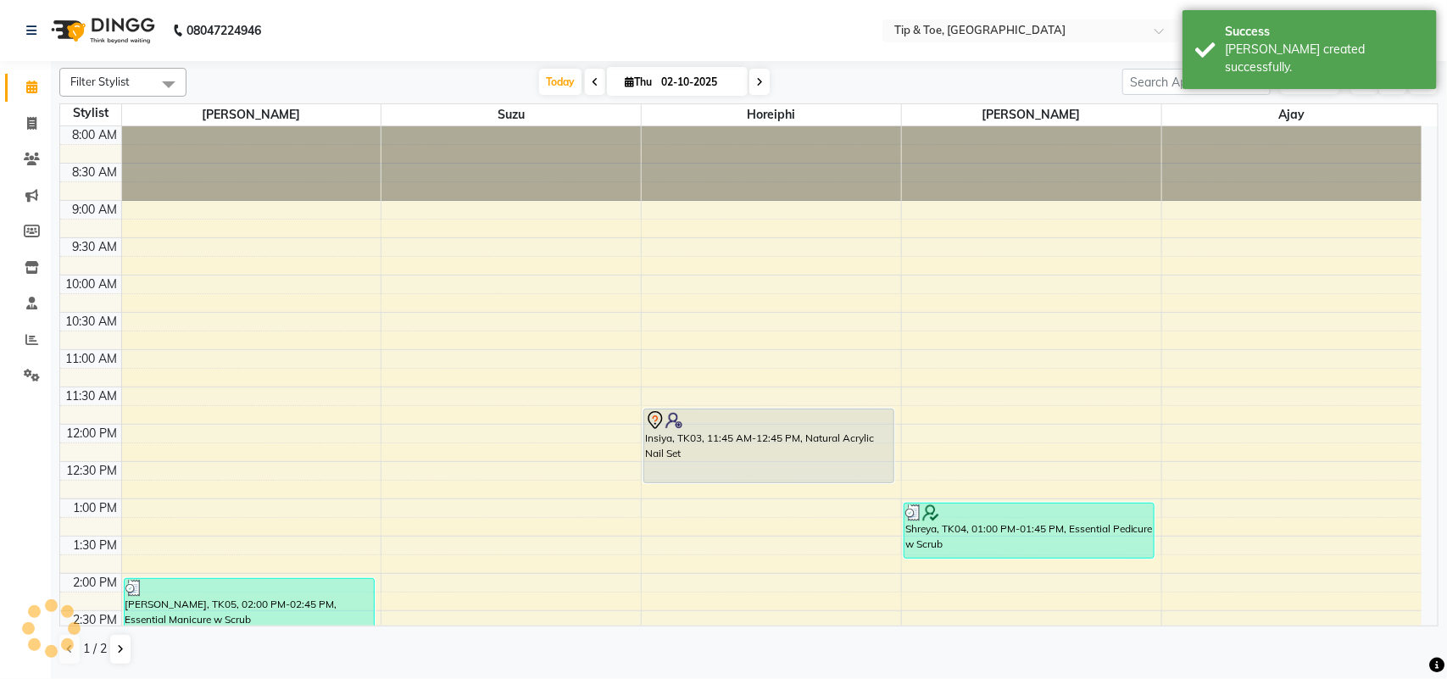
scroll to position [449, 0]
